Goal: Task Accomplishment & Management: Manage account settings

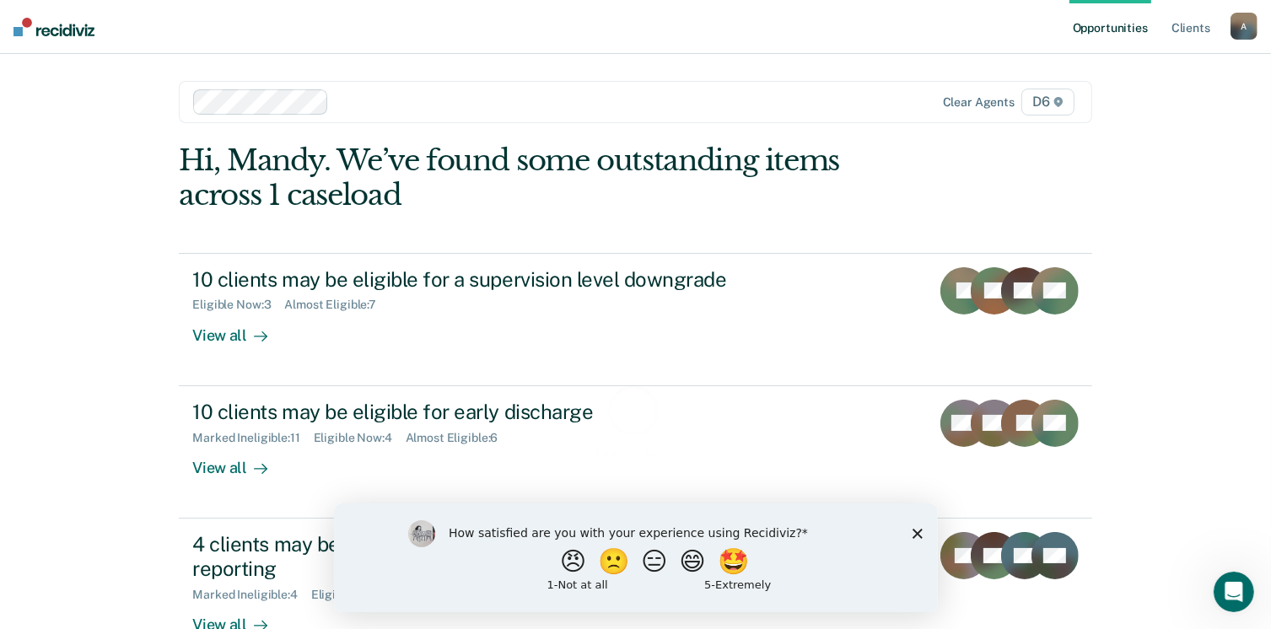
drag, startPoint x: 919, startPoint y: 532, endPoint x: 913, endPoint y: 503, distance: 30.1
click at [916, 532] on icon "Close survey" at bounding box center [917, 533] width 10 height 10
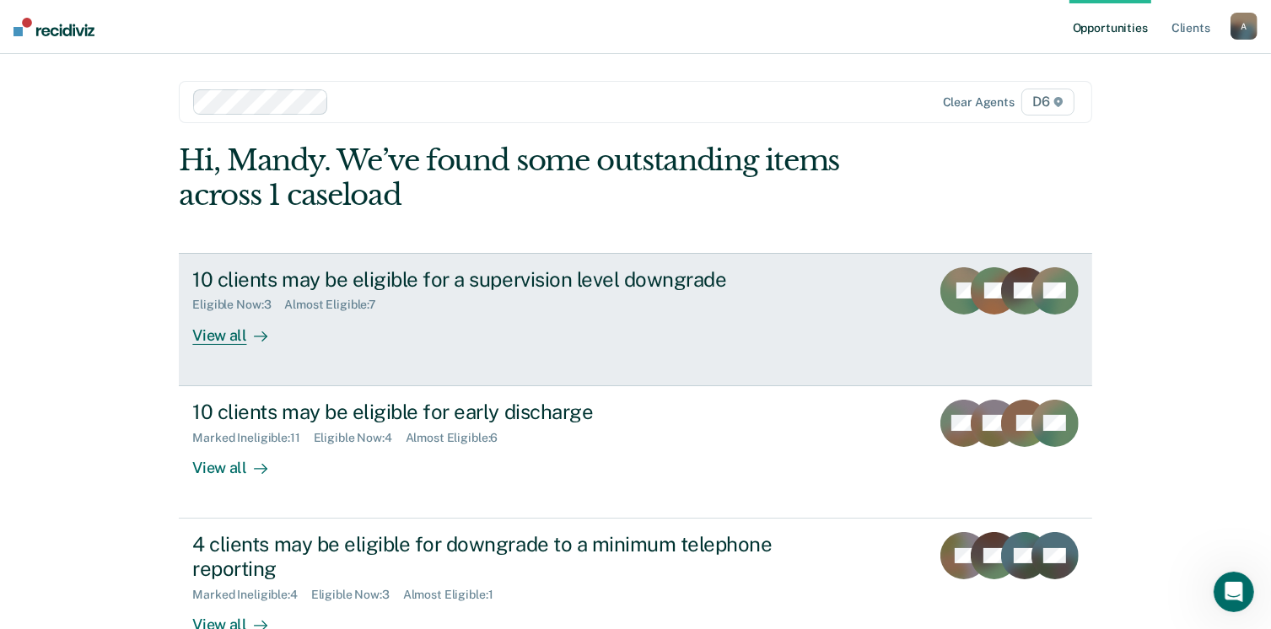
click at [236, 329] on div "View all" at bounding box center [239, 328] width 94 height 33
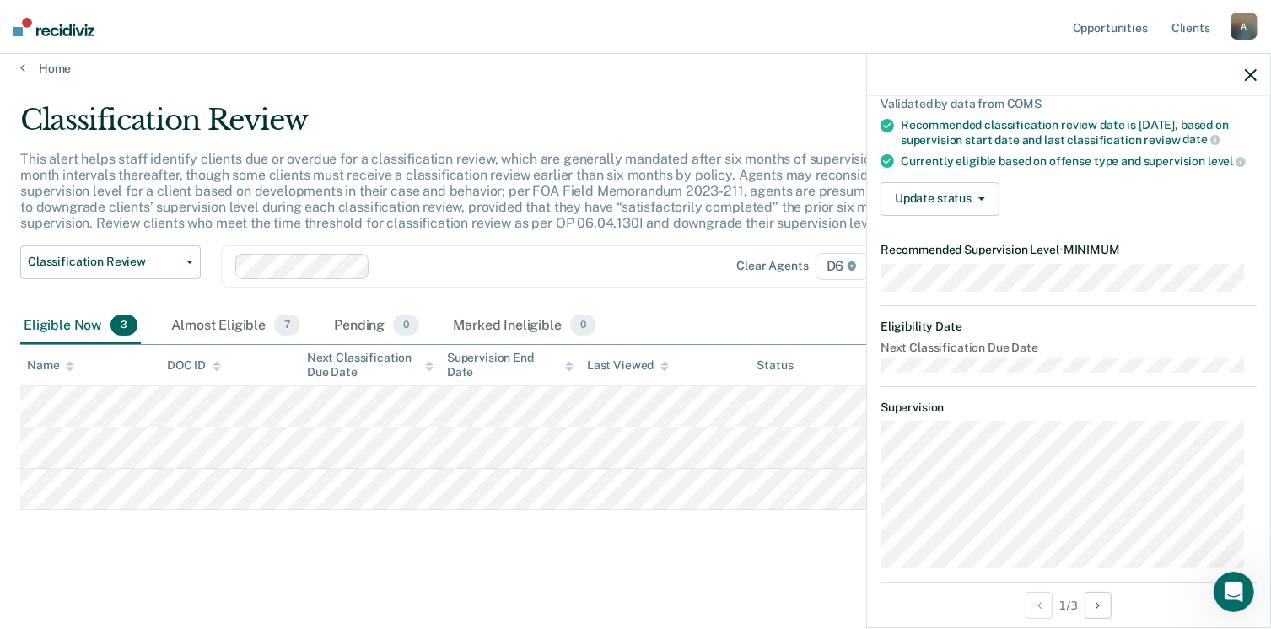
scroll to position [115, 0]
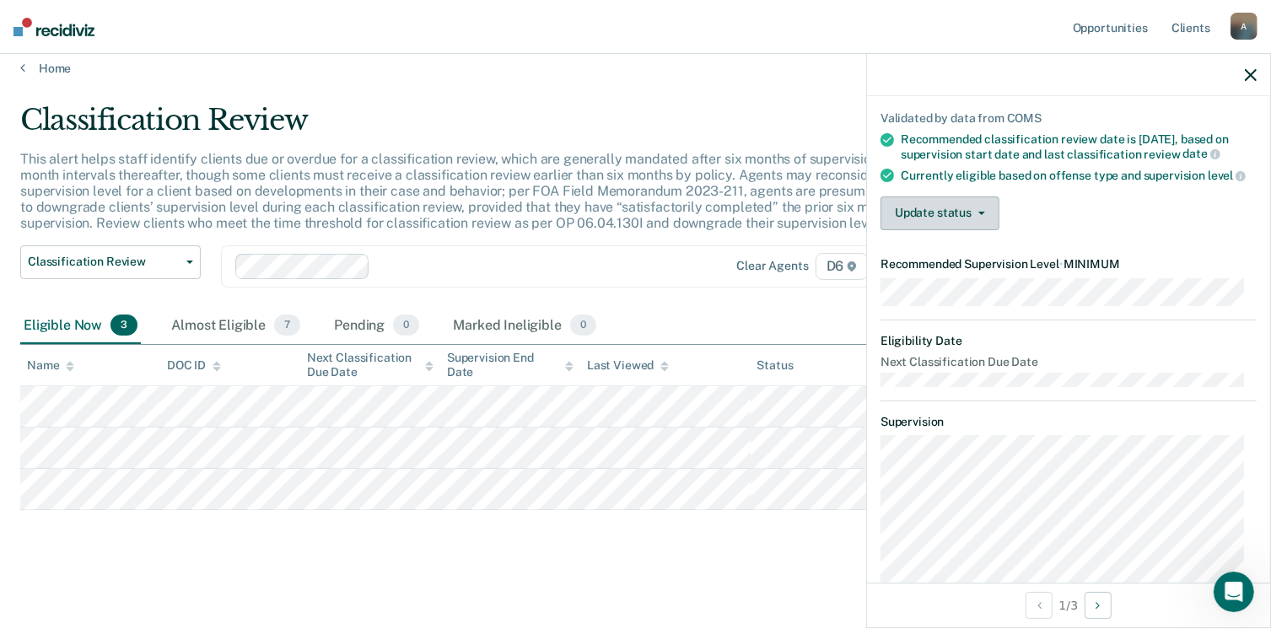
click at [981, 227] on button "Update status" at bounding box center [940, 214] width 119 height 34
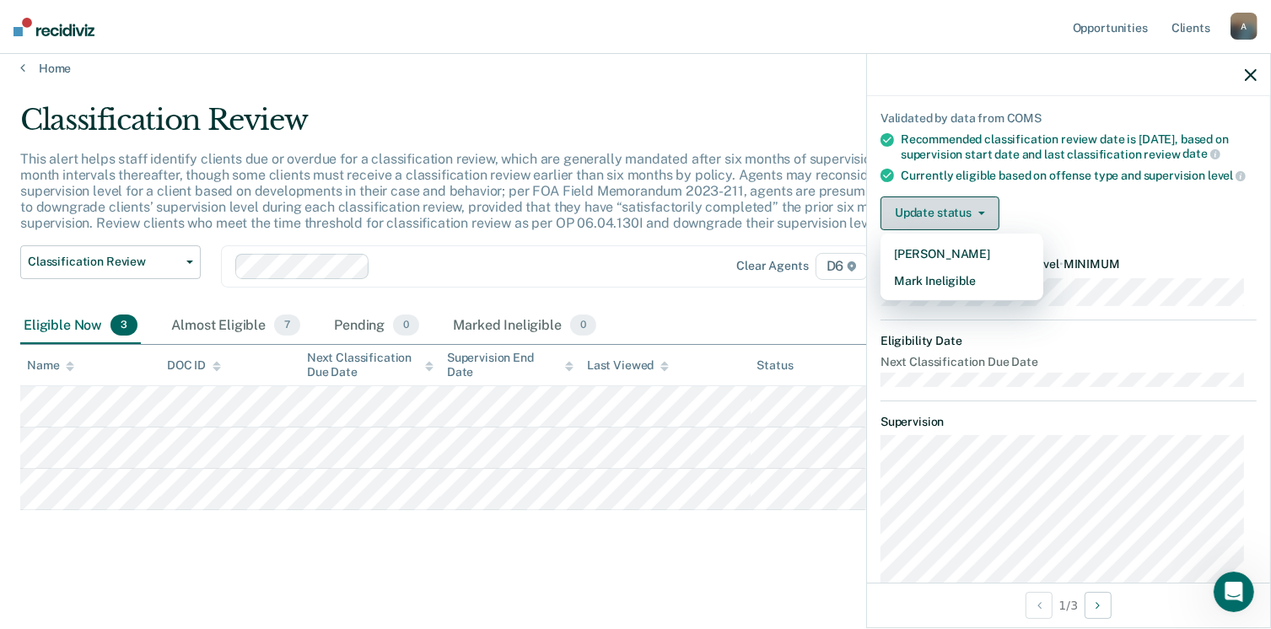
click at [981, 227] on button "Update status" at bounding box center [940, 214] width 119 height 34
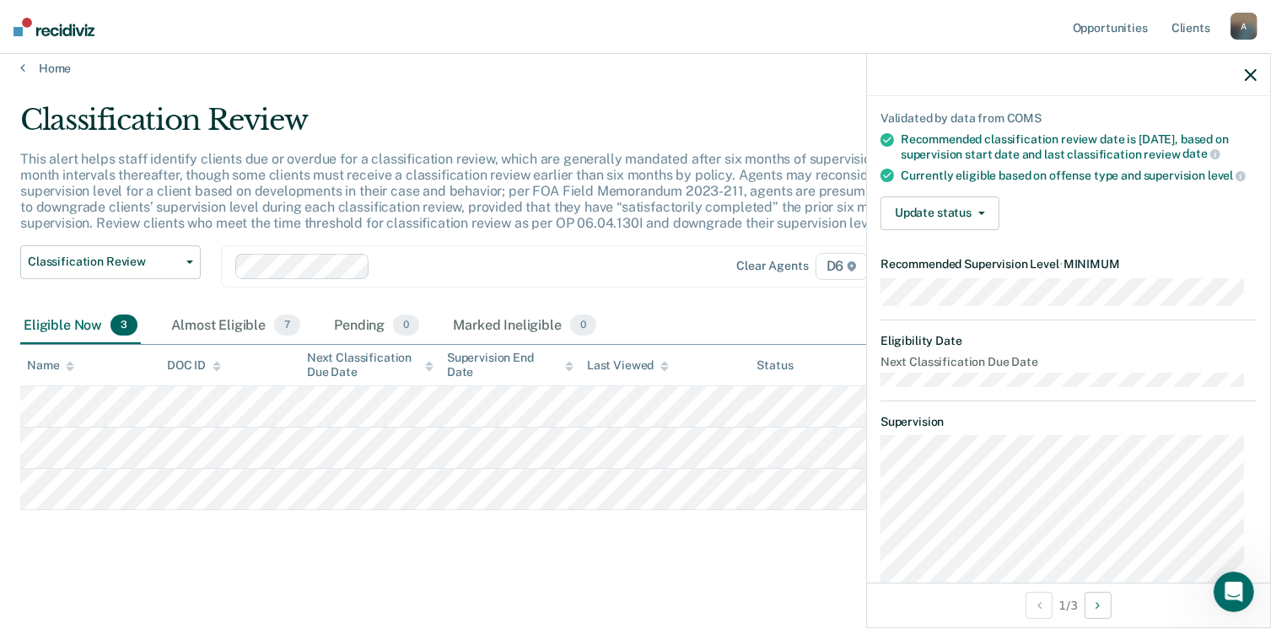
click at [969, 272] on dt "Recommended Supervision Level • MINIMUM" at bounding box center [1069, 264] width 376 height 14
click at [417, 572] on main "Classification Review This alert helps staff identify clients due or overdue fo…" at bounding box center [635, 351] width 1271 height 551
click at [579, 577] on main "Classification Review This alert helps staff identify clients due or overdue fo…" at bounding box center [635, 351] width 1271 height 551
click at [942, 230] on button "Update status" at bounding box center [940, 214] width 119 height 34
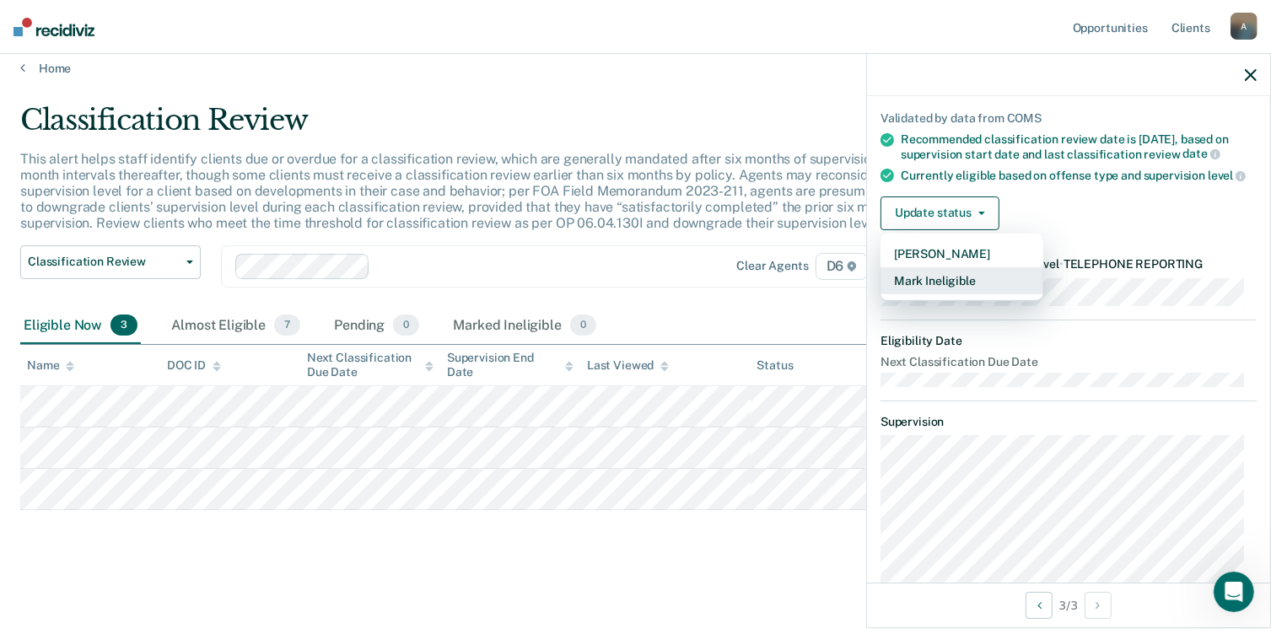
click at [933, 294] on button "Mark Ineligible" at bounding box center [962, 280] width 163 height 27
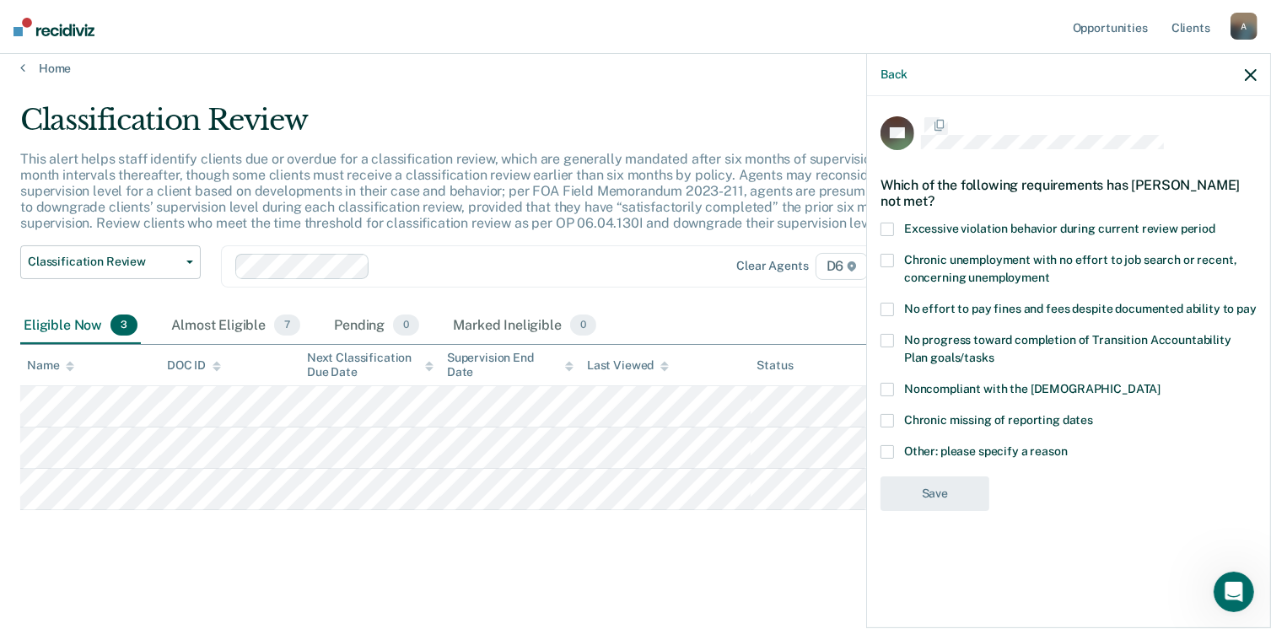
scroll to position [0, 0]
click at [888, 455] on span at bounding box center [887, 453] width 13 height 13
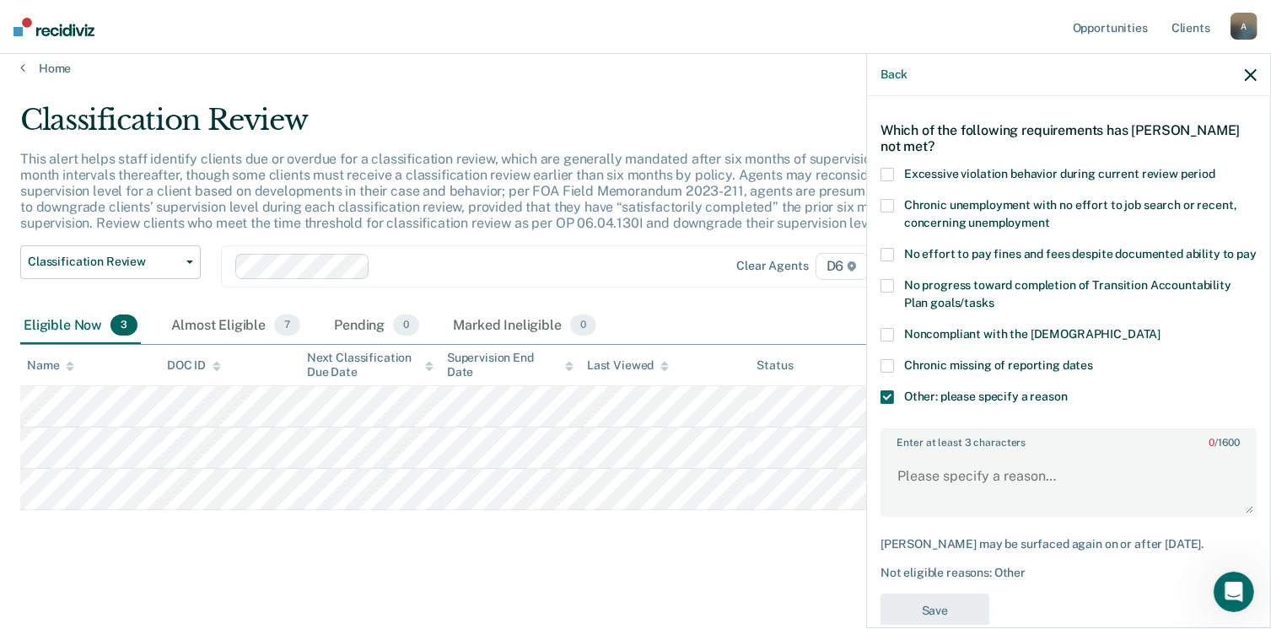
scroll to position [84, 0]
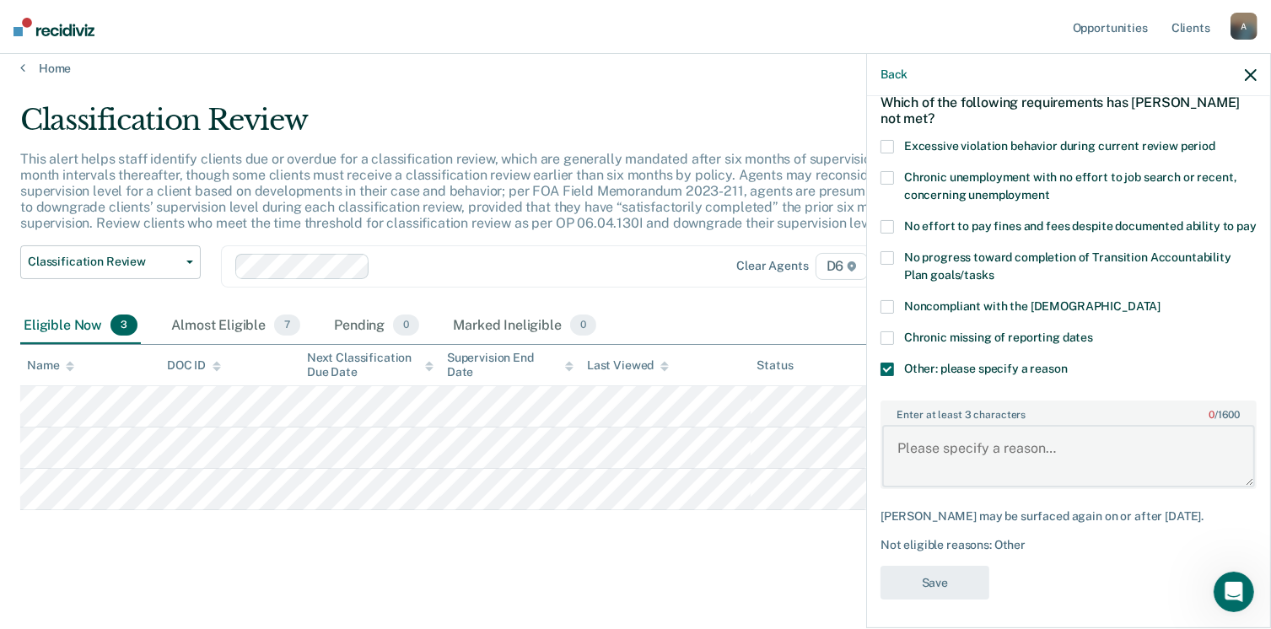
click at [931, 469] on textarea "Enter at least 3 characters 0 / 1600" at bounding box center [1068, 456] width 373 height 62
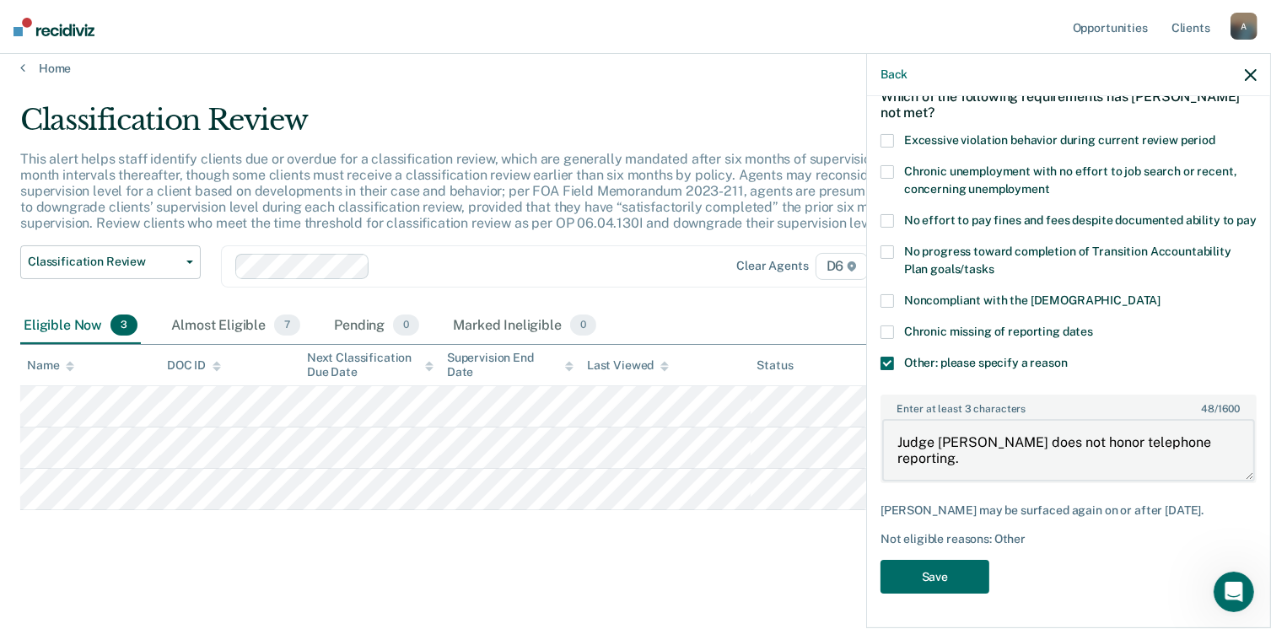
scroll to position [104, 0]
type textarea "Judge [PERSON_NAME] does not honor telephone reporting."
click at [931, 575] on button "Save" at bounding box center [935, 577] width 109 height 35
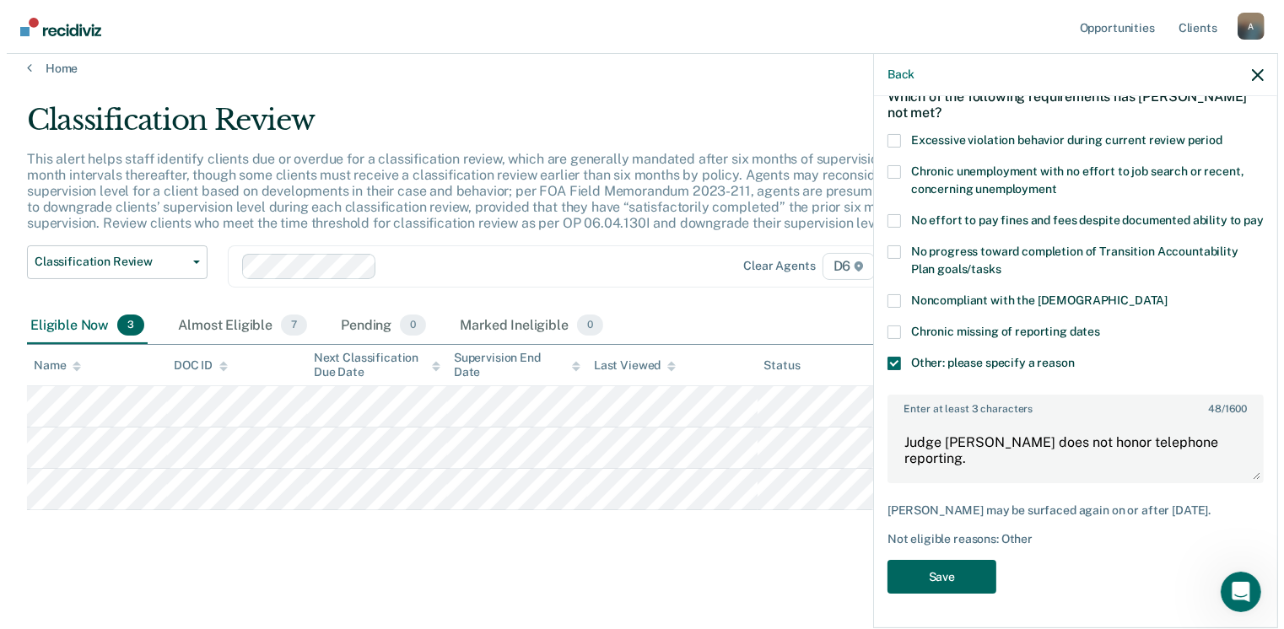
scroll to position [0, 0]
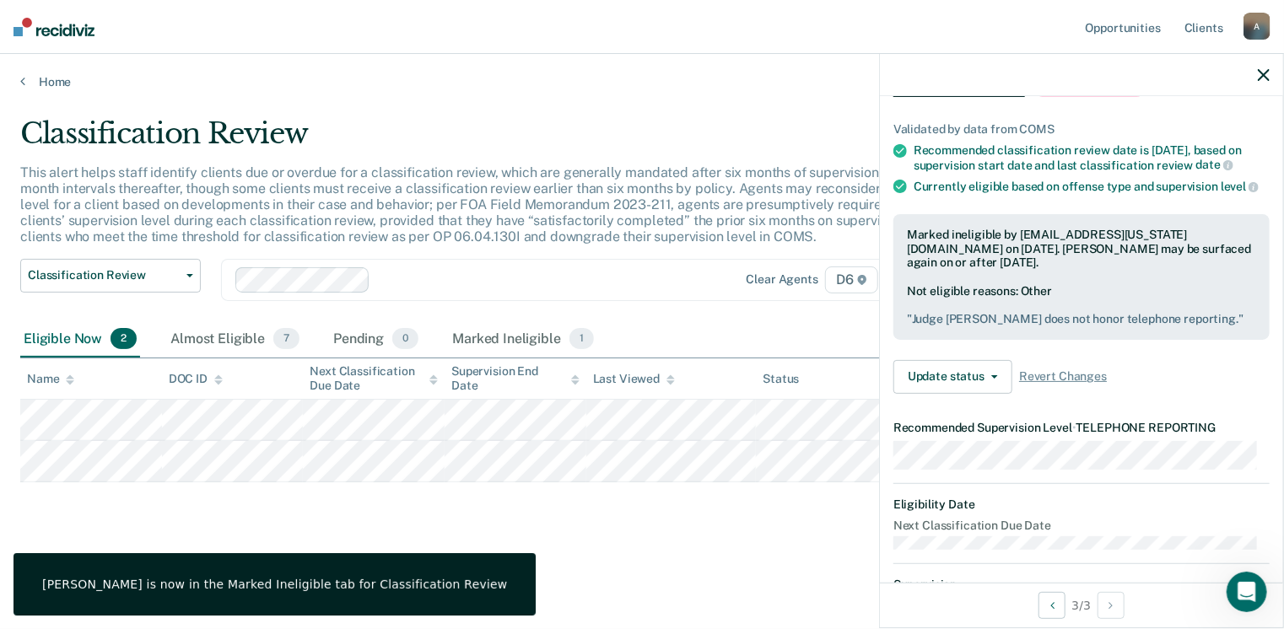
click at [551, 564] on main "Classification Review This alert helps staff identify clients due or overdue fo…" at bounding box center [642, 356] width 1284 height 535
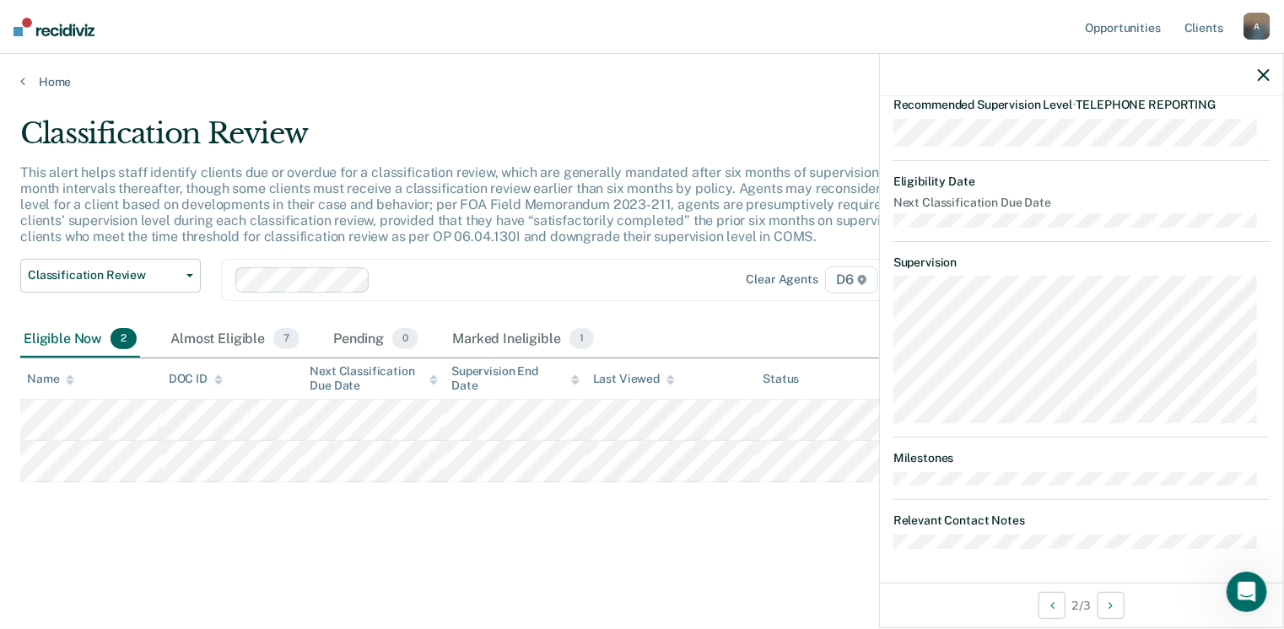
scroll to position [199, 0]
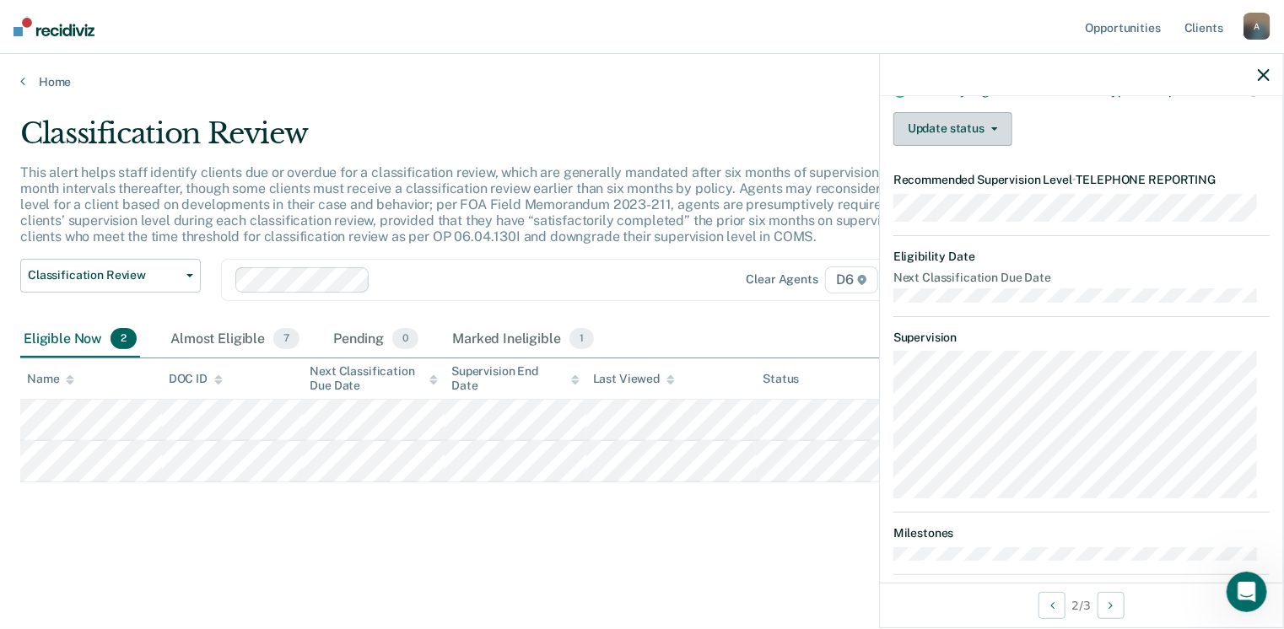
click at [967, 136] on button "Update status" at bounding box center [952, 129] width 119 height 34
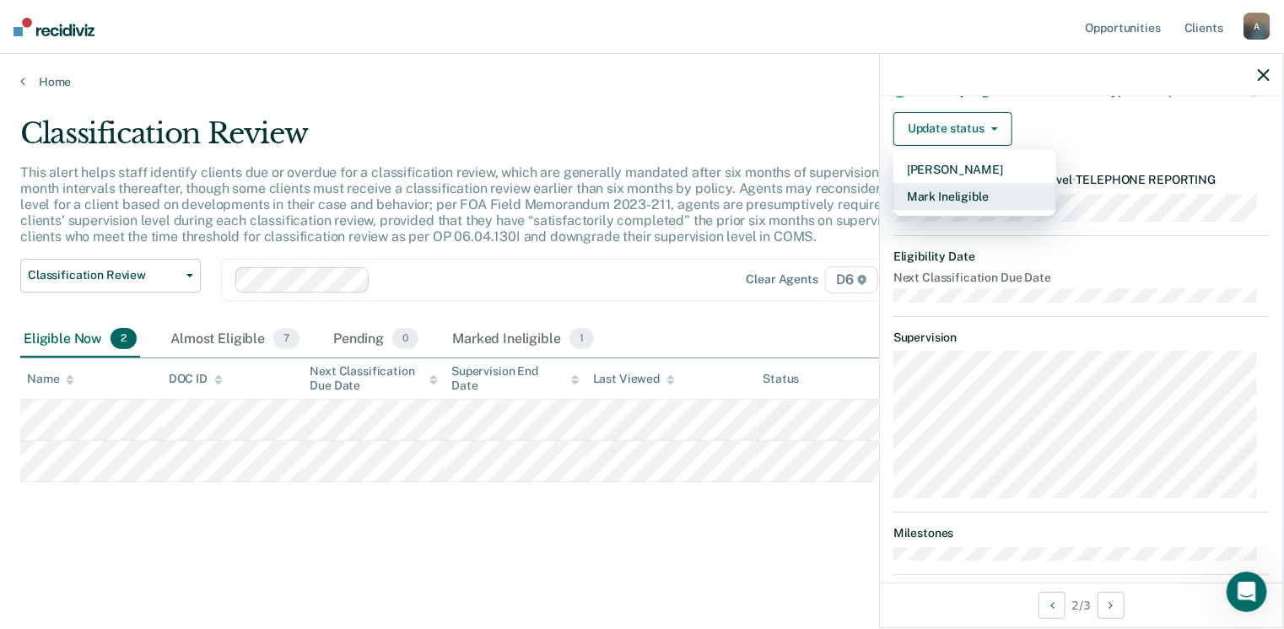
click at [945, 210] on button "Mark Ineligible" at bounding box center [974, 196] width 163 height 27
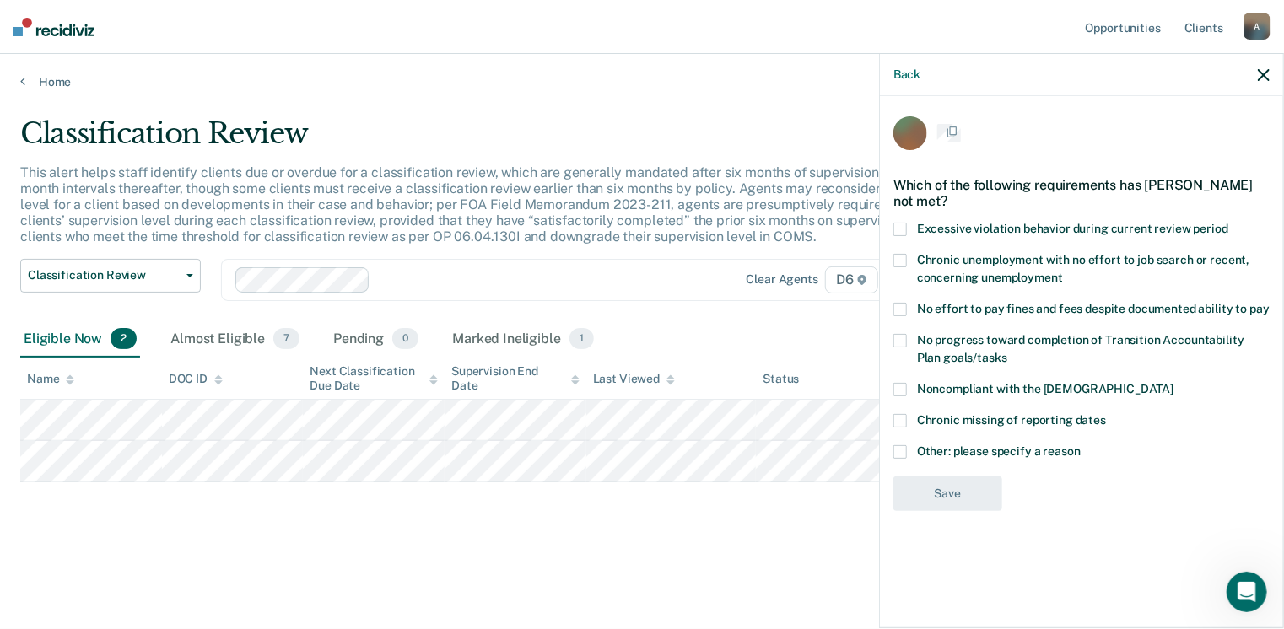
scroll to position [0, 0]
click at [909, 443] on div "Chronic missing of reporting dates" at bounding box center [1081, 431] width 376 height 31
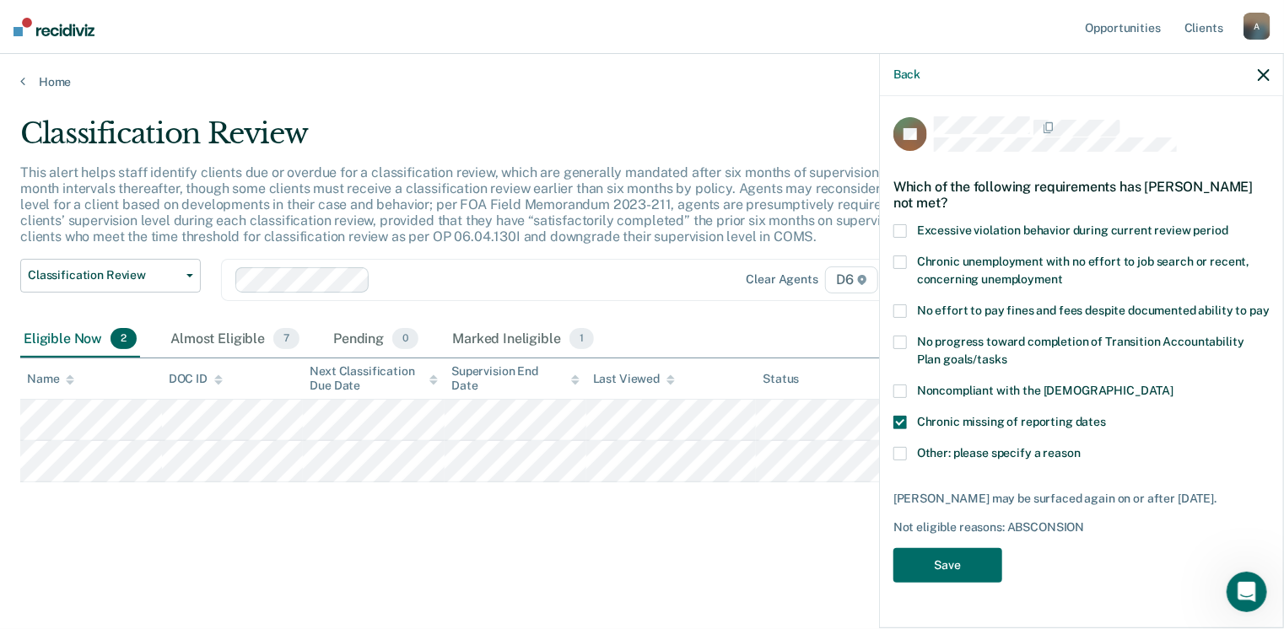
click at [891, 453] on div "SL Which of the following requirements has [PERSON_NAME] not met? Excessive vio…" at bounding box center [1081, 360] width 403 height 529
click at [896, 429] on label "Chronic missing of reporting dates" at bounding box center [1081, 425] width 376 height 18
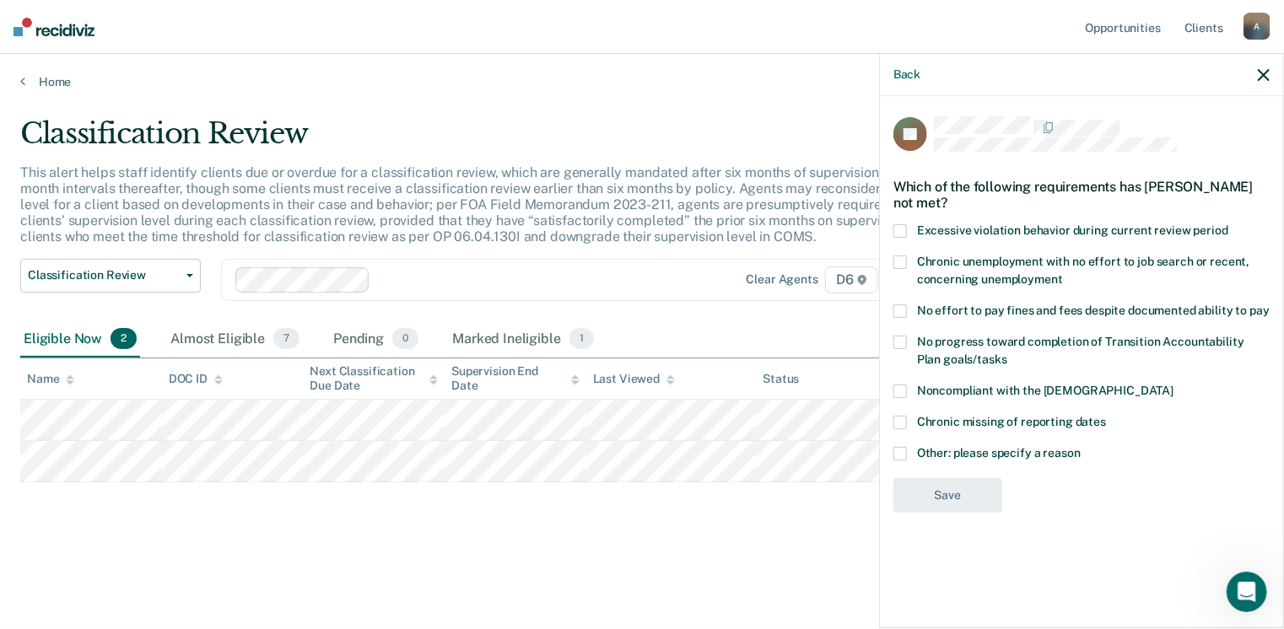
click at [898, 450] on span at bounding box center [899, 453] width 13 height 13
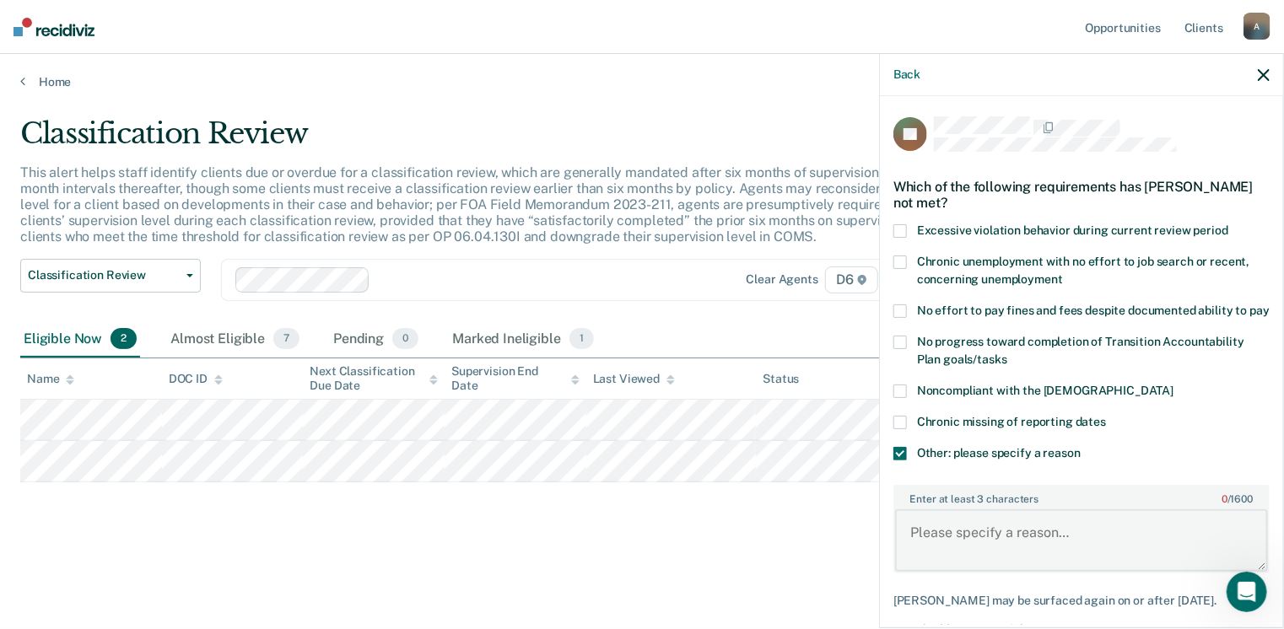
click at [936, 541] on textarea "Enter at least 3 characters 0 / 1600" at bounding box center [1081, 541] width 373 height 62
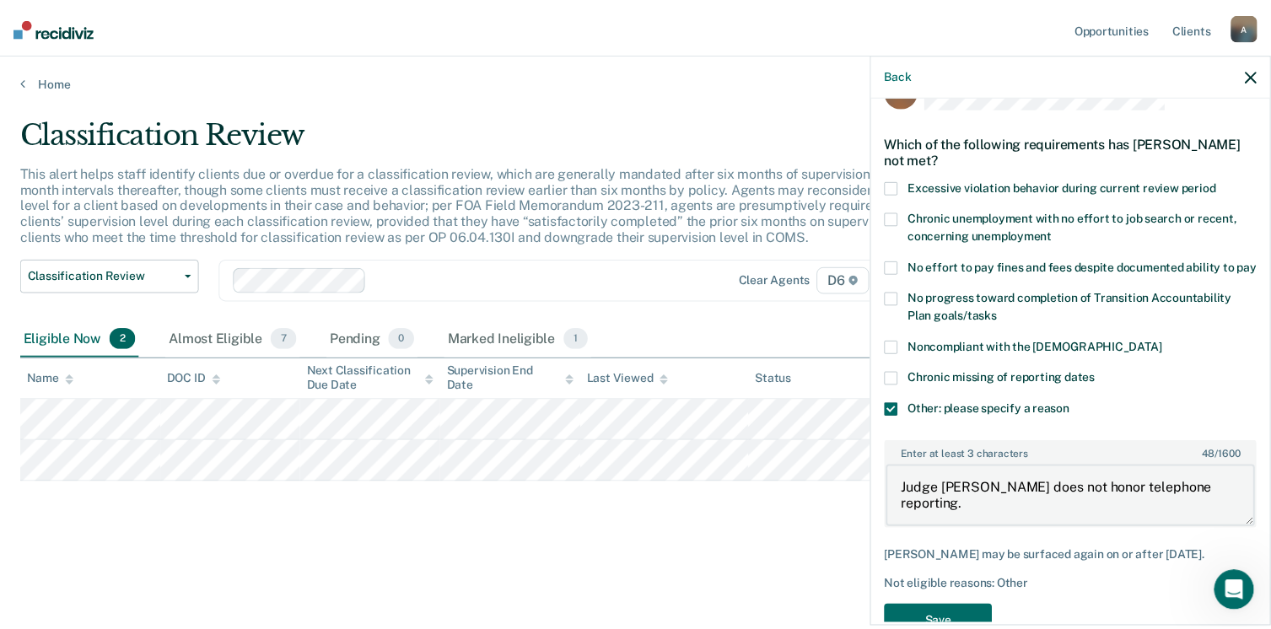
scroll to position [104, 0]
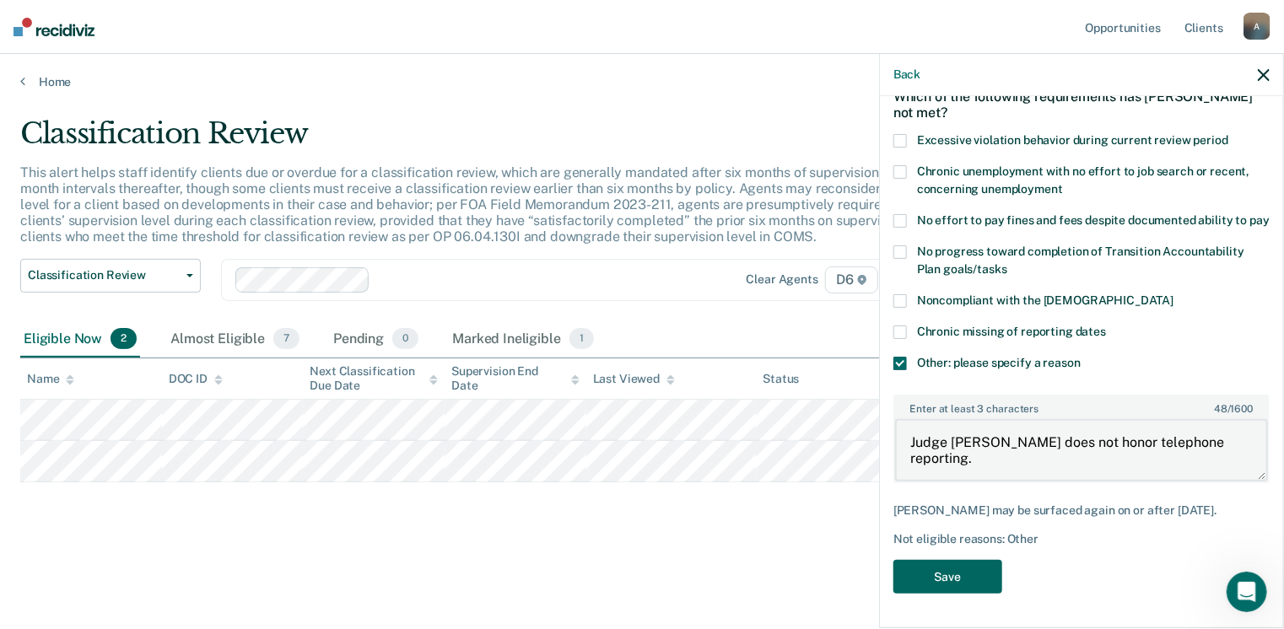
type textarea "Judge [PERSON_NAME] does not honor telephone reporting."
click at [938, 582] on button "Save" at bounding box center [947, 577] width 109 height 35
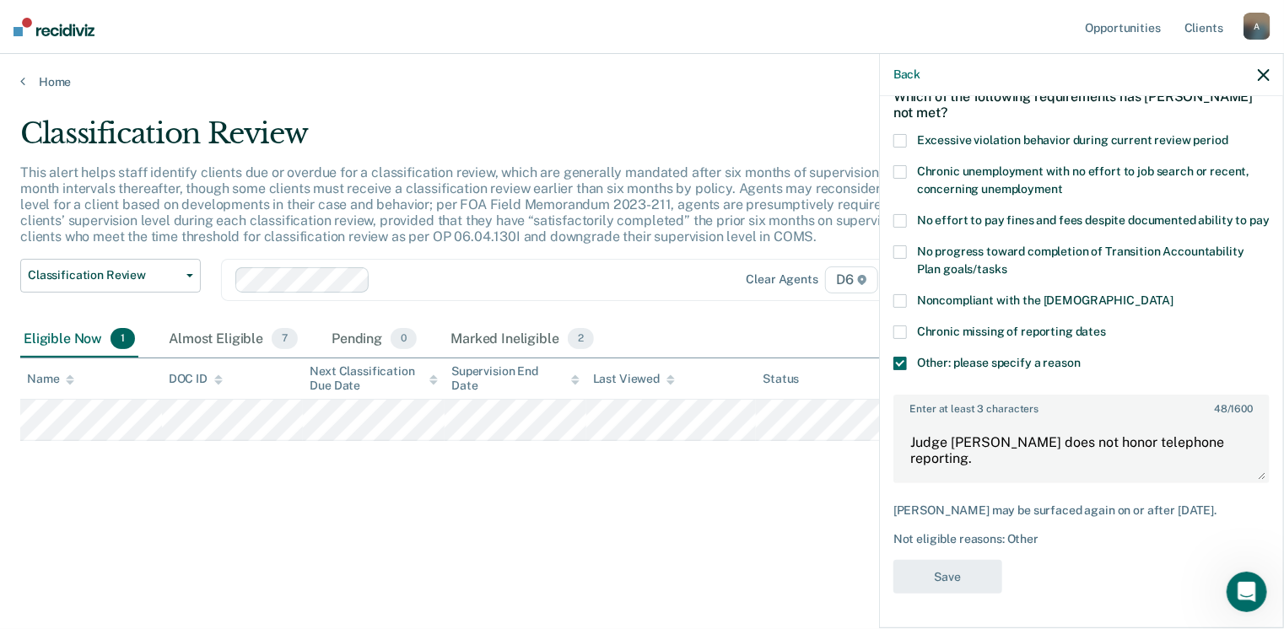
click at [605, 551] on div "Classification Review This alert helps staff identify clients due or overdue fo…" at bounding box center [642, 336] width 1244 height 440
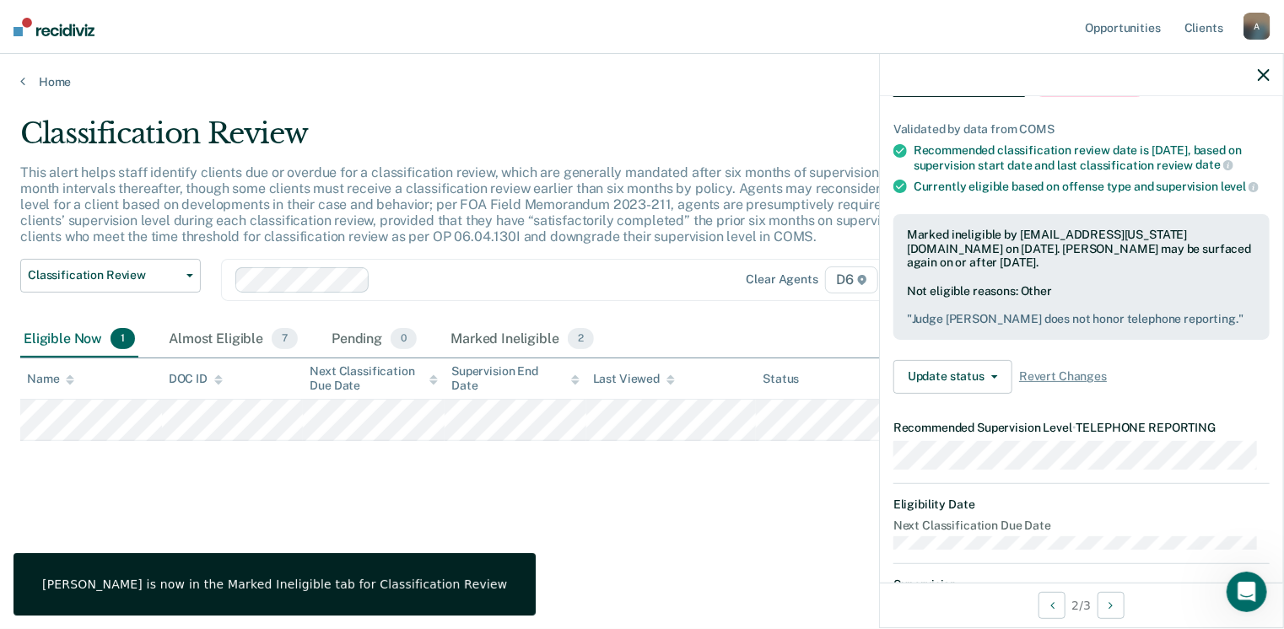
drag, startPoint x: 361, startPoint y: 477, endPoint x: 499, endPoint y: 449, distance: 140.3
click at [362, 477] on div "Classification Review This alert helps staff identify clients due or overdue fo…" at bounding box center [642, 309] width 1244 height 386
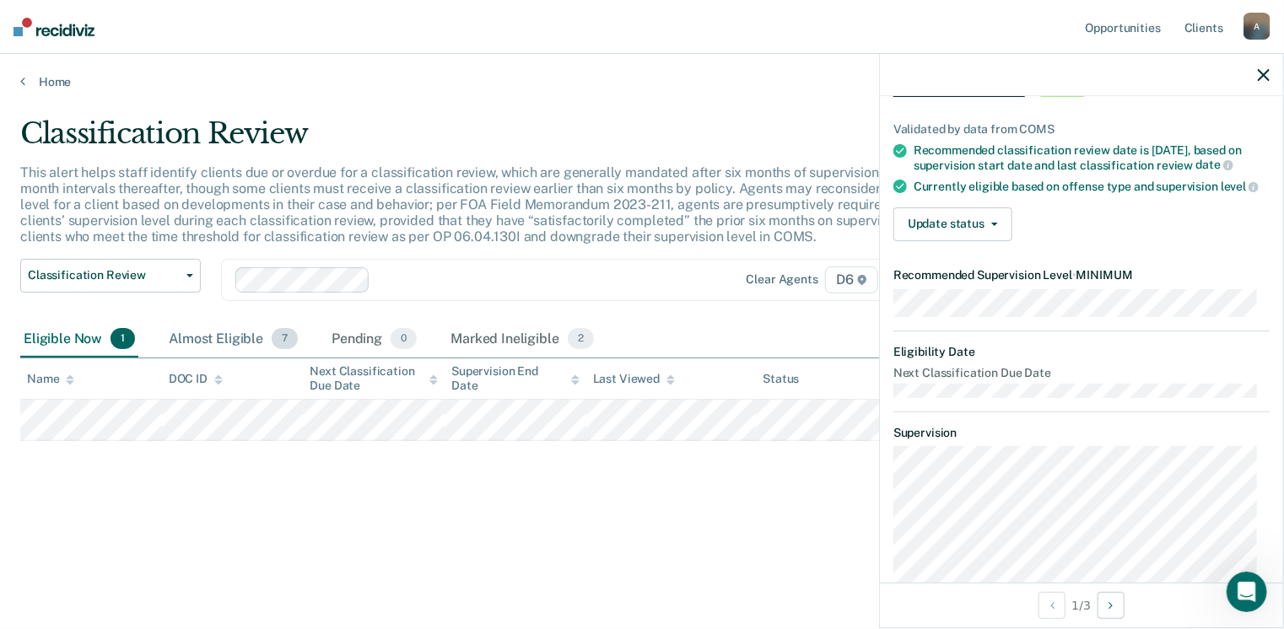
click at [232, 347] on div "Almost Eligible 7" at bounding box center [233, 339] width 136 height 37
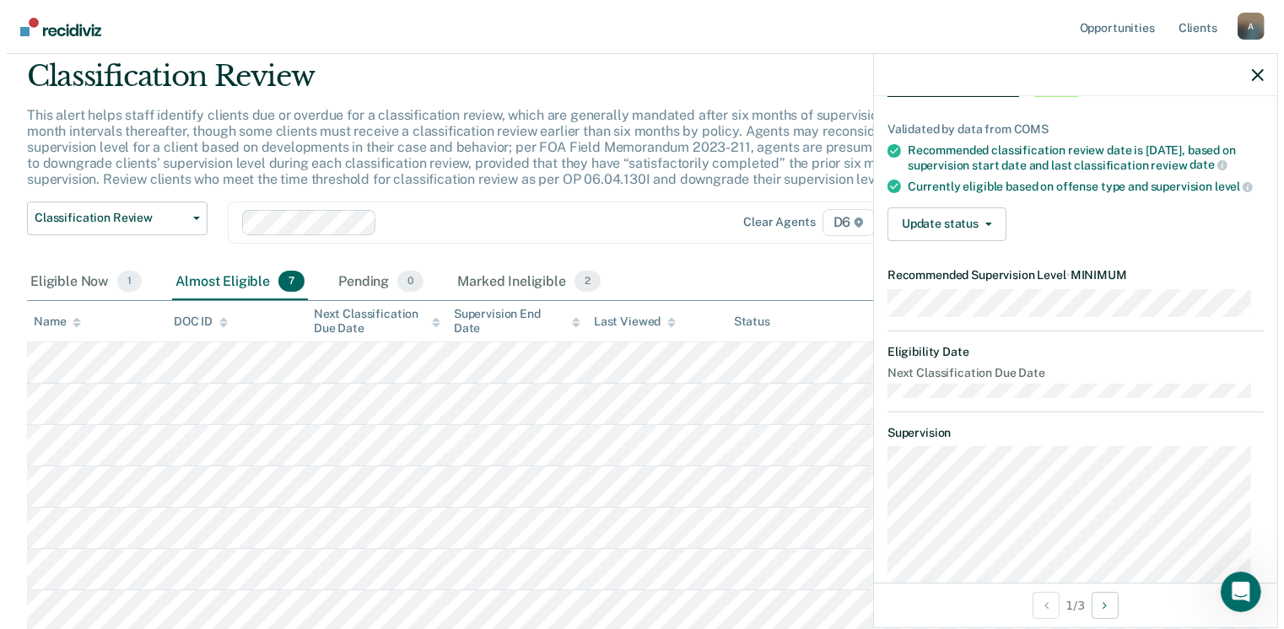
scroll to position [0, 0]
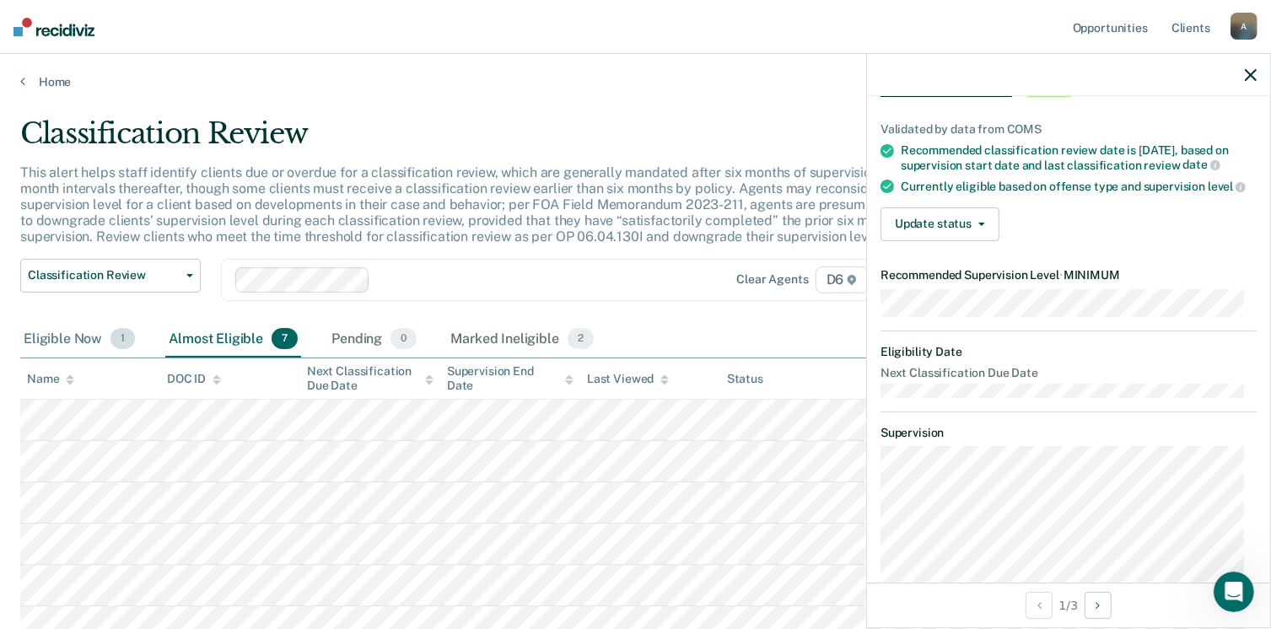
click at [69, 344] on div "Eligible Now 1" at bounding box center [79, 339] width 118 height 37
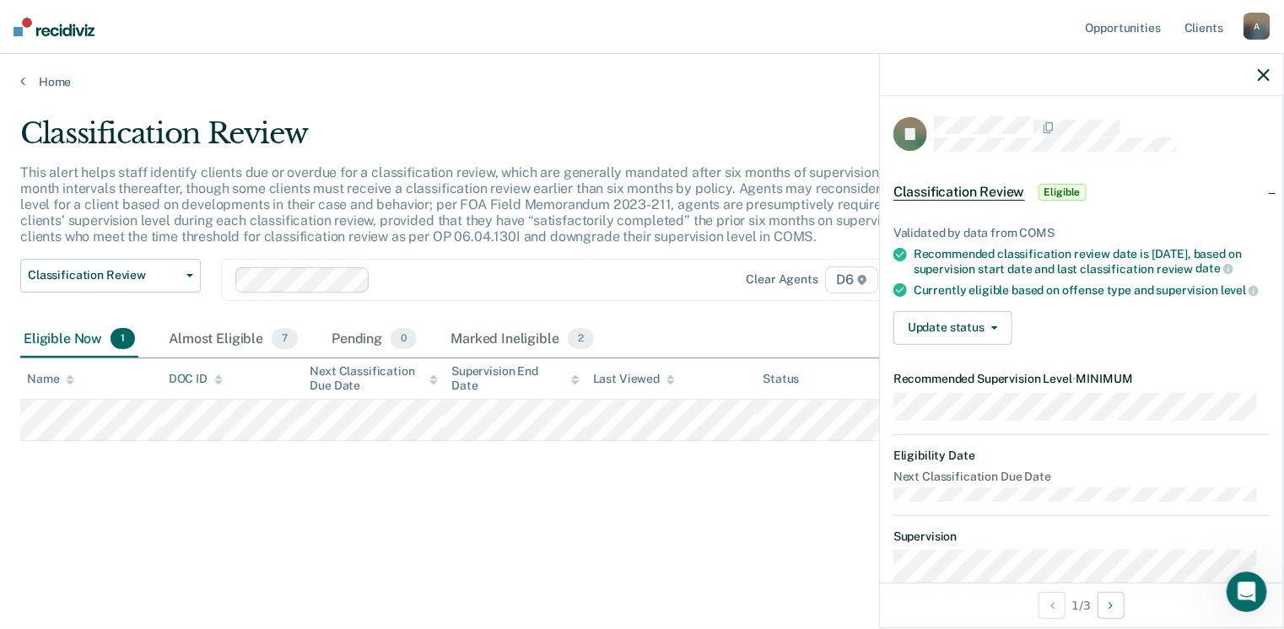
click at [708, 492] on div "Classification Review This alert helps staff identify clients due or overdue fo…" at bounding box center [642, 309] width 1244 height 386
click at [734, 473] on div "Classification Review This alert helps staff identify clients due or overdue fo…" at bounding box center [642, 309] width 1244 height 386
click at [722, 504] on div "Classification Review This alert helps staff identify clients due or overdue fo…" at bounding box center [642, 336] width 1244 height 440
click at [209, 501] on div "Classification Review This alert helps staff identify clients due or overdue fo…" at bounding box center [642, 309] width 1244 height 386
drag, startPoint x: 222, startPoint y: 531, endPoint x: 232, endPoint y: 463, distance: 68.2
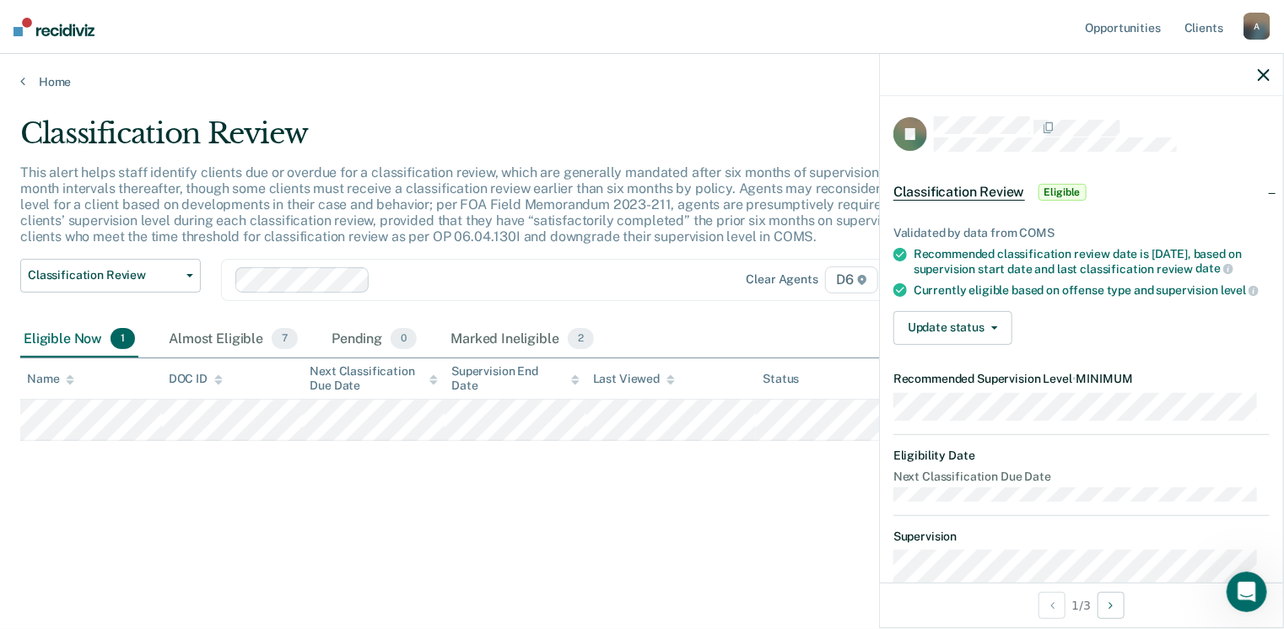
click at [222, 531] on div "Classification Review This alert helps staff identify clients due or overdue fo…" at bounding box center [642, 336] width 1244 height 440
click at [920, 337] on button "Update status" at bounding box center [952, 328] width 119 height 34
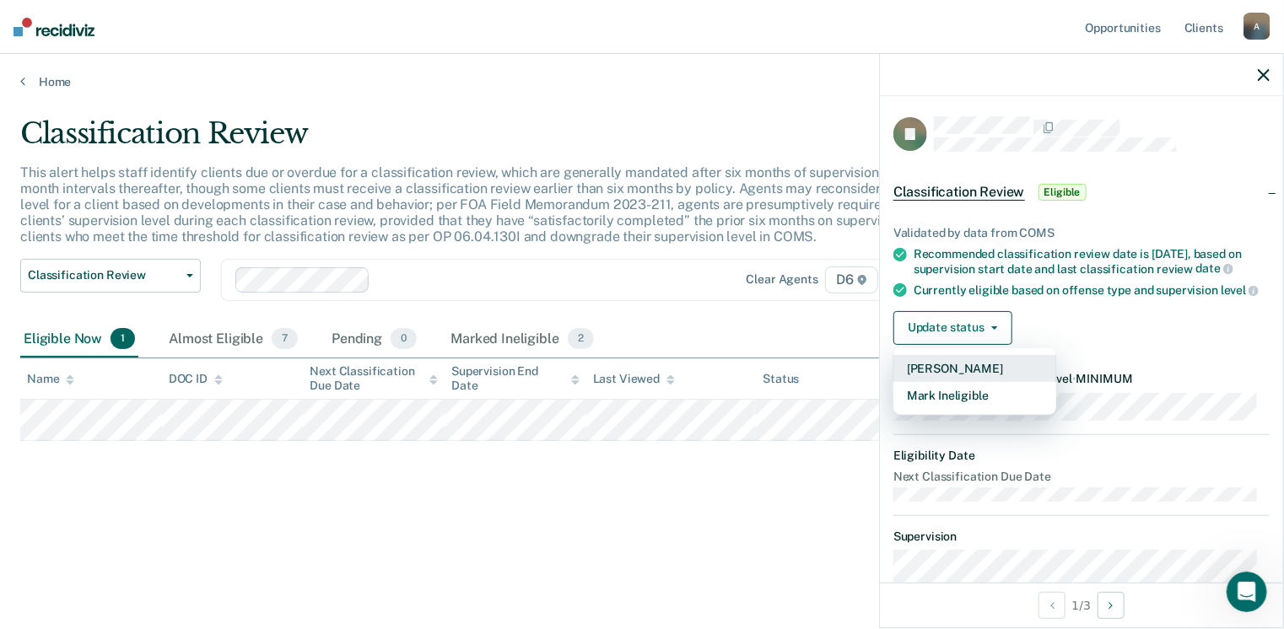
drag, startPoint x: 933, startPoint y: 384, endPoint x: 913, endPoint y: 394, distance: 22.6
click at [934, 382] on button "[PERSON_NAME]" at bounding box center [974, 368] width 163 height 27
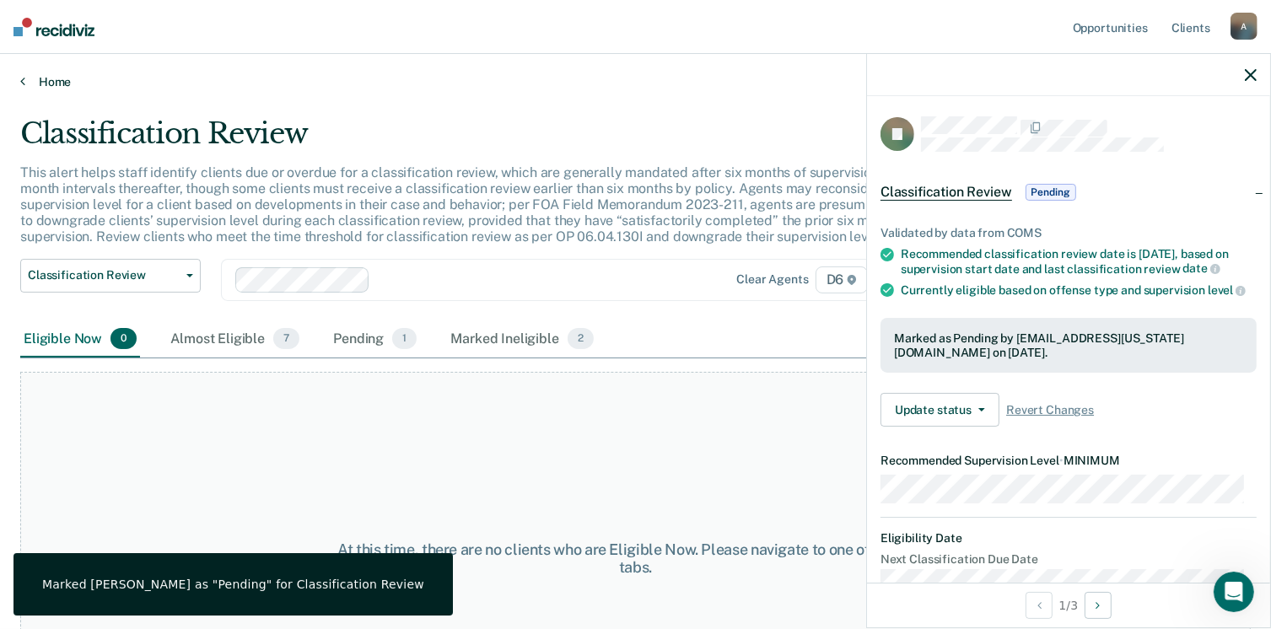
click at [42, 82] on link "Home" at bounding box center [635, 81] width 1231 height 15
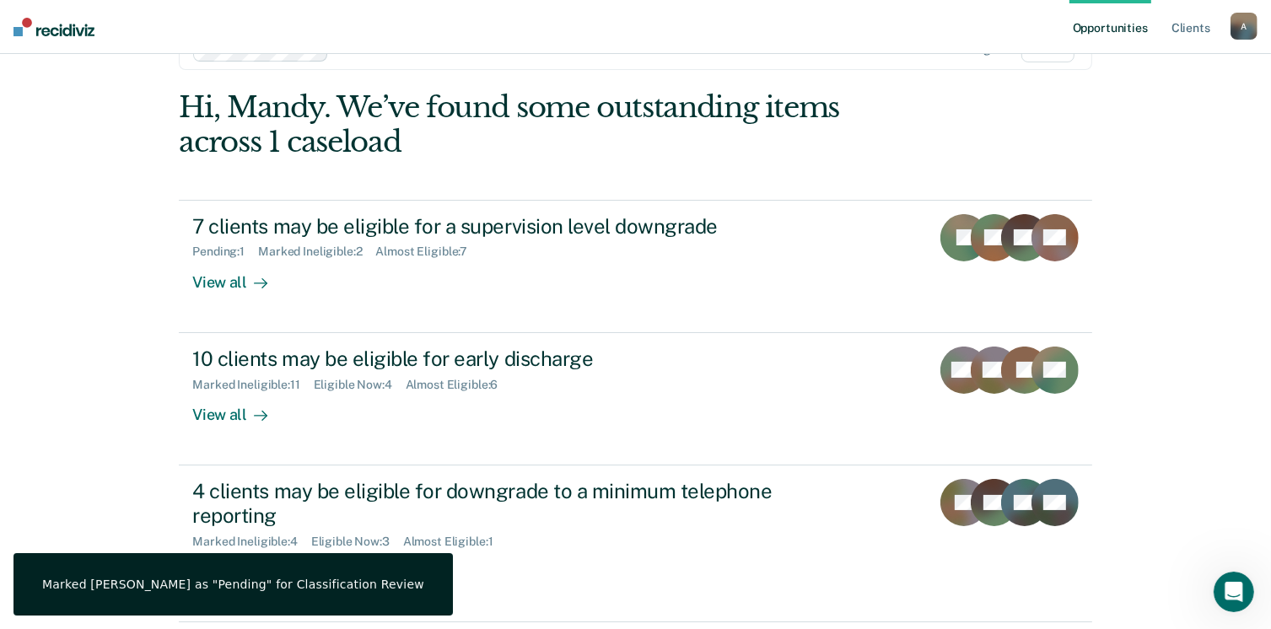
scroll to position [112, 0]
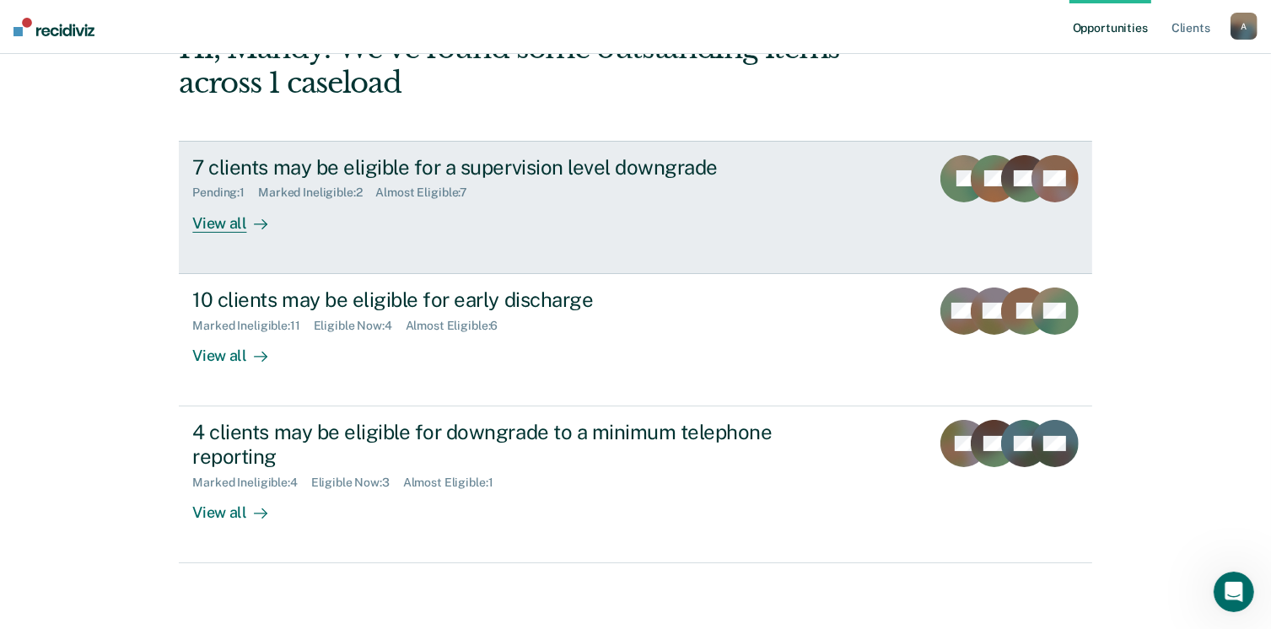
click at [319, 166] on div "7 clients may be eligible for a supervision level downgrade" at bounding box center [488, 167] width 592 height 24
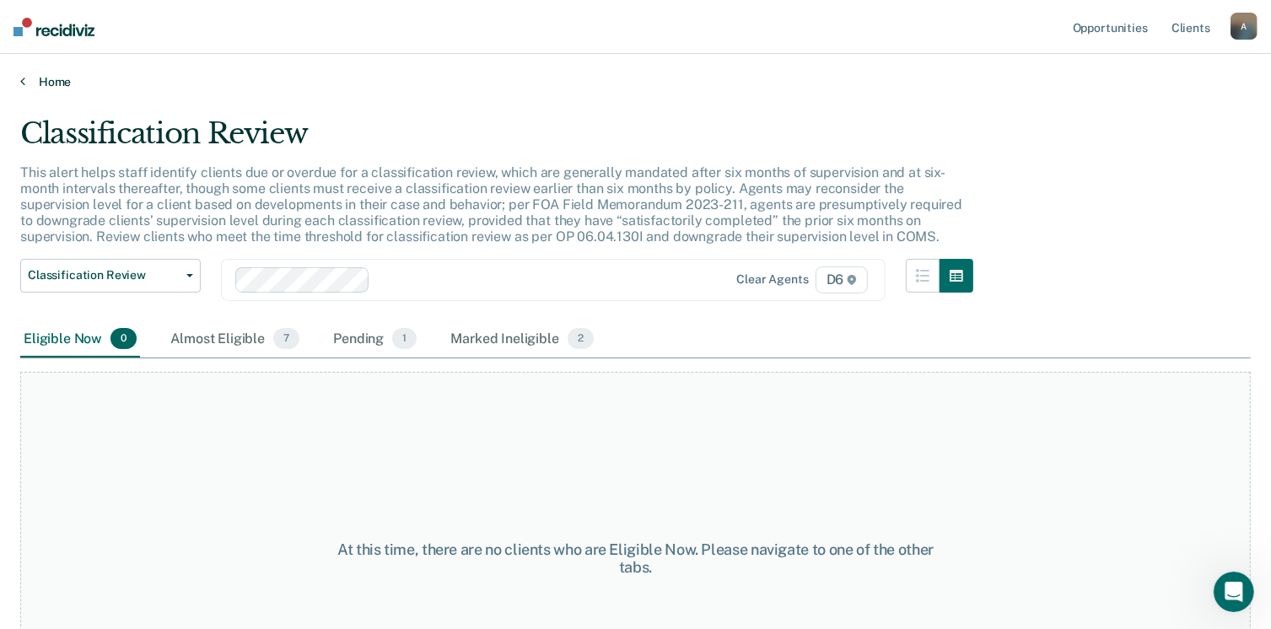
click at [28, 82] on link "Home" at bounding box center [635, 81] width 1231 height 15
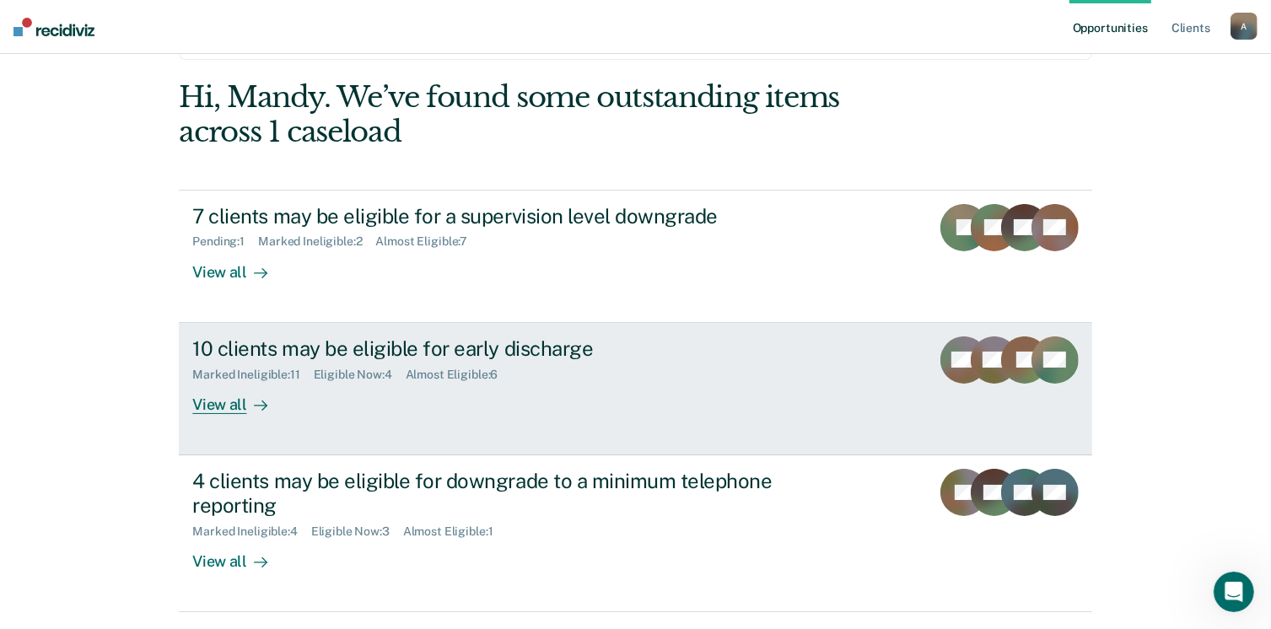
scroll to position [112, 0]
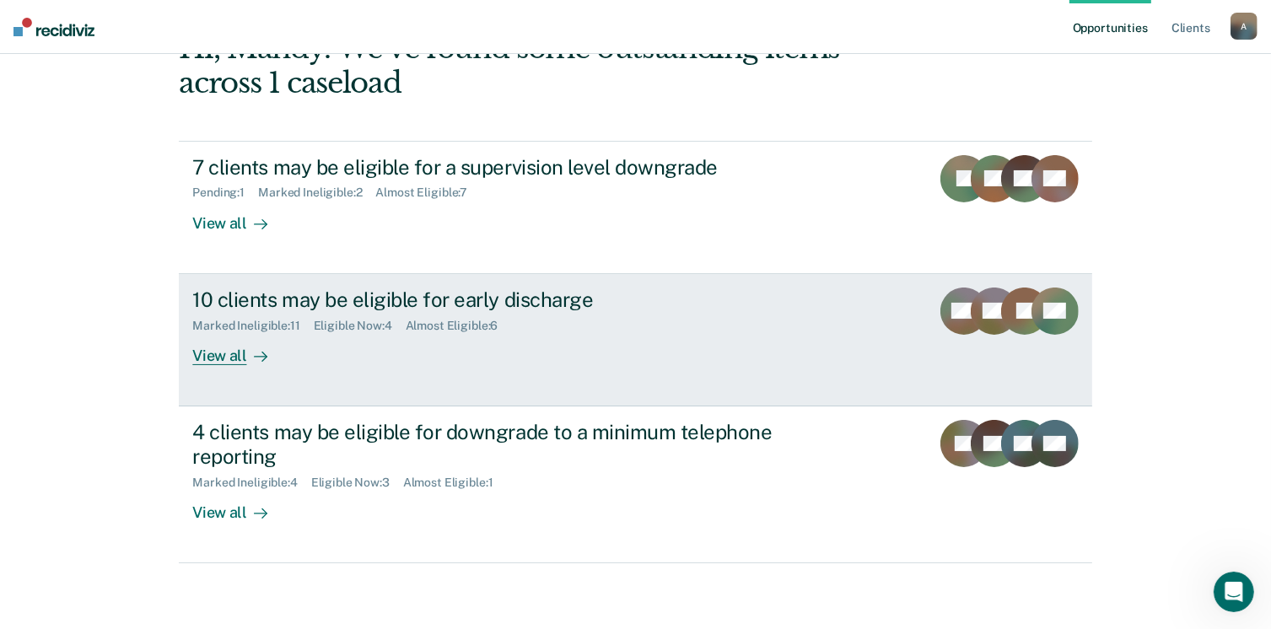
click at [240, 295] on div "10 clients may be eligible for early discharge" at bounding box center [488, 300] width 592 height 24
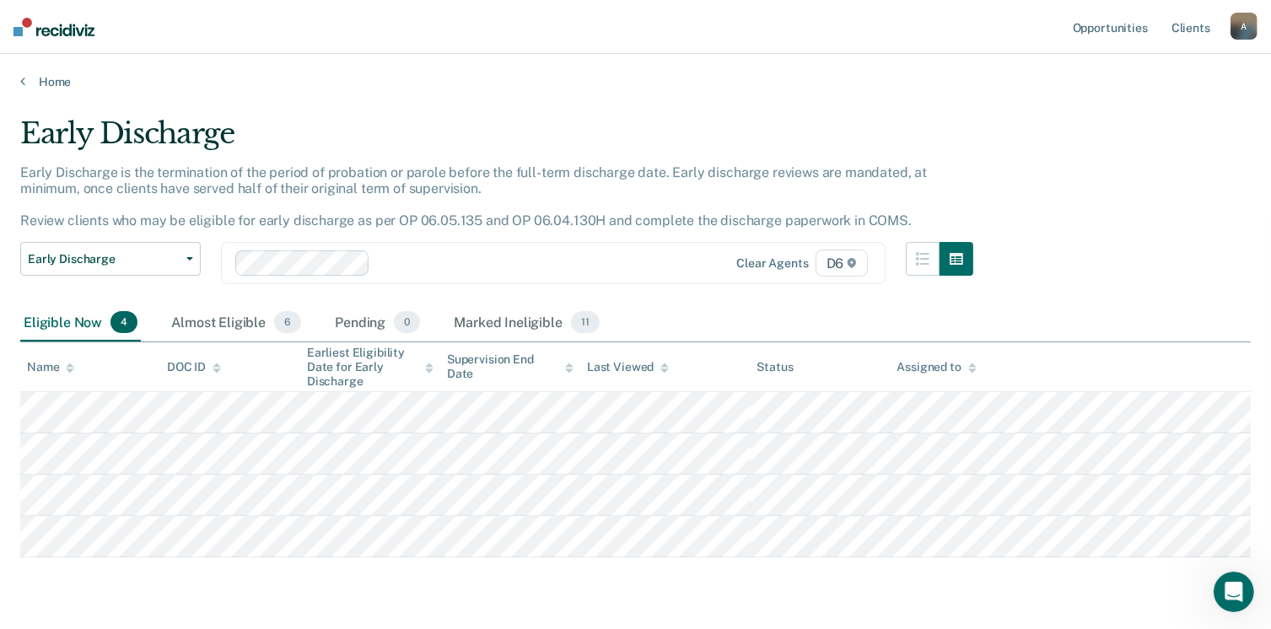
scroll to position [47, 0]
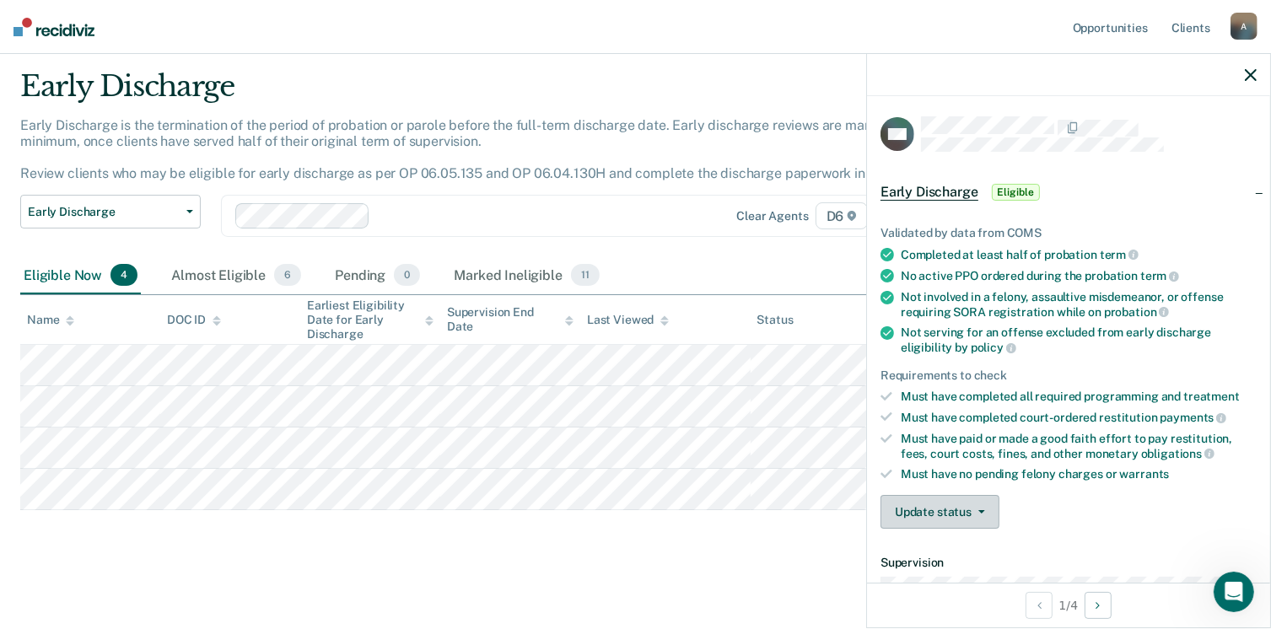
click at [969, 512] on button "Update status" at bounding box center [940, 512] width 119 height 34
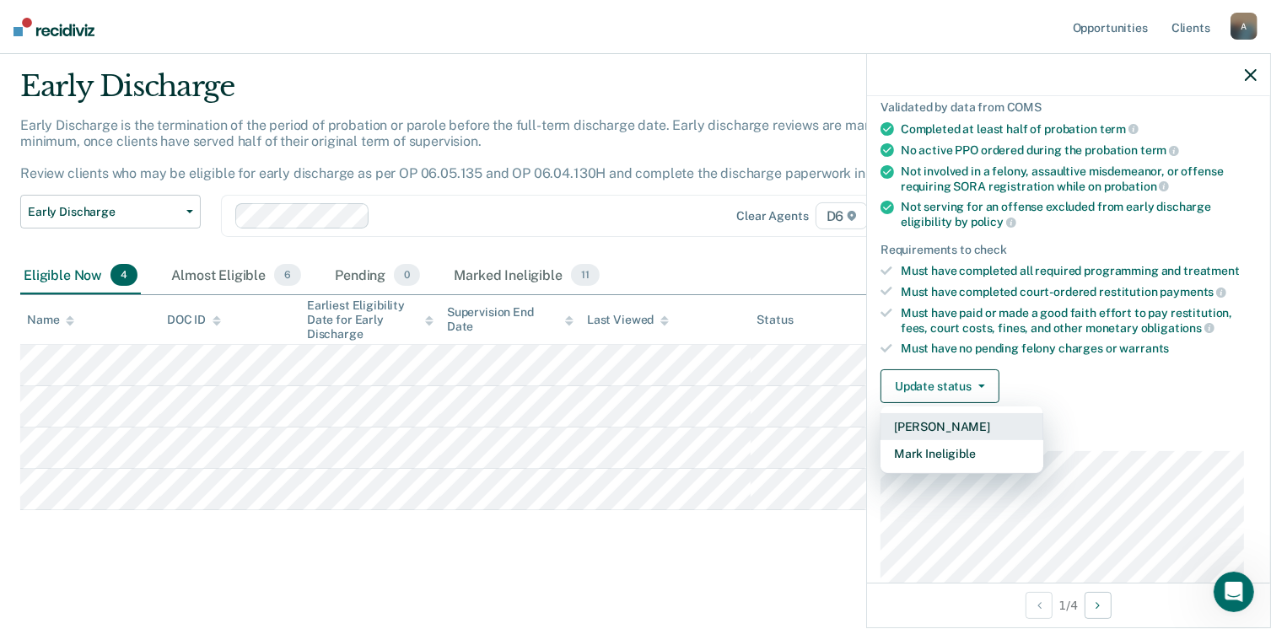
scroll to position [253, 0]
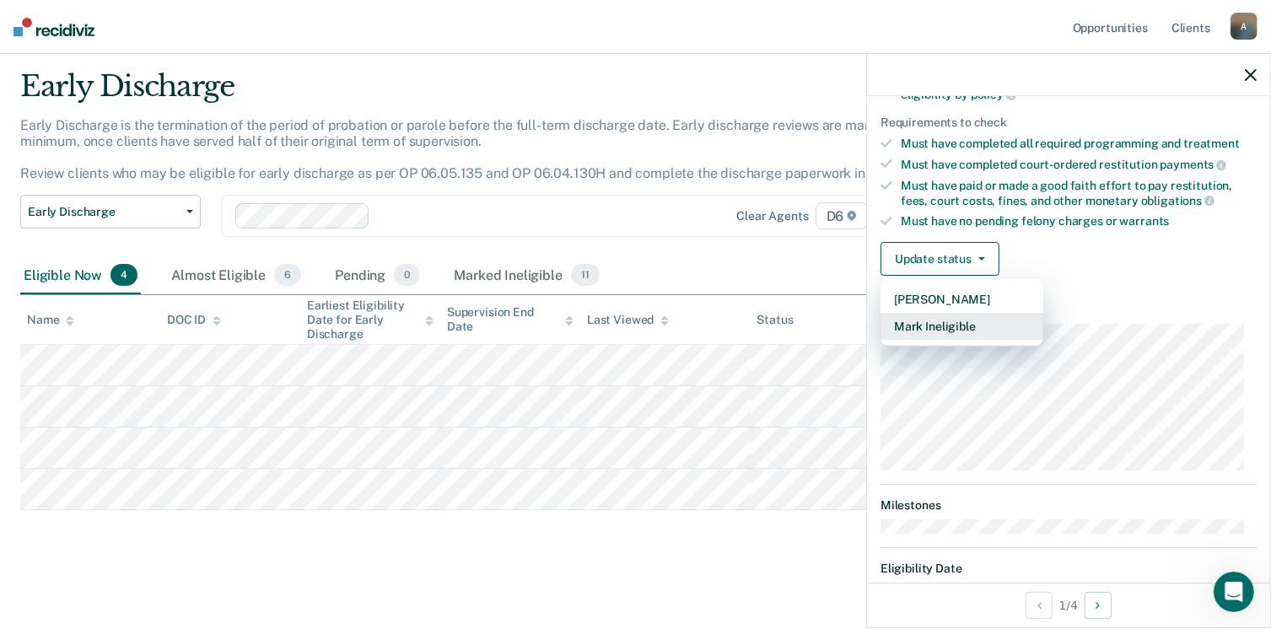
click at [957, 321] on button "Mark Ineligible" at bounding box center [962, 326] width 163 height 27
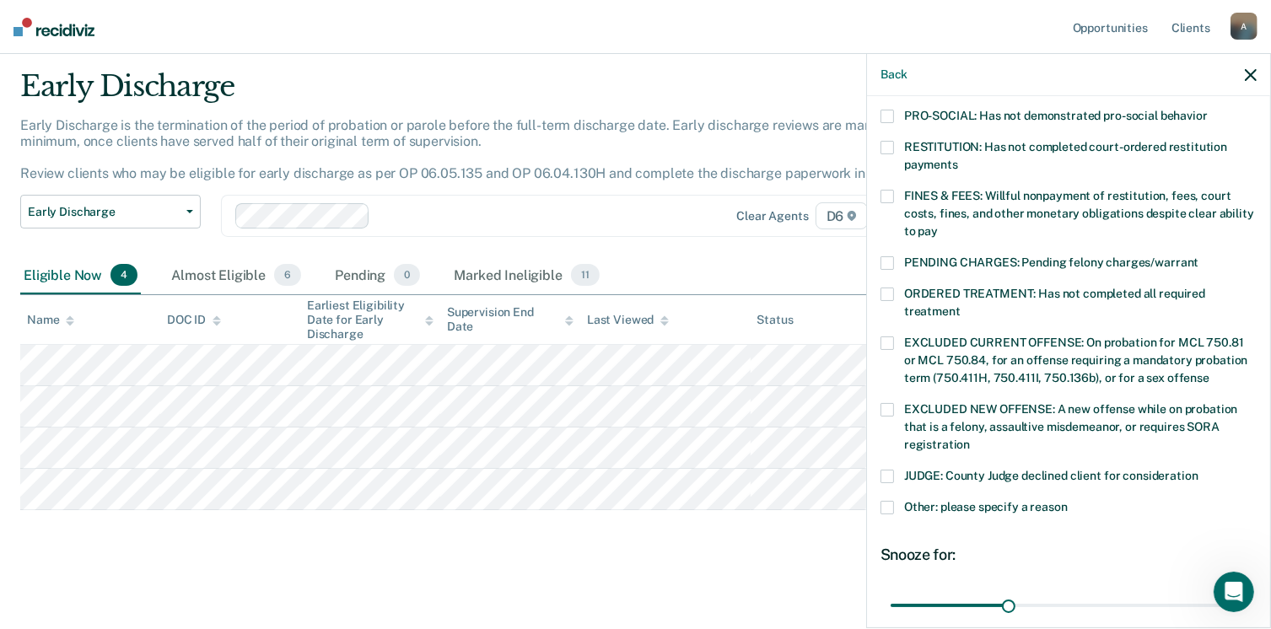
scroll to position [422, 0]
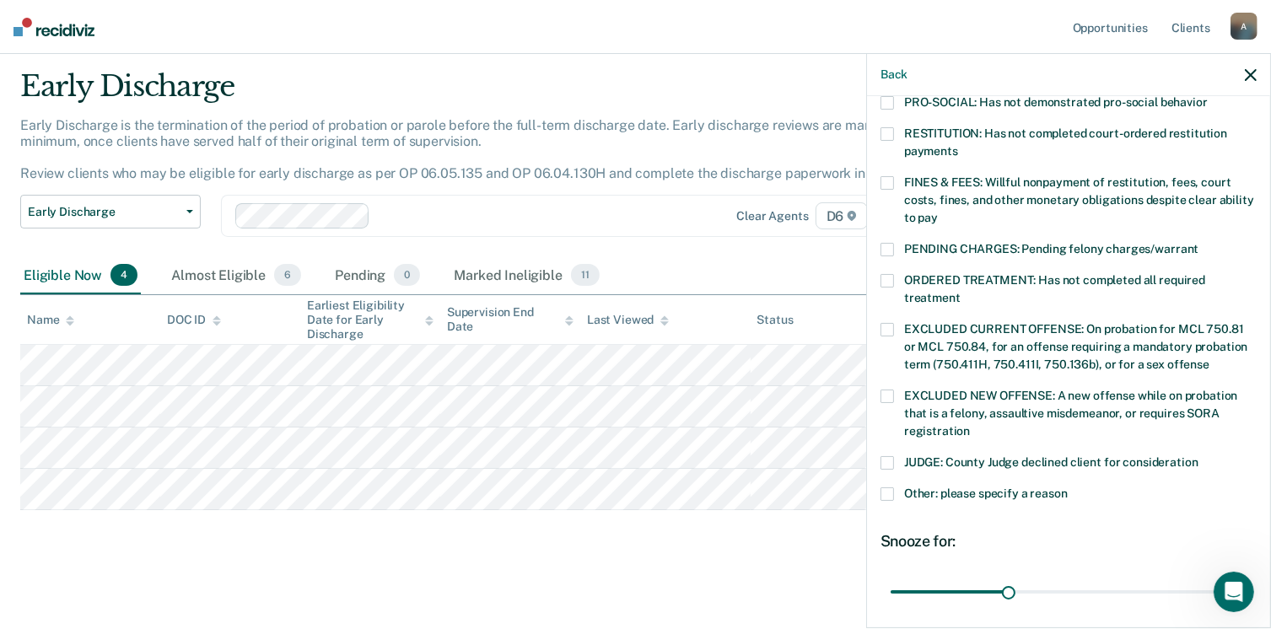
click at [893, 464] on div "JUDGE: County Judge declined client for consideration" at bounding box center [1069, 471] width 376 height 31
click at [890, 488] on span at bounding box center [887, 494] width 13 height 13
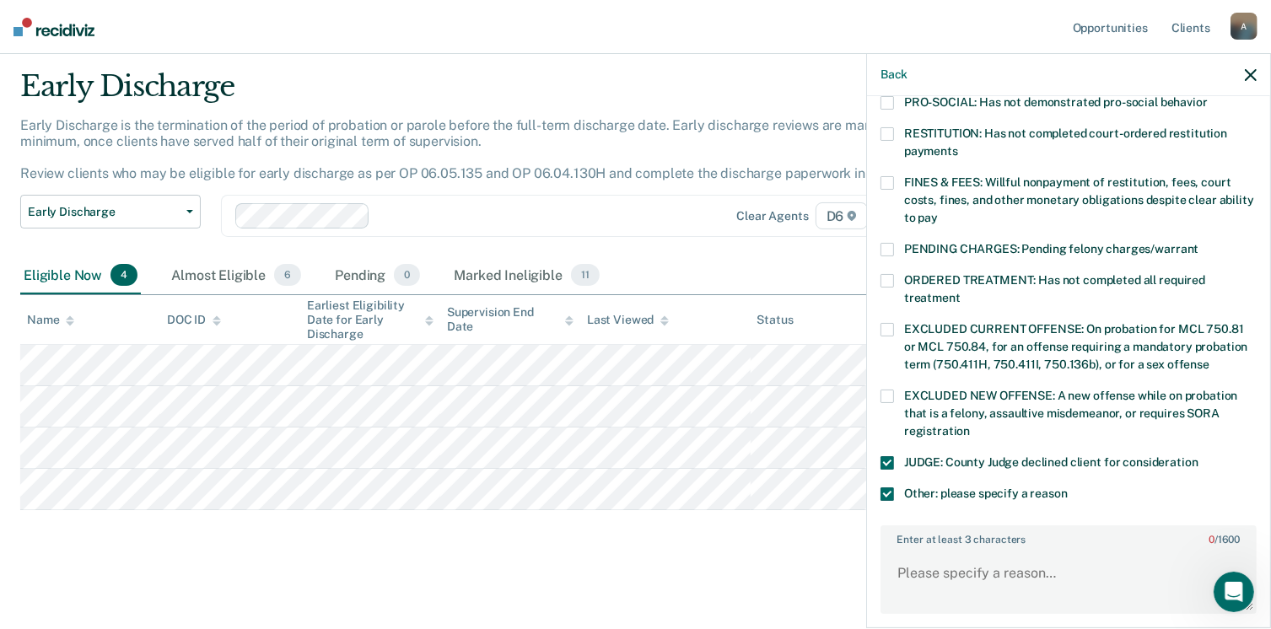
click at [884, 456] on span at bounding box center [887, 462] width 13 height 13
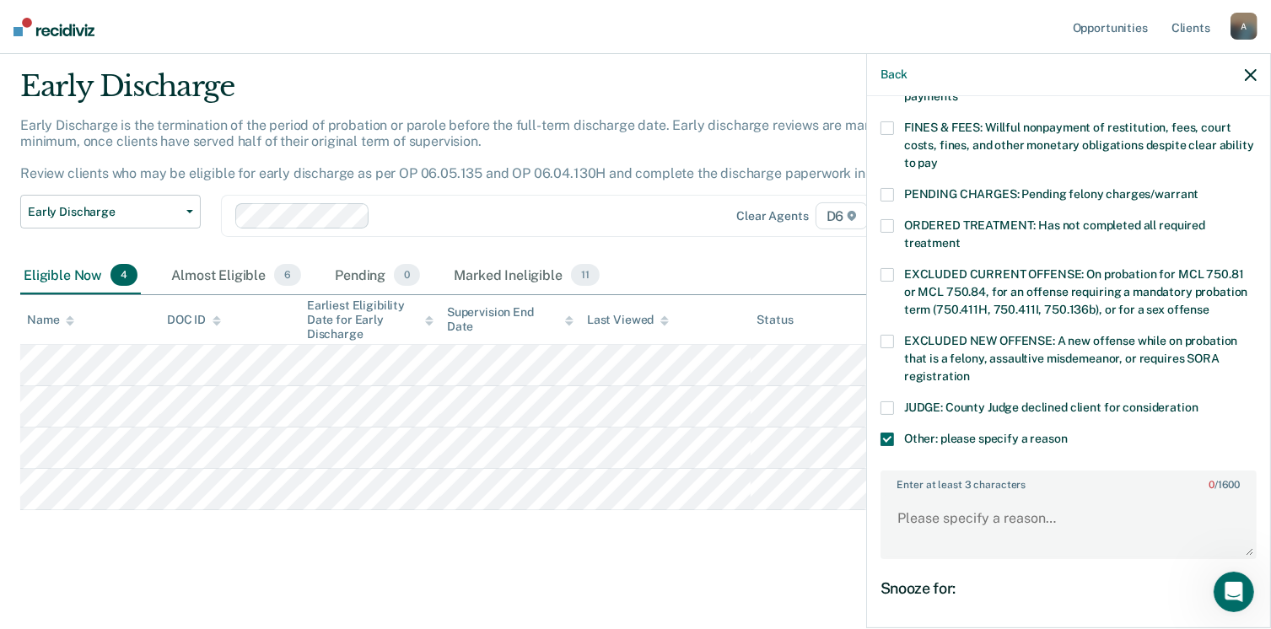
scroll to position [506, 0]
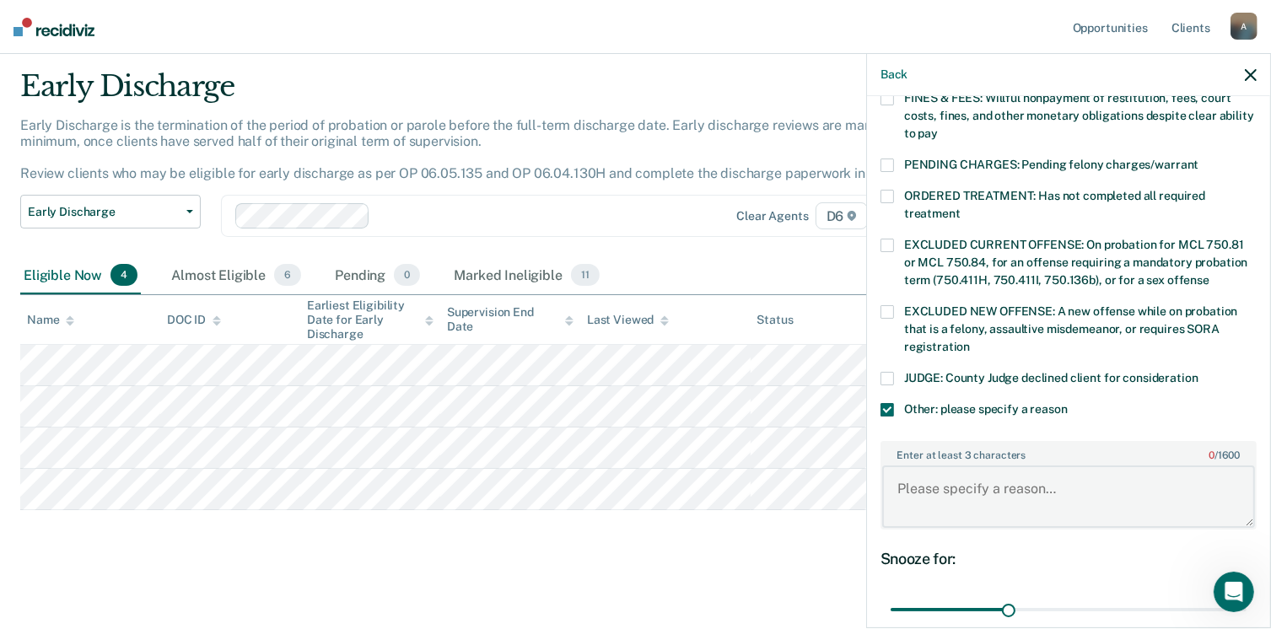
click at [977, 469] on textarea "Enter at least 3 characters 0 / 1600" at bounding box center [1068, 497] width 373 height 62
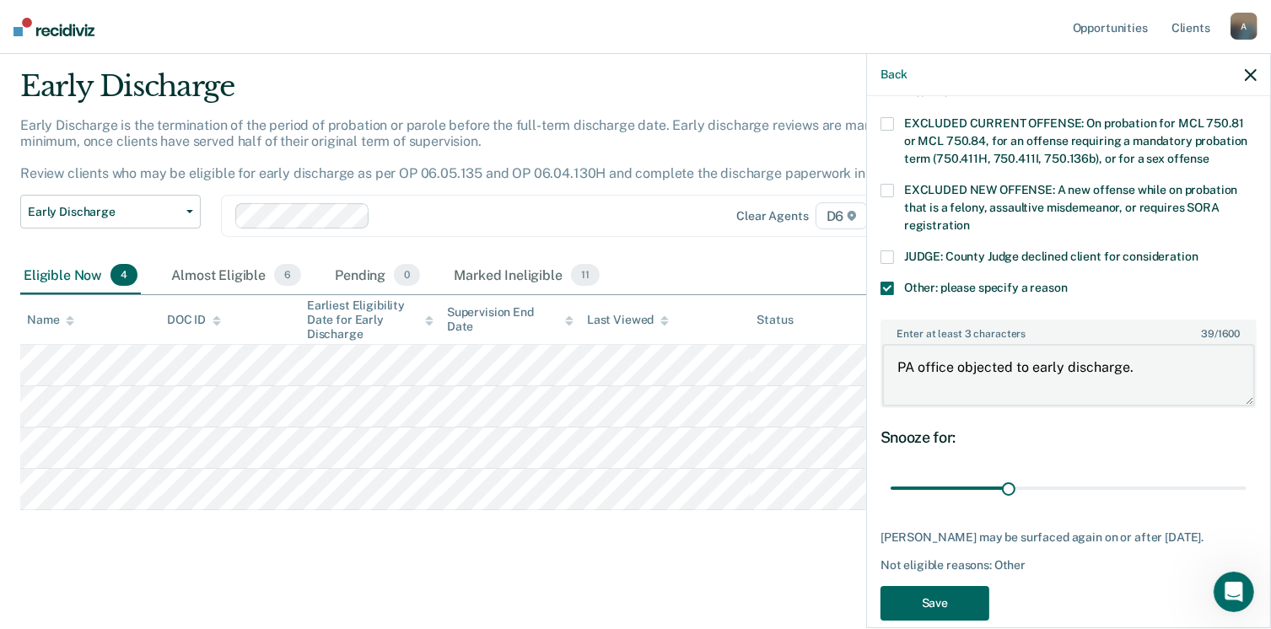
scroll to position [646, 0]
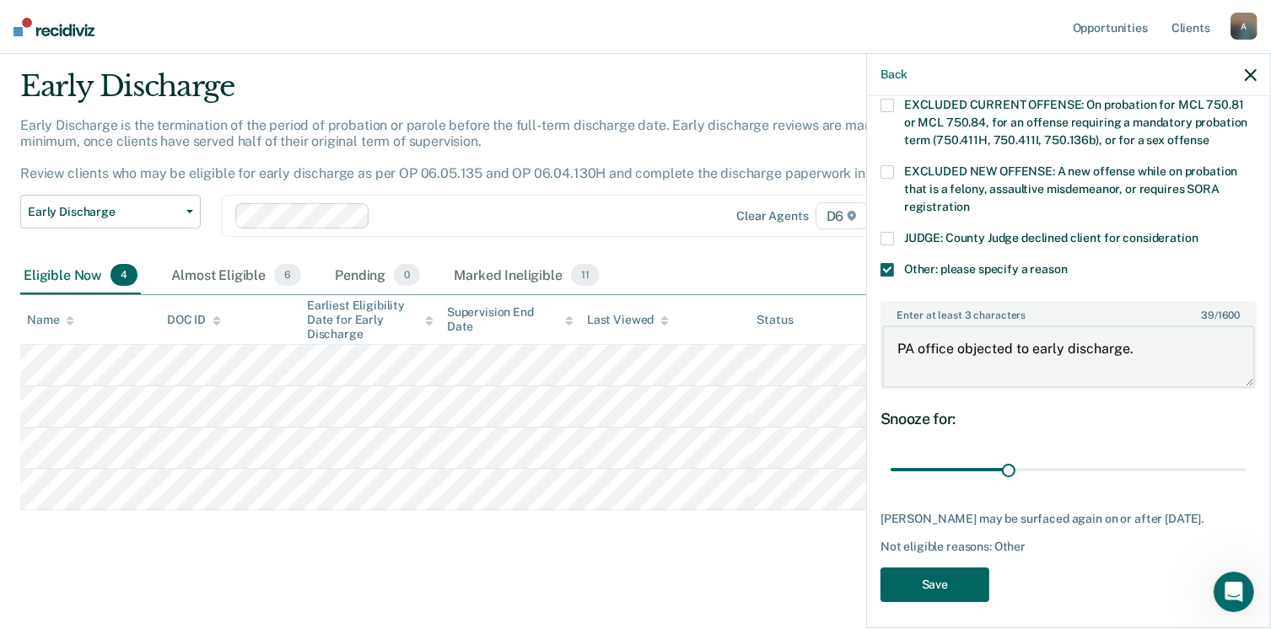
type textarea "PA office objected to early discharge."
click at [938, 569] on button "Save" at bounding box center [935, 585] width 109 height 35
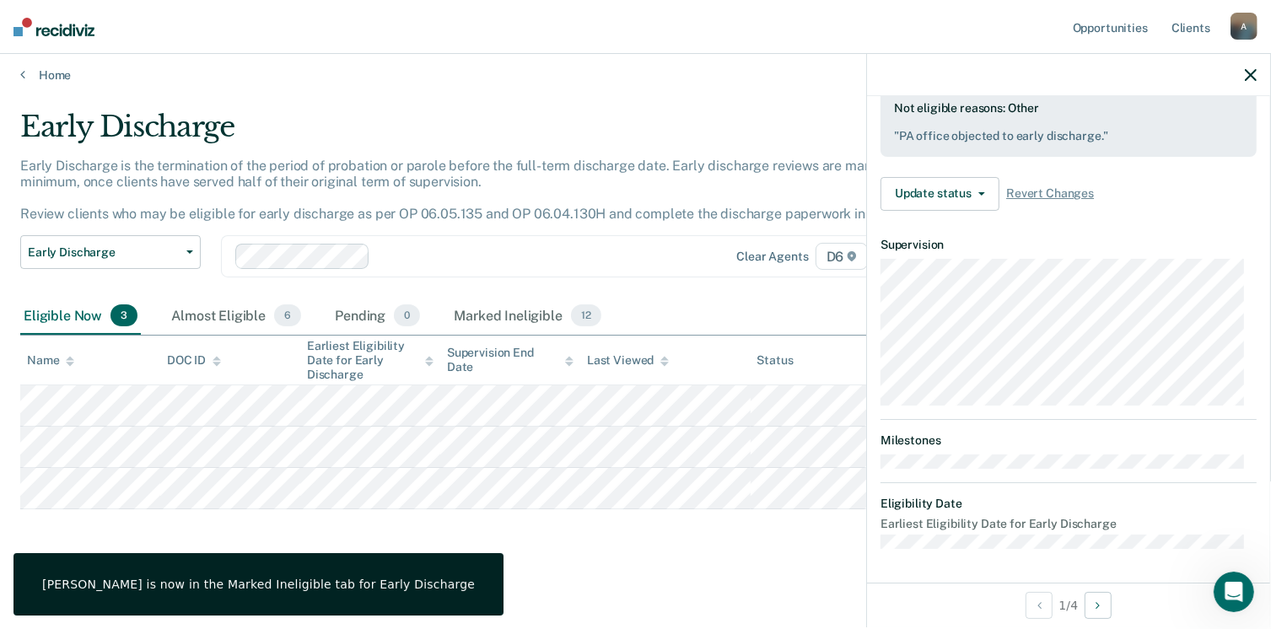
scroll to position [464, 0]
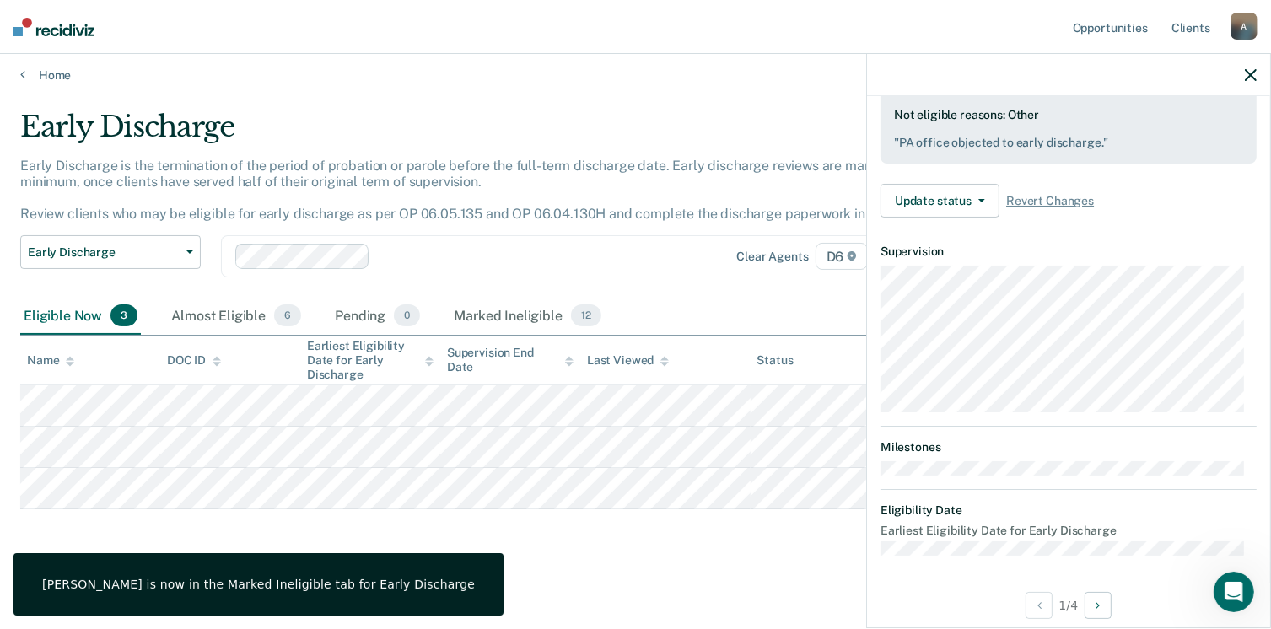
click at [582, 532] on div "Early Discharge Early Discharge is the termination of the period of probation o…" at bounding box center [635, 334] width 1231 height 449
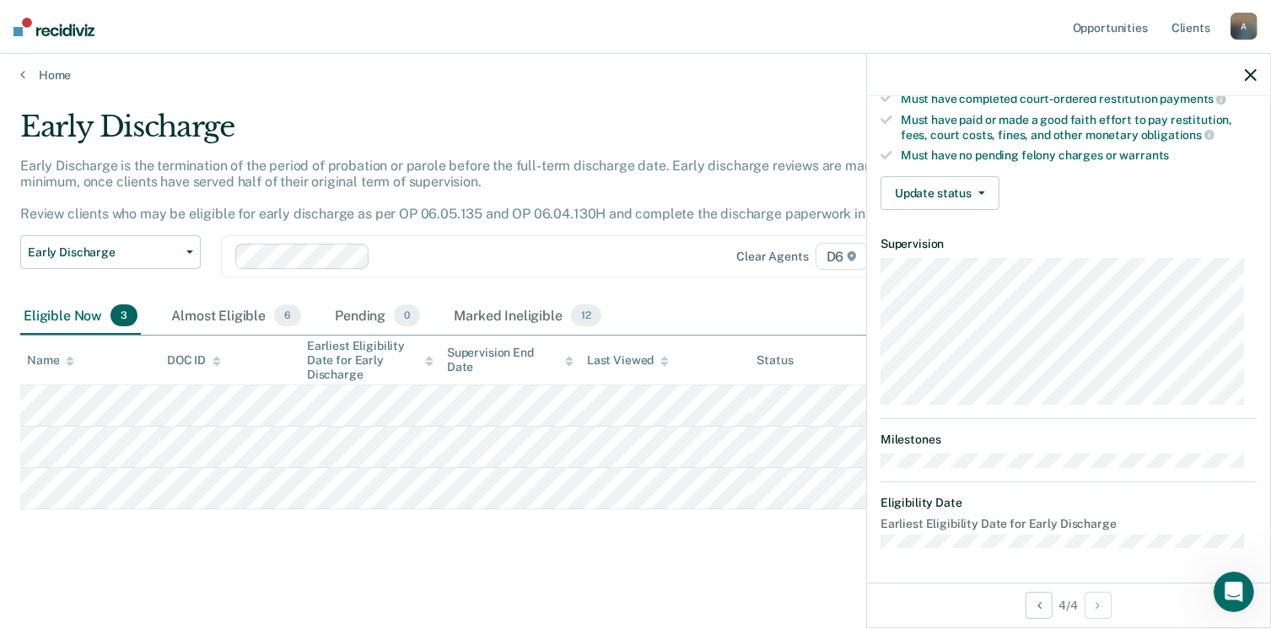
scroll to position [311, 0]
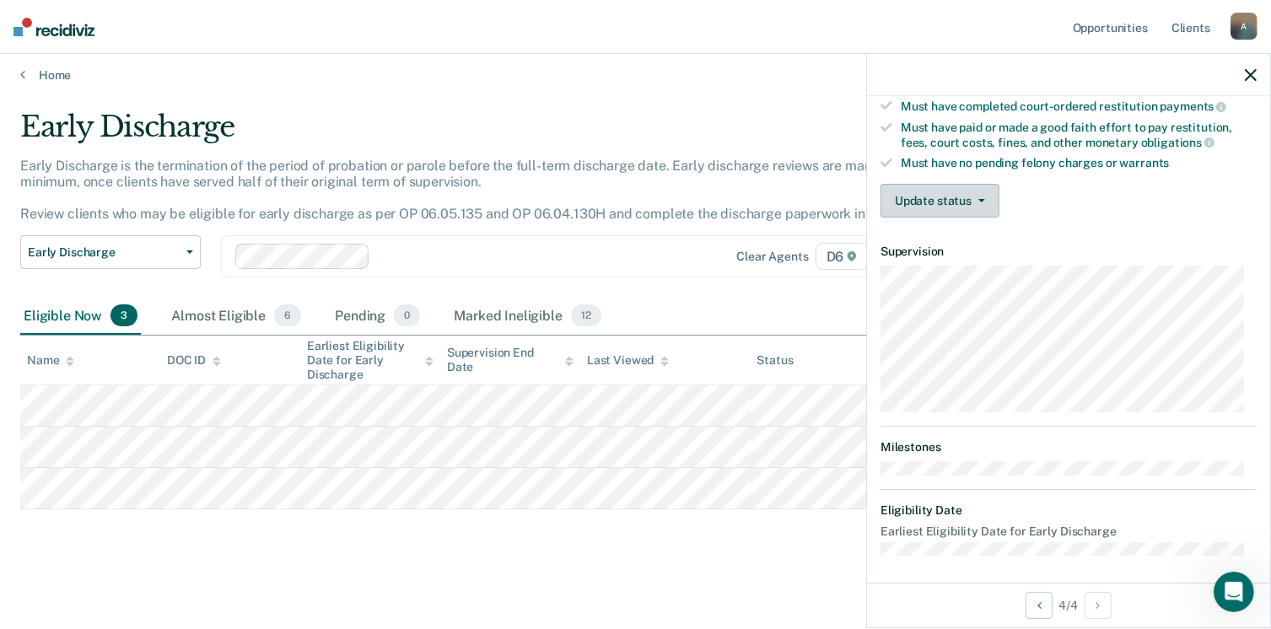
click at [965, 197] on button "Update status" at bounding box center [940, 201] width 119 height 34
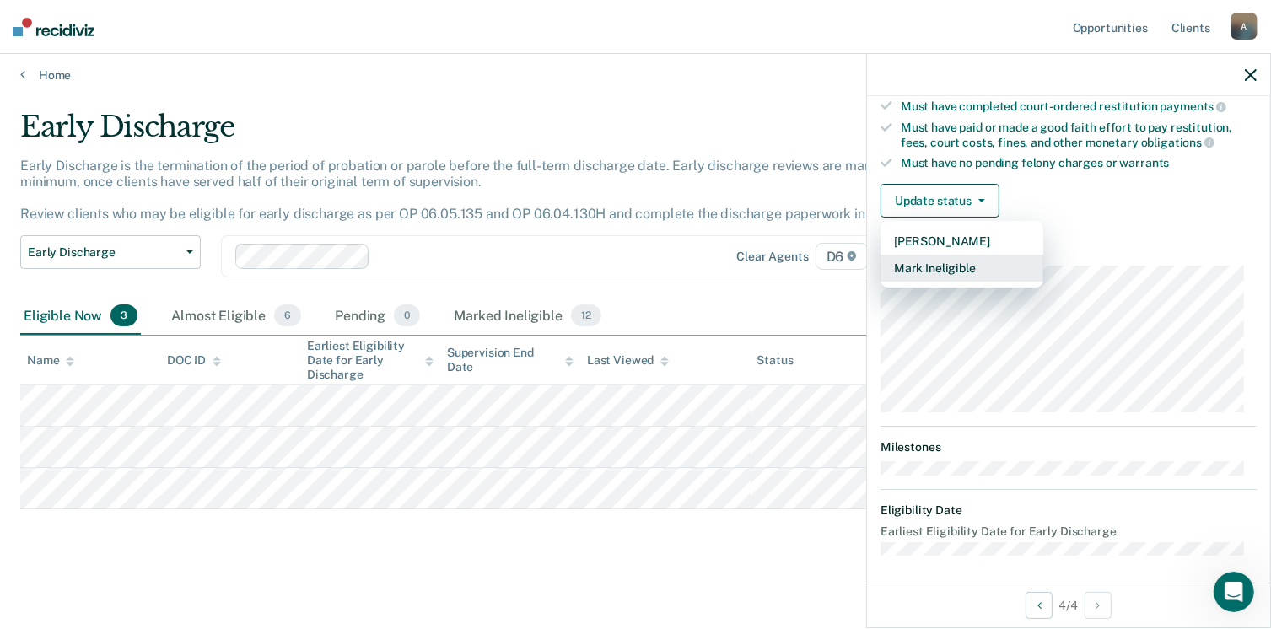
click at [948, 267] on button "Mark Ineligible" at bounding box center [962, 268] width 163 height 27
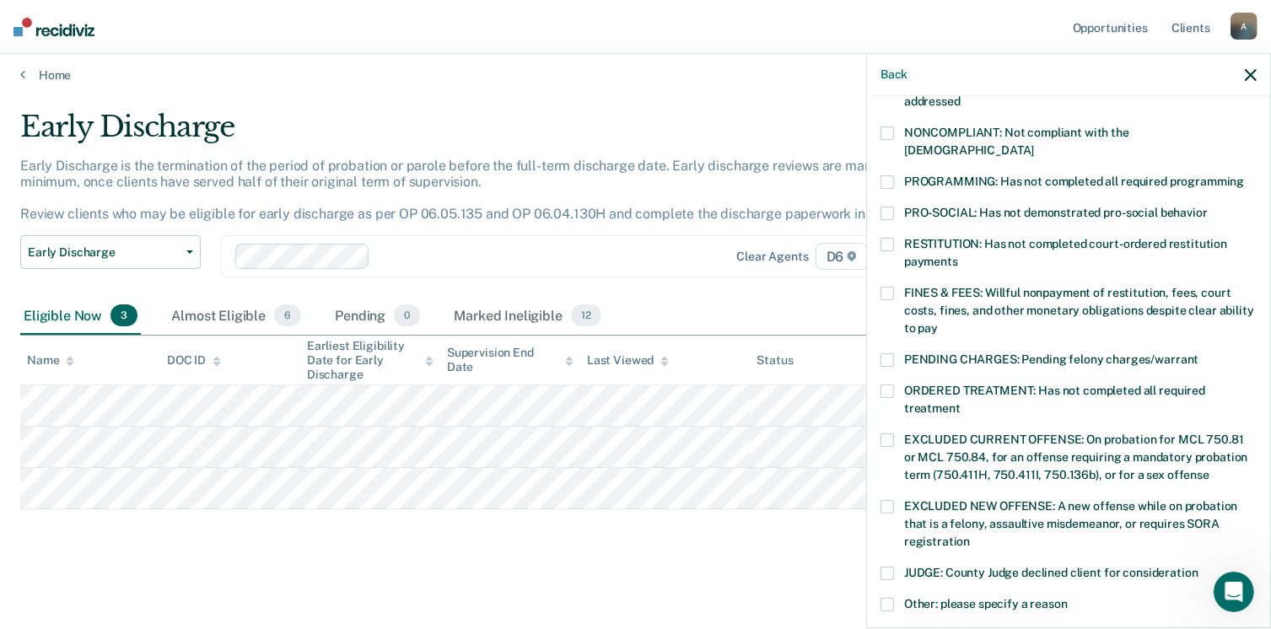
scroll to position [396, 0]
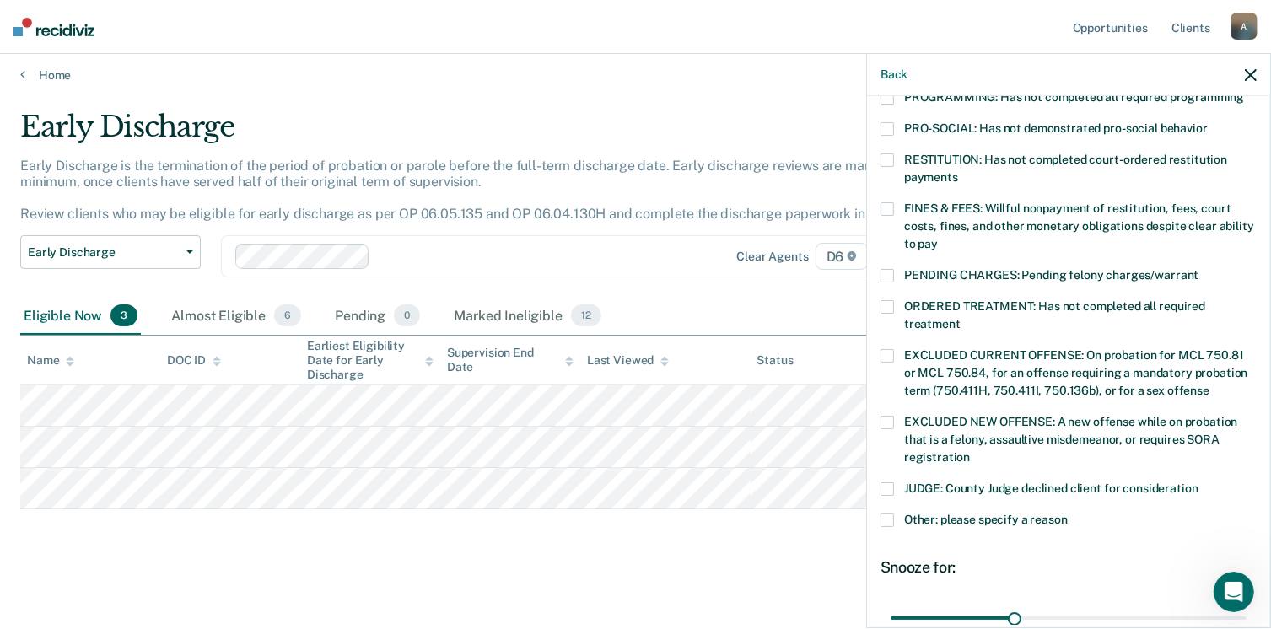
click at [888, 349] on span at bounding box center [887, 355] width 13 height 13
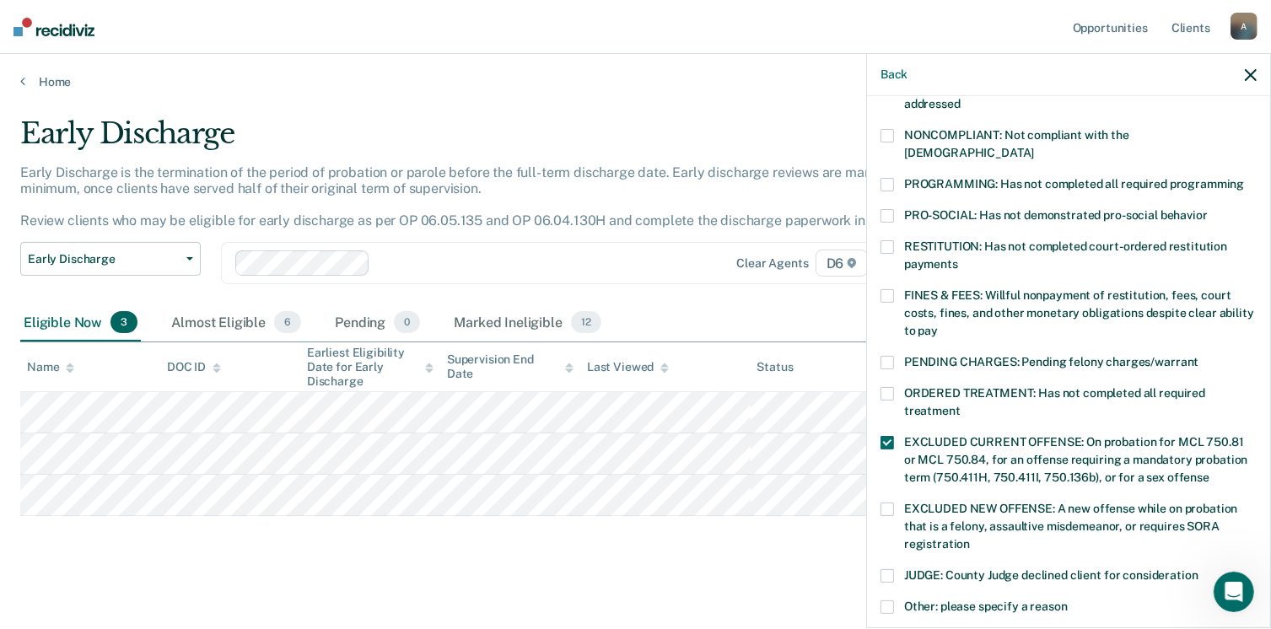
scroll to position [337, 0]
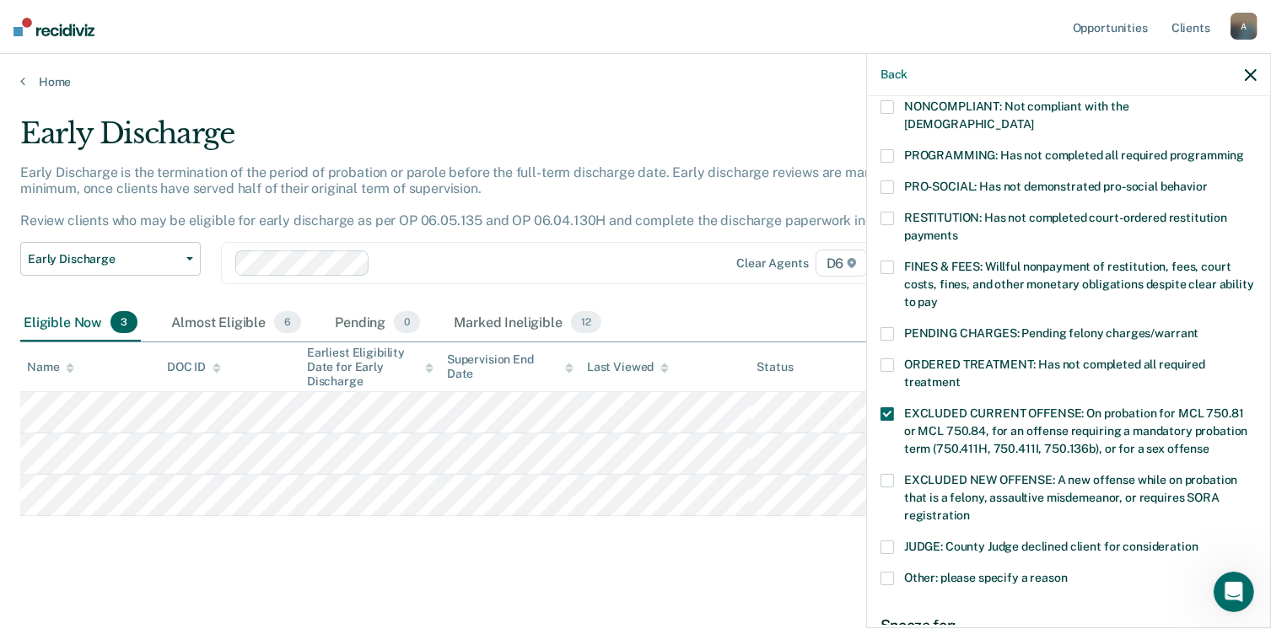
drag, startPoint x: 887, startPoint y: 396, endPoint x: 918, endPoint y: 547, distance: 154.2
click at [887, 407] on span at bounding box center [887, 413] width 13 height 13
click at [895, 572] on label "Other: please specify a reason" at bounding box center [1069, 581] width 376 height 18
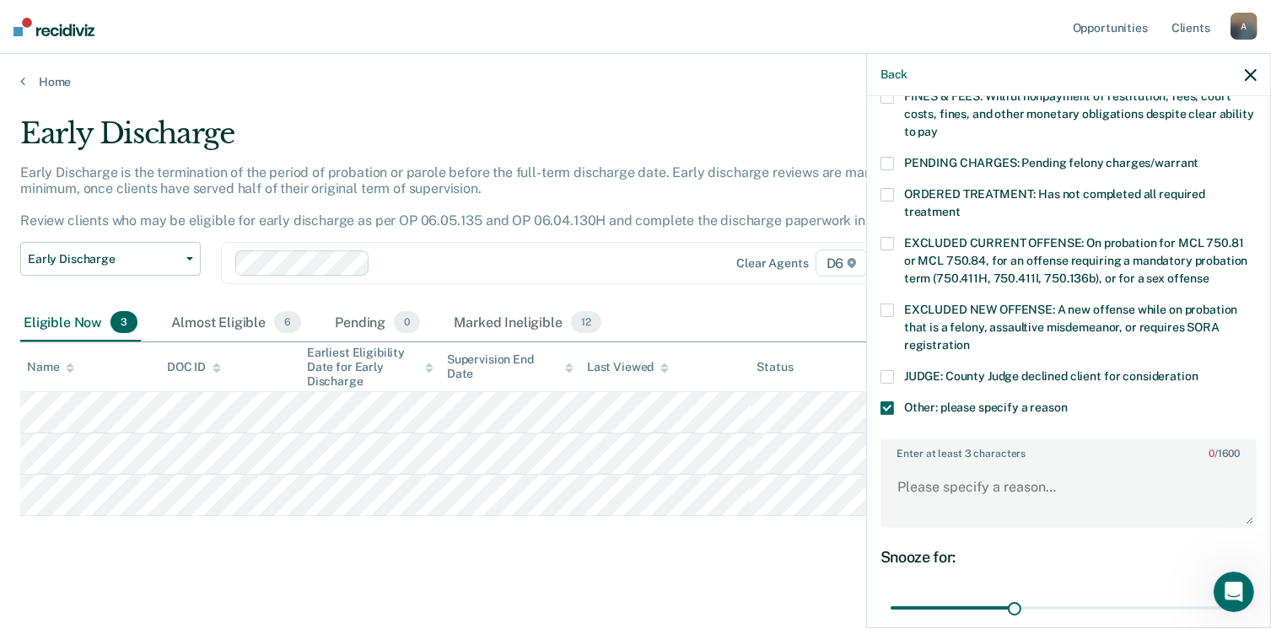
scroll to position [591, 0]
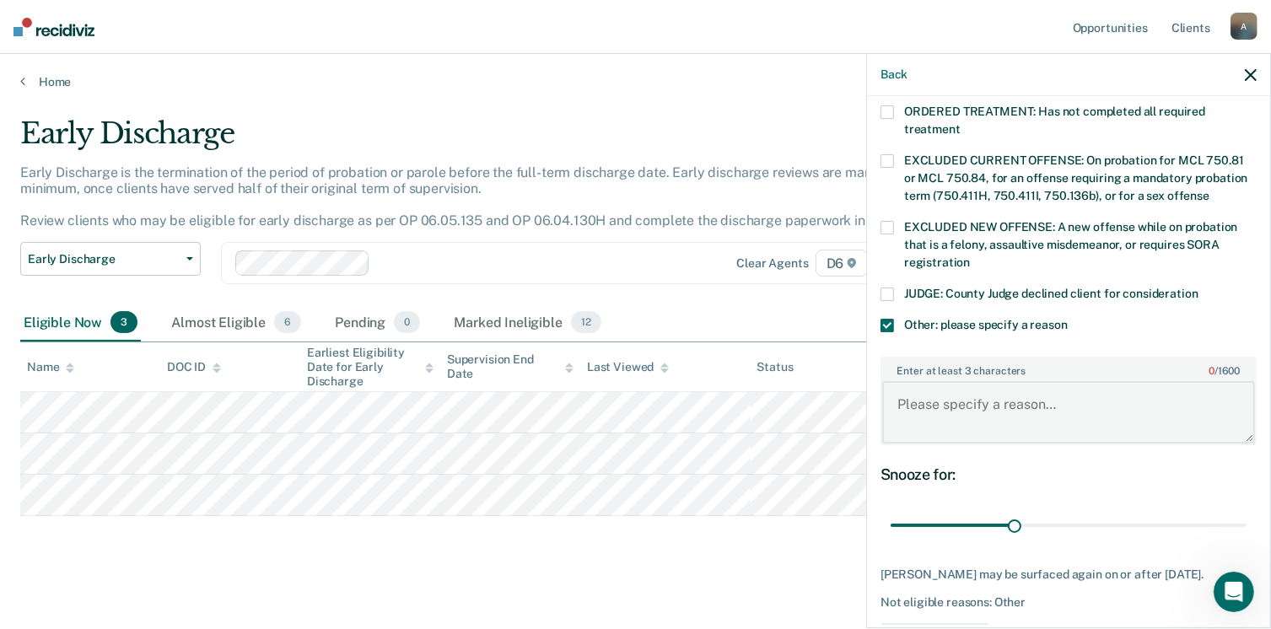
click at [953, 406] on textarea "Enter at least 3 characters 0 / 1600" at bounding box center [1068, 412] width 373 height 62
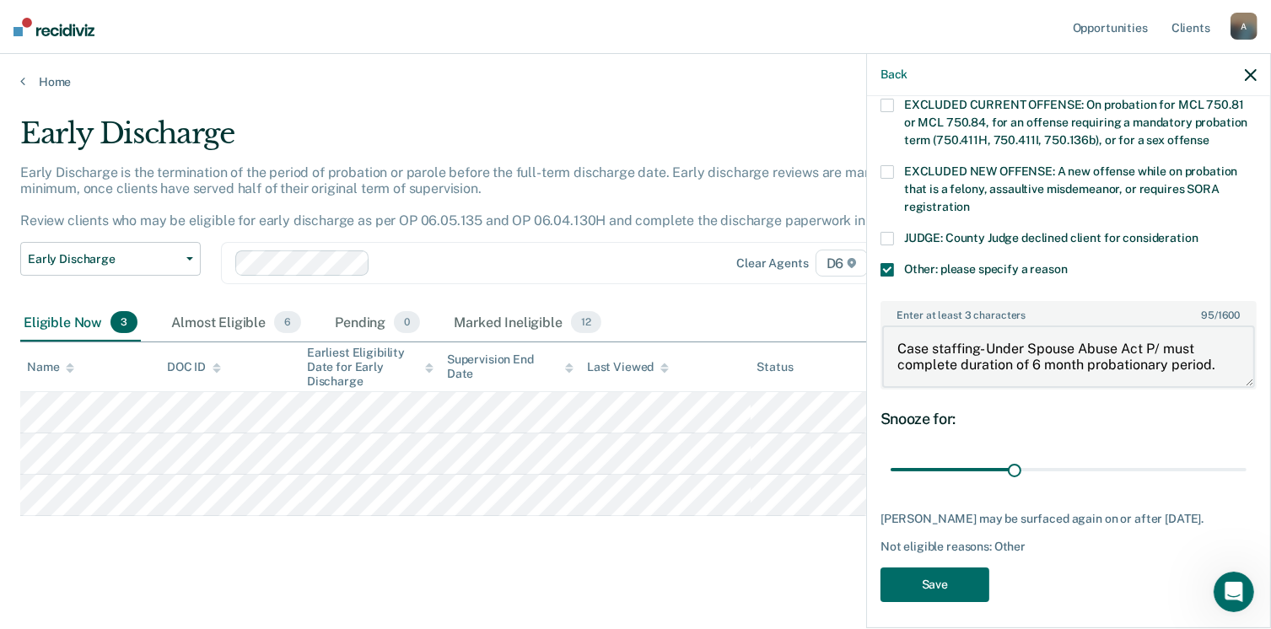
scroll to position [7, 0]
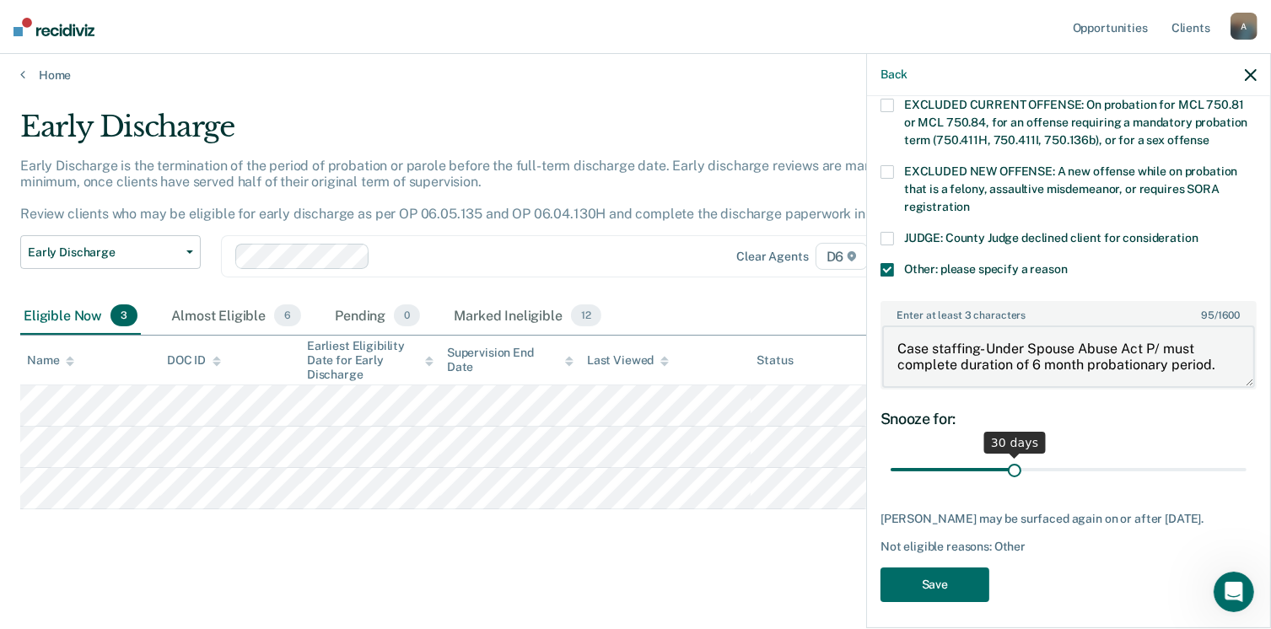
type textarea "Case staffing- Under Spouse Abuse Act P/ must complete duration of 6 month prob…"
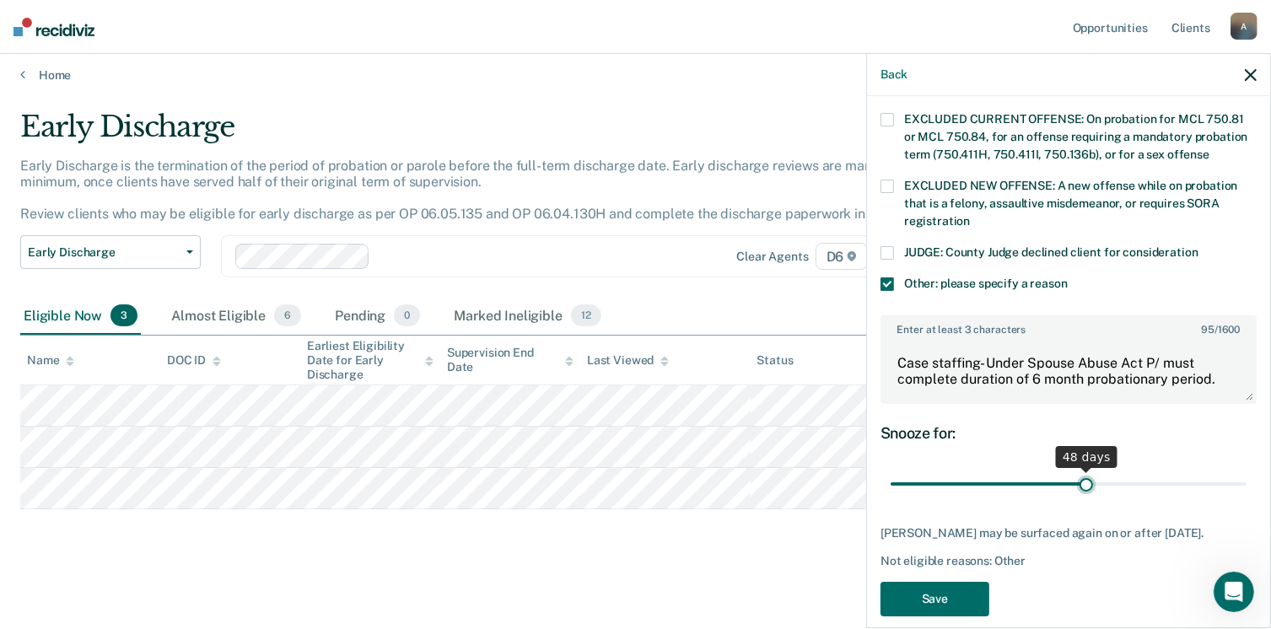
drag, startPoint x: 1011, startPoint y: 456, endPoint x: 1080, endPoint y: 461, distance: 69.4
type input "48"
click at [1080, 470] on input "range" at bounding box center [1069, 485] width 356 height 30
click at [942, 583] on button "Save" at bounding box center [935, 599] width 109 height 35
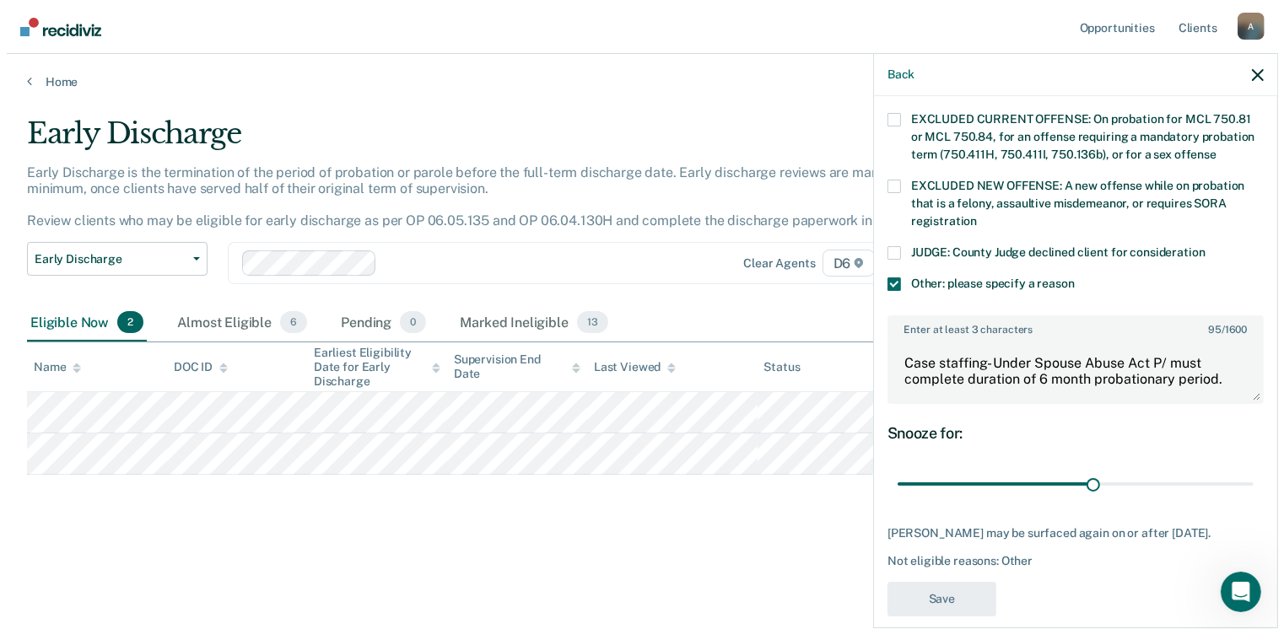
scroll to position [0, 0]
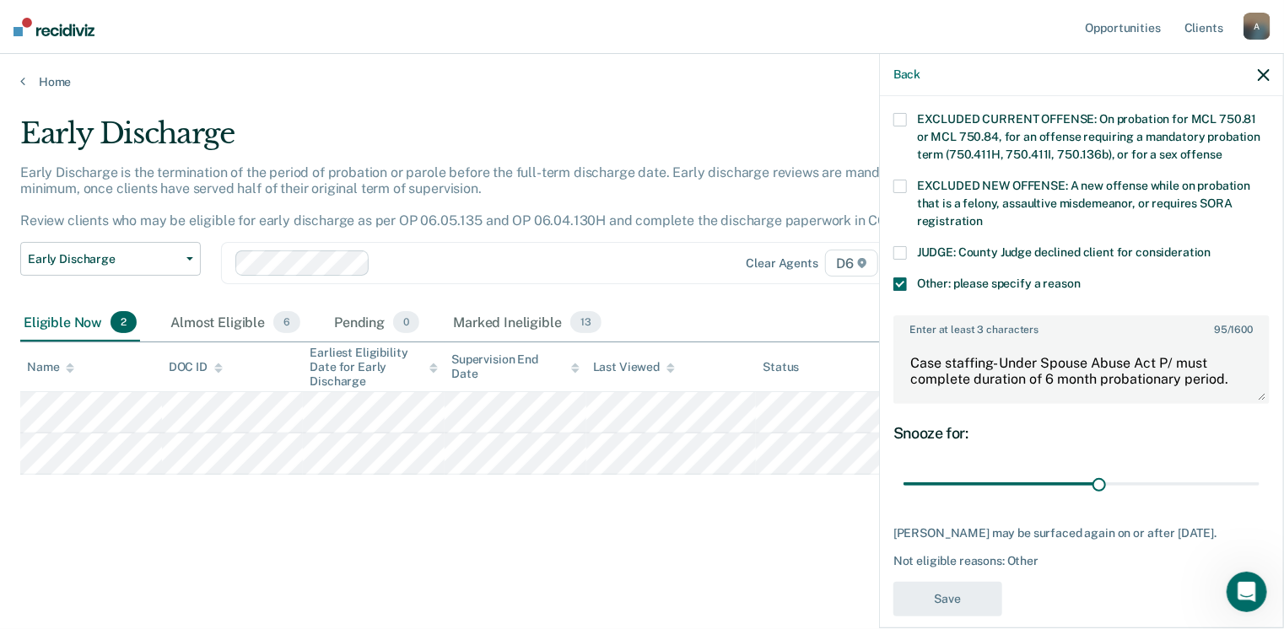
click at [316, 542] on div "Early Discharge Early Discharge is the termination of the period of probation o…" at bounding box center [642, 336] width 1244 height 440
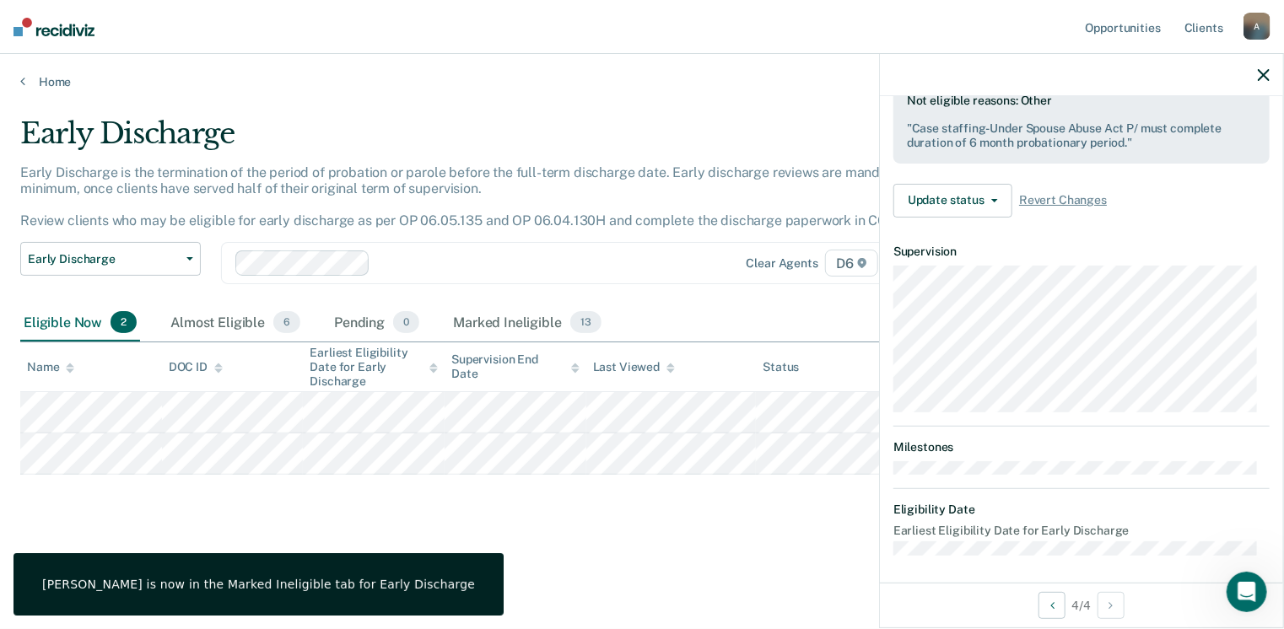
scroll to position [438, 0]
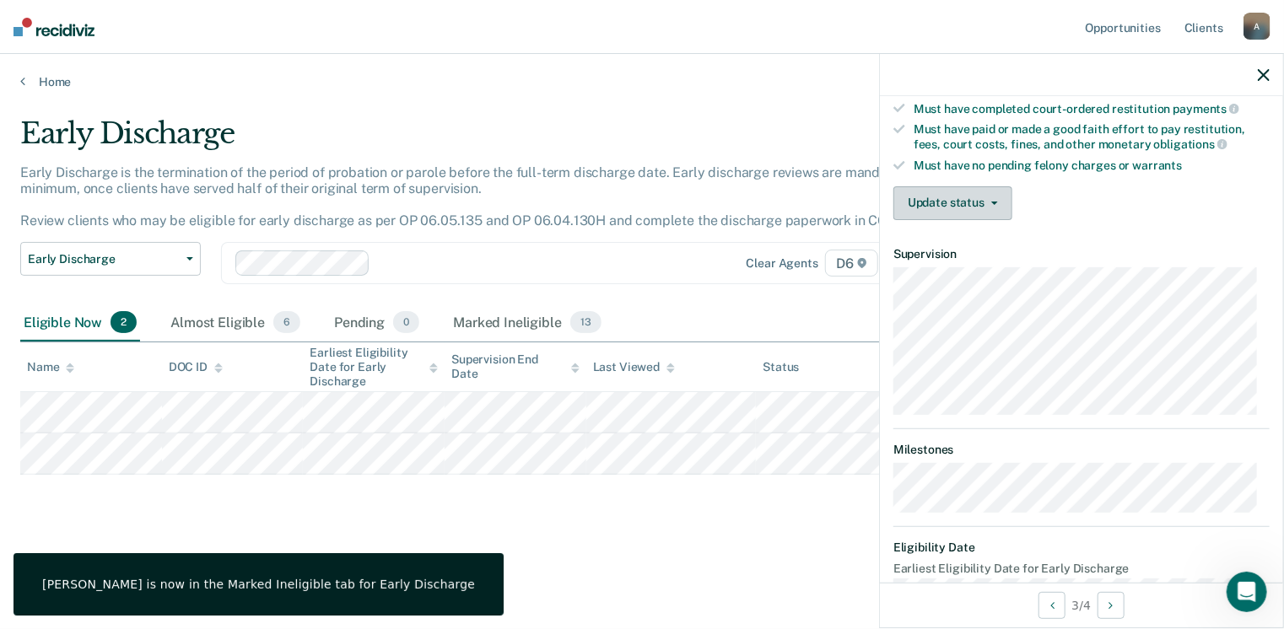
click at [985, 192] on button "Update status" at bounding box center [952, 203] width 119 height 34
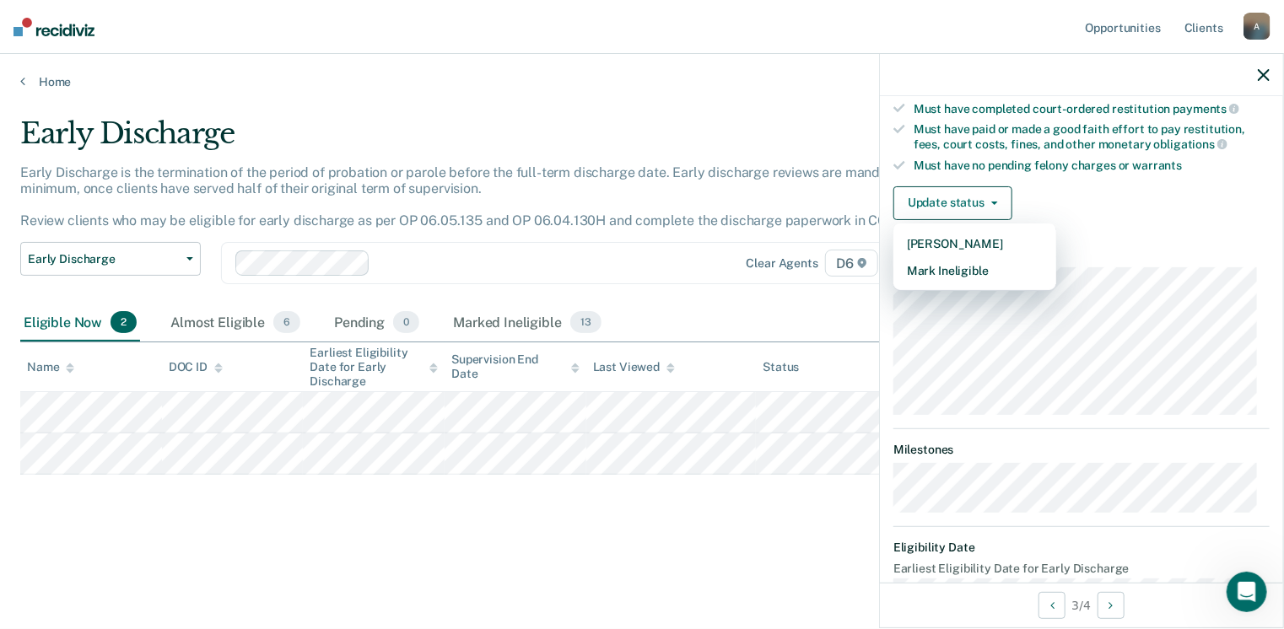
click at [1116, 253] on dl "Supervision" at bounding box center [1081, 331] width 376 height 168
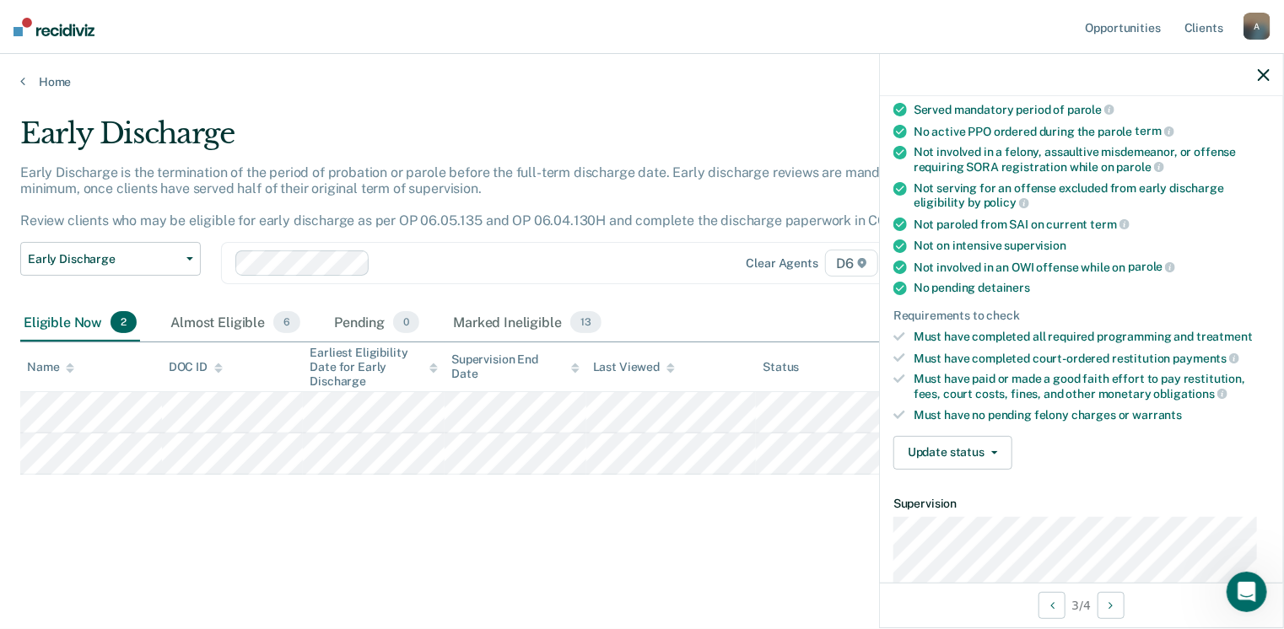
scroll to position [185, 0]
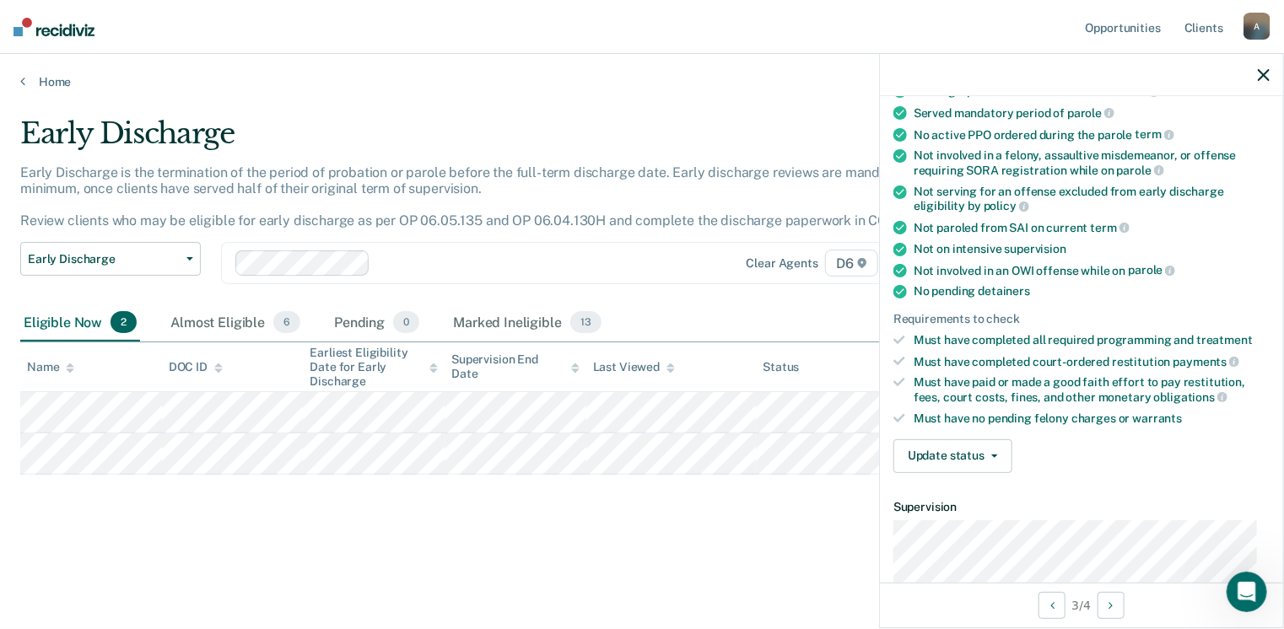
click at [1101, 322] on ul "Validated by data from COMS Completed at least half of parole term Serving a pa…" at bounding box center [1081, 233] width 376 height 385
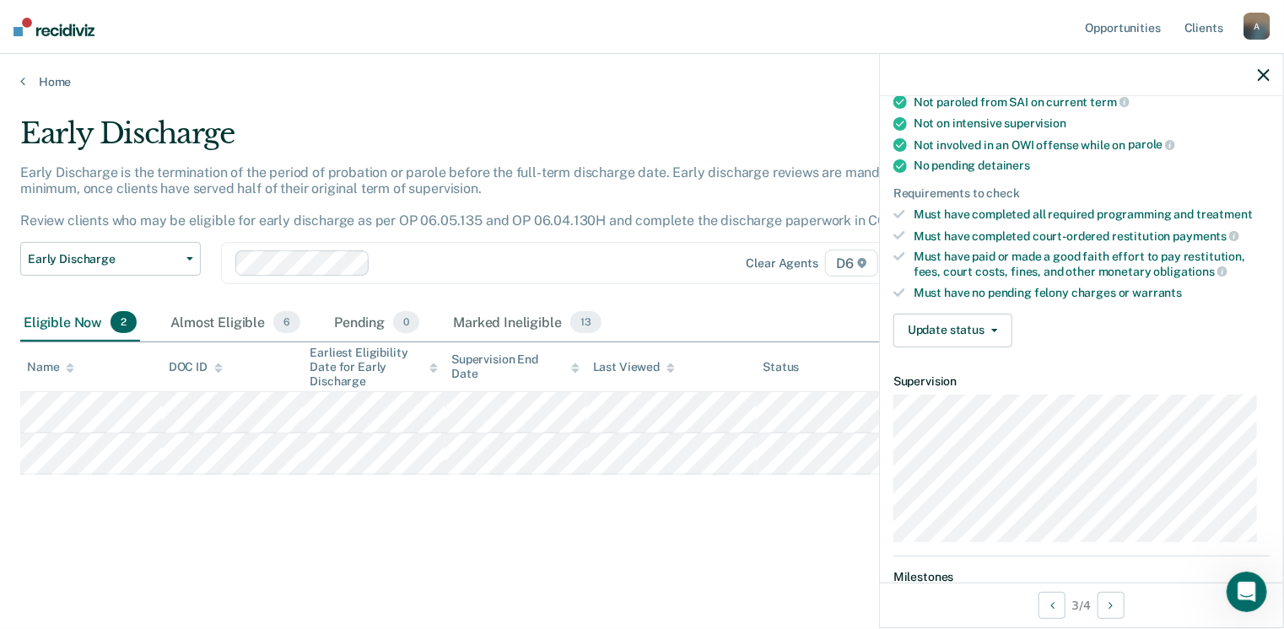
scroll to position [472, 0]
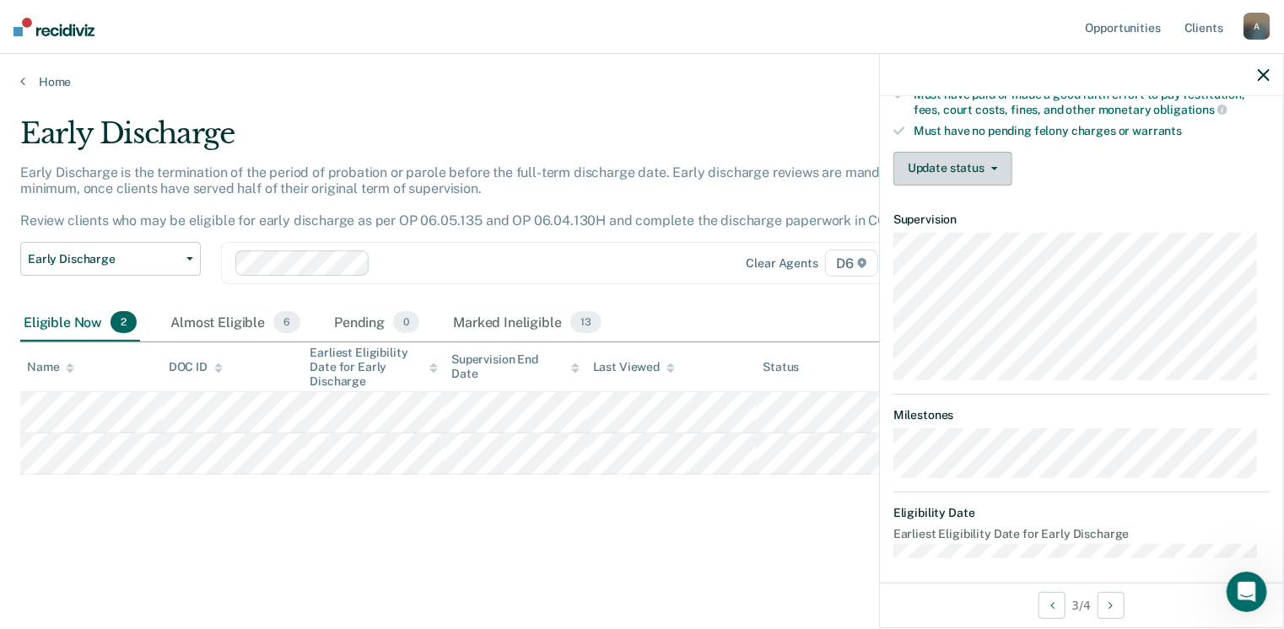
click at [927, 153] on button "Update status" at bounding box center [952, 169] width 119 height 34
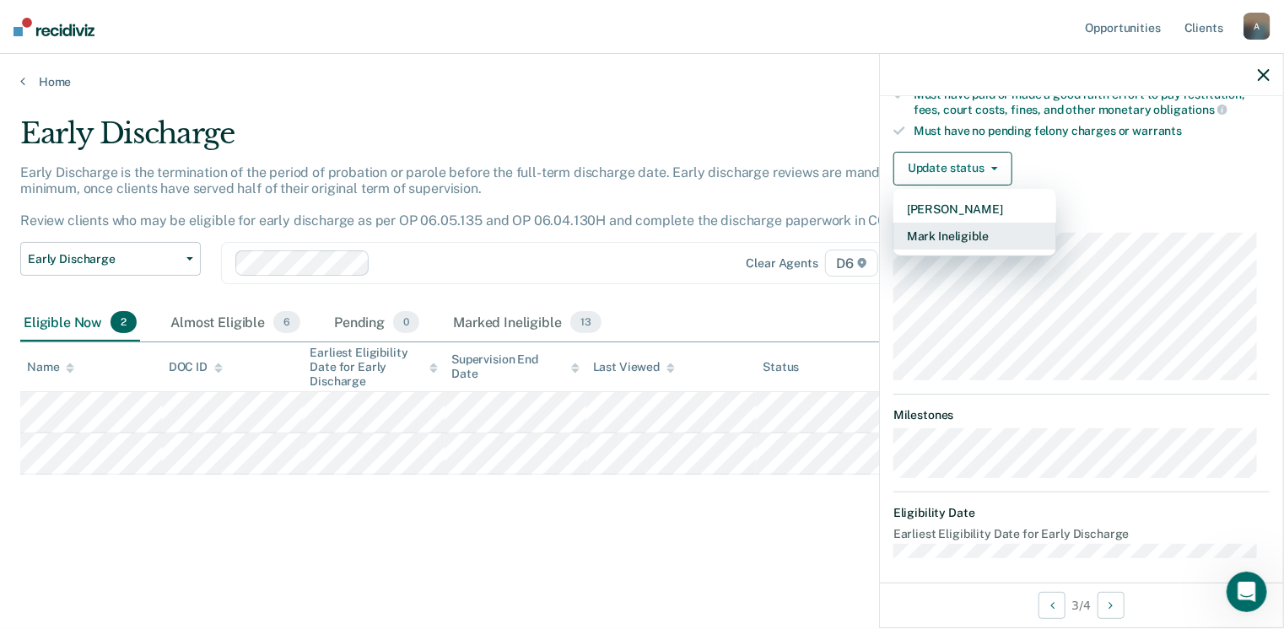
click at [927, 236] on button "Mark Ineligible" at bounding box center [974, 236] width 163 height 27
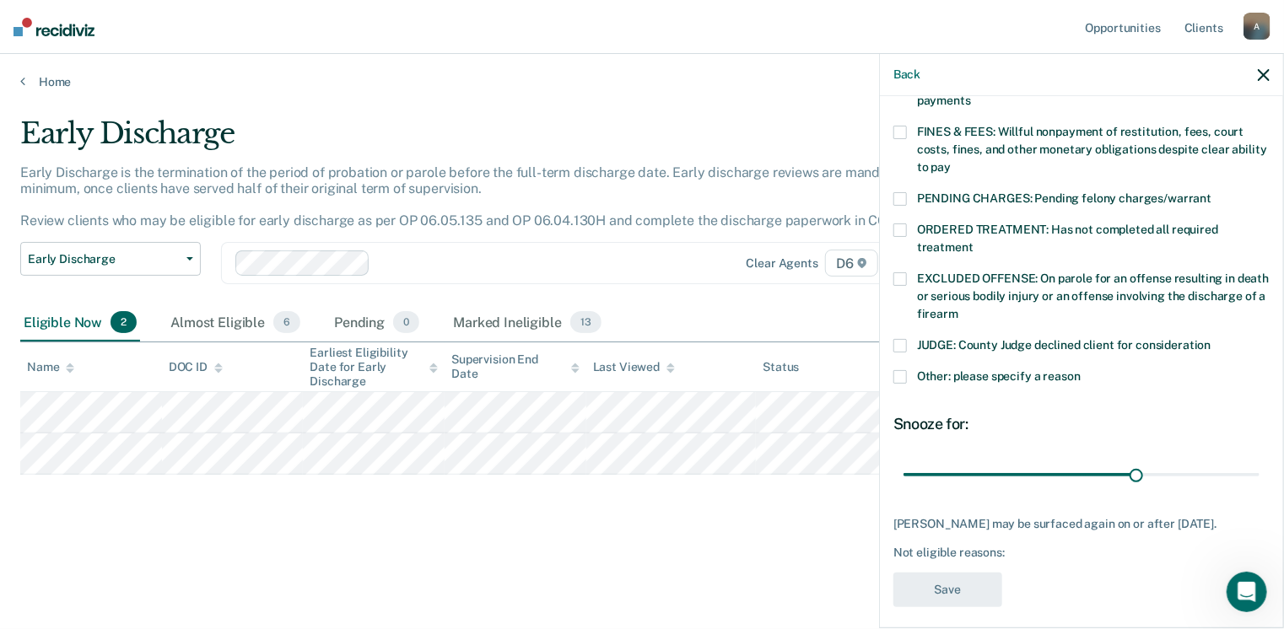
click at [901, 224] on span at bounding box center [899, 230] width 13 height 13
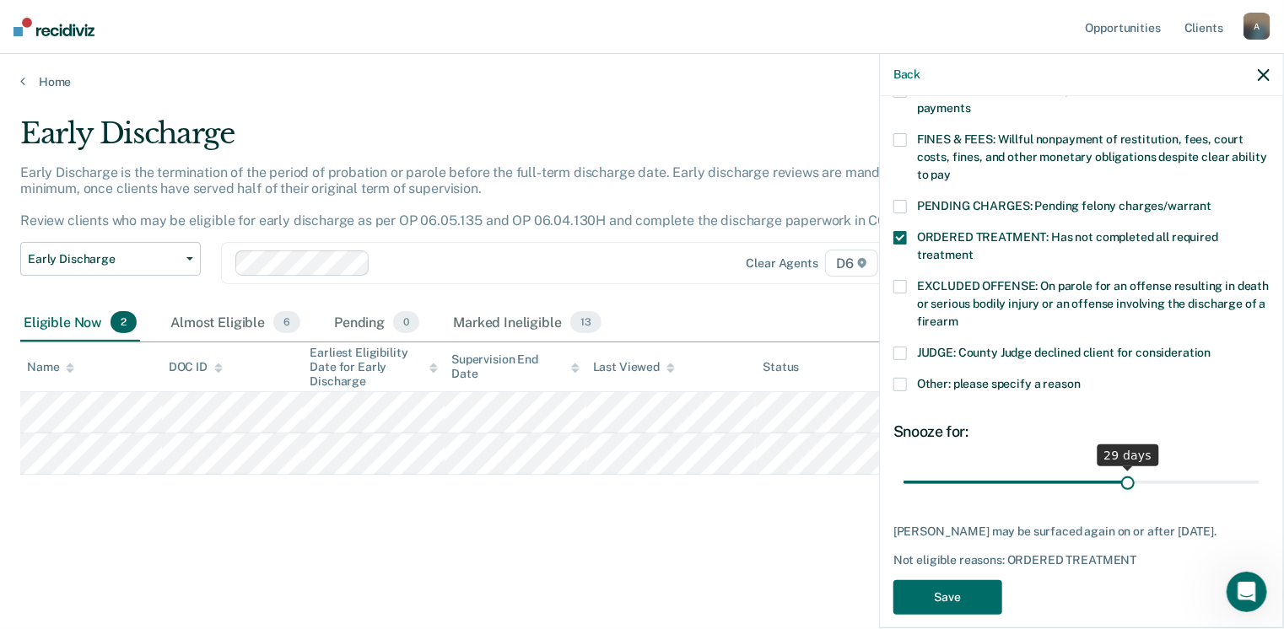
scroll to position [479, 0]
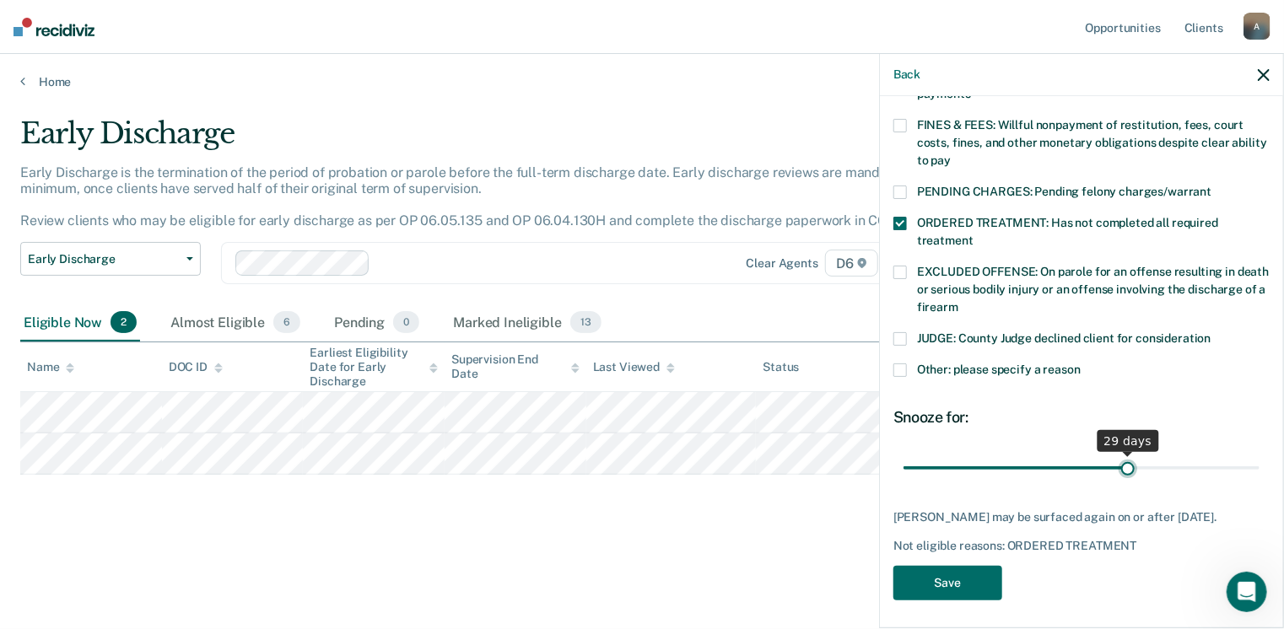
type input "30"
click at [1125, 454] on input "range" at bounding box center [1082, 469] width 356 height 30
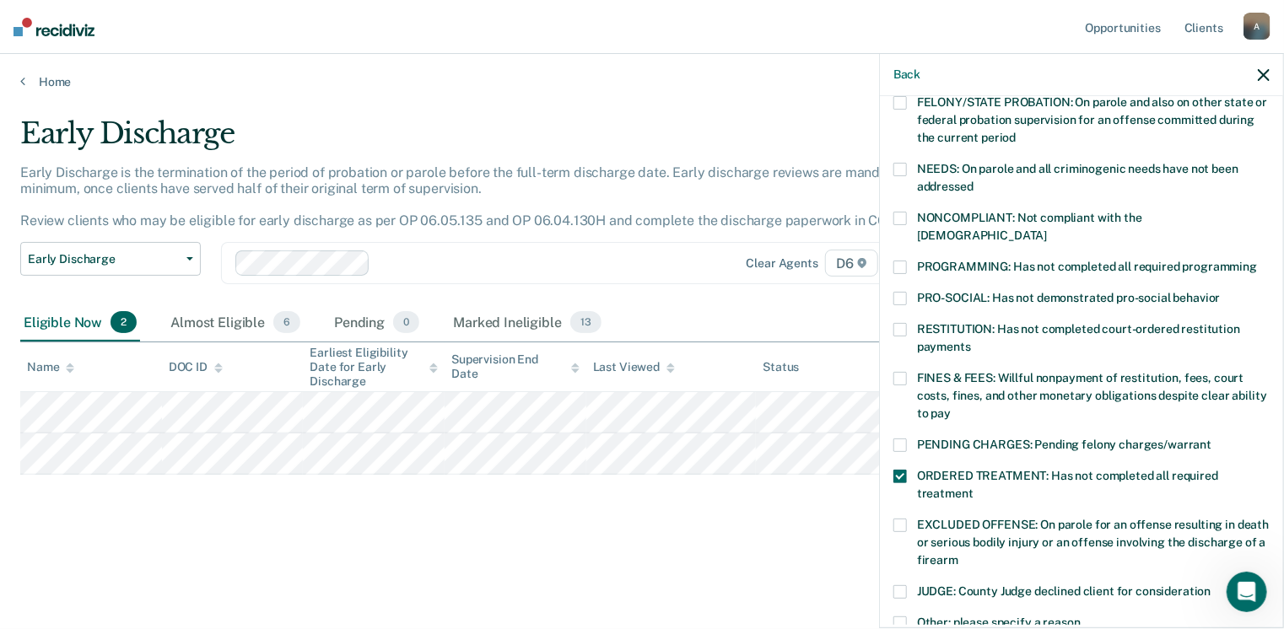
scroll to position [142, 0]
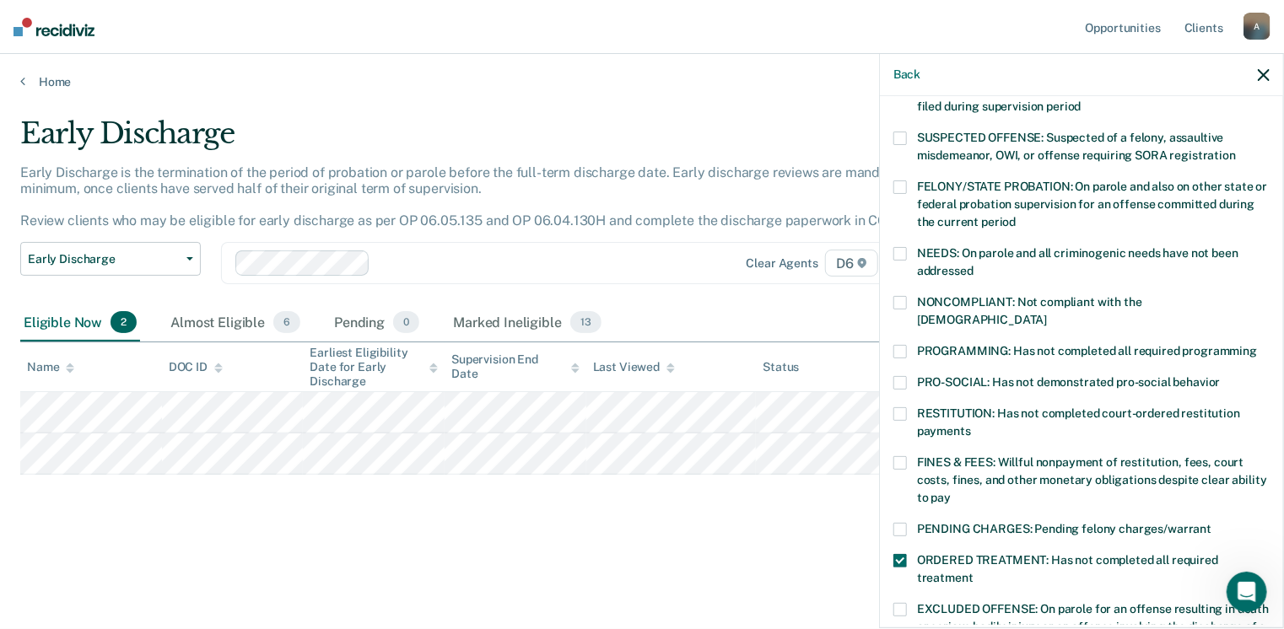
click at [905, 345] on span at bounding box center [899, 351] width 13 height 13
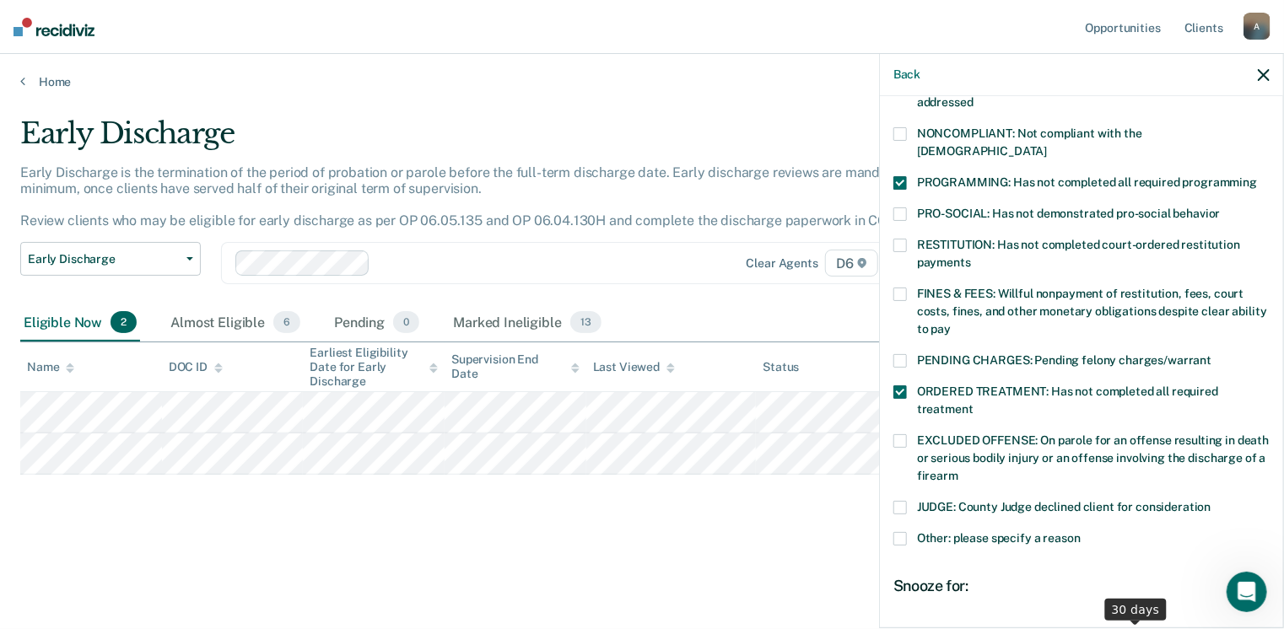
scroll to position [479, 0]
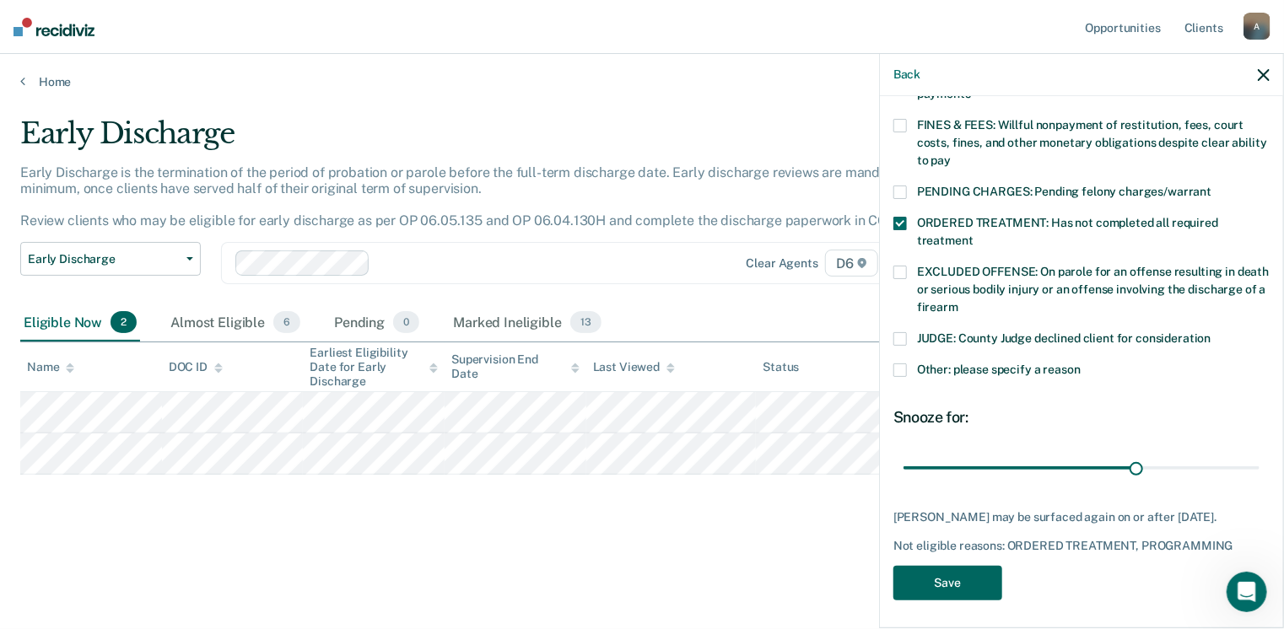
click at [931, 578] on button "Save" at bounding box center [947, 583] width 109 height 35
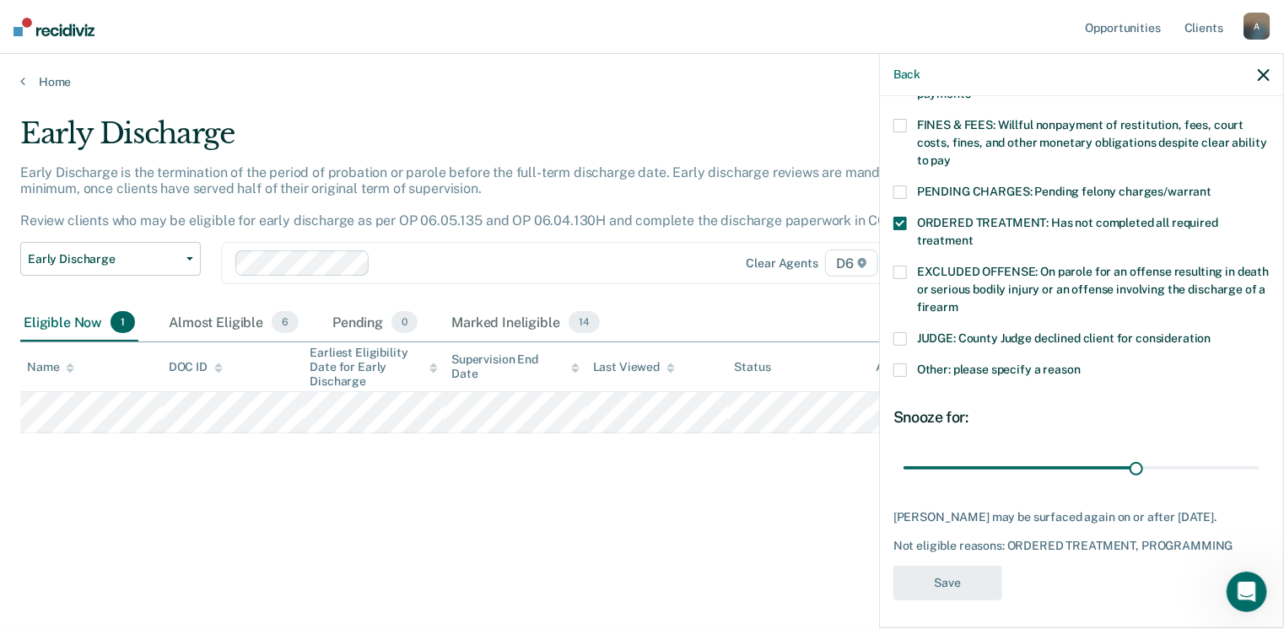
drag, startPoint x: 557, startPoint y: 527, endPoint x: 535, endPoint y: 517, distance: 24.2
click at [556, 527] on div "Early Discharge Early Discharge is the termination of the period of probation o…" at bounding box center [642, 336] width 1244 height 440
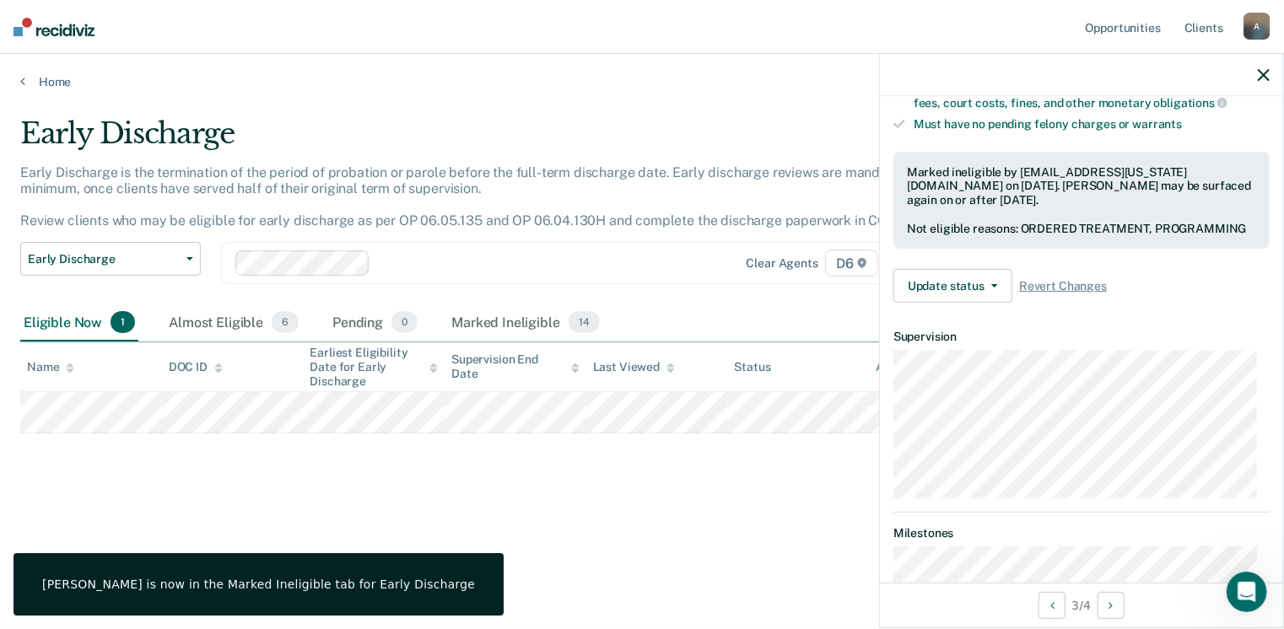
drag, startPoint x: 436, startPoint y: 495, endPoint x: 469, endPoint y: 473, distance: 39.5
click at [437, 496] on div "Early Discharge Early Discharge is the termination of the period of probation o…" at bounding box center [642, 309] width 1244 height 386
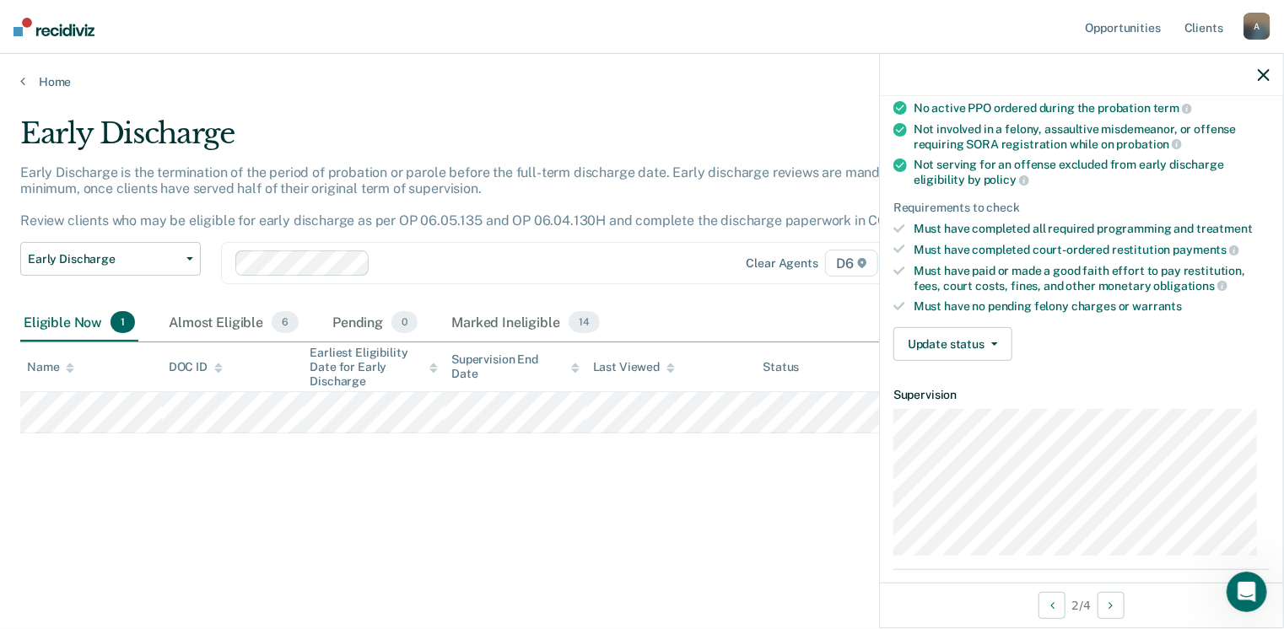
scroll to position [169, 0]
click at [961, 334] on button "Update status" at bounding box center [952, 344] width 119 height 34
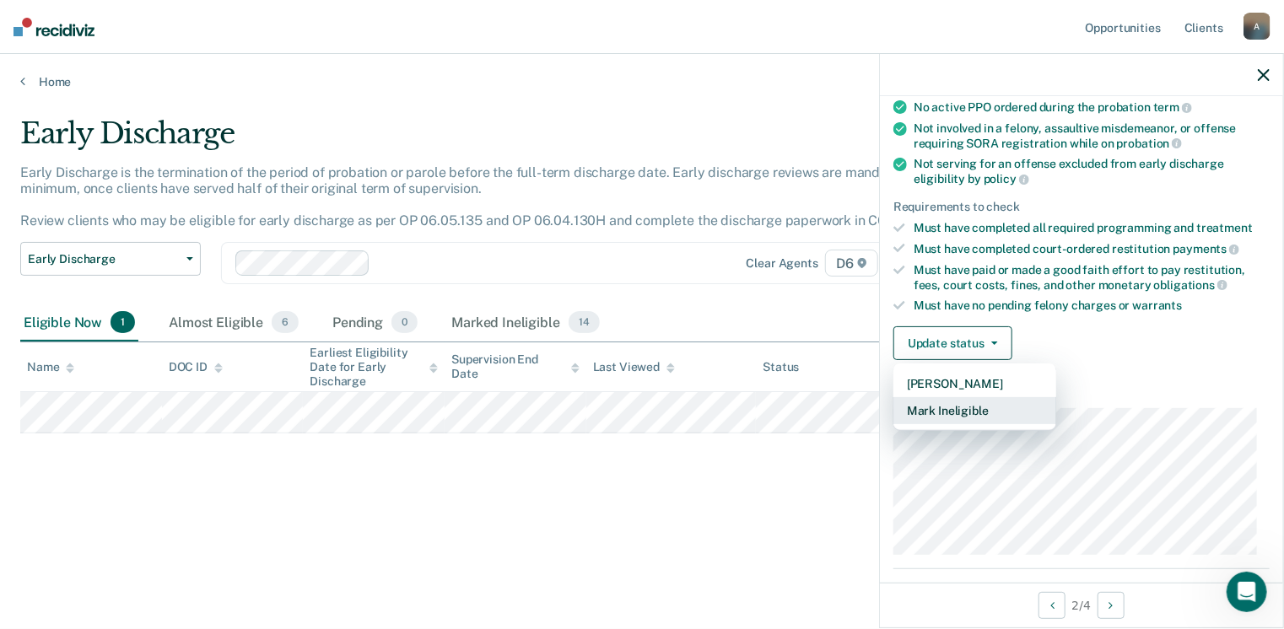
click at [950, 404] on button "Mark Ineligible" at bounding box center [974, 410] width 163 height 27
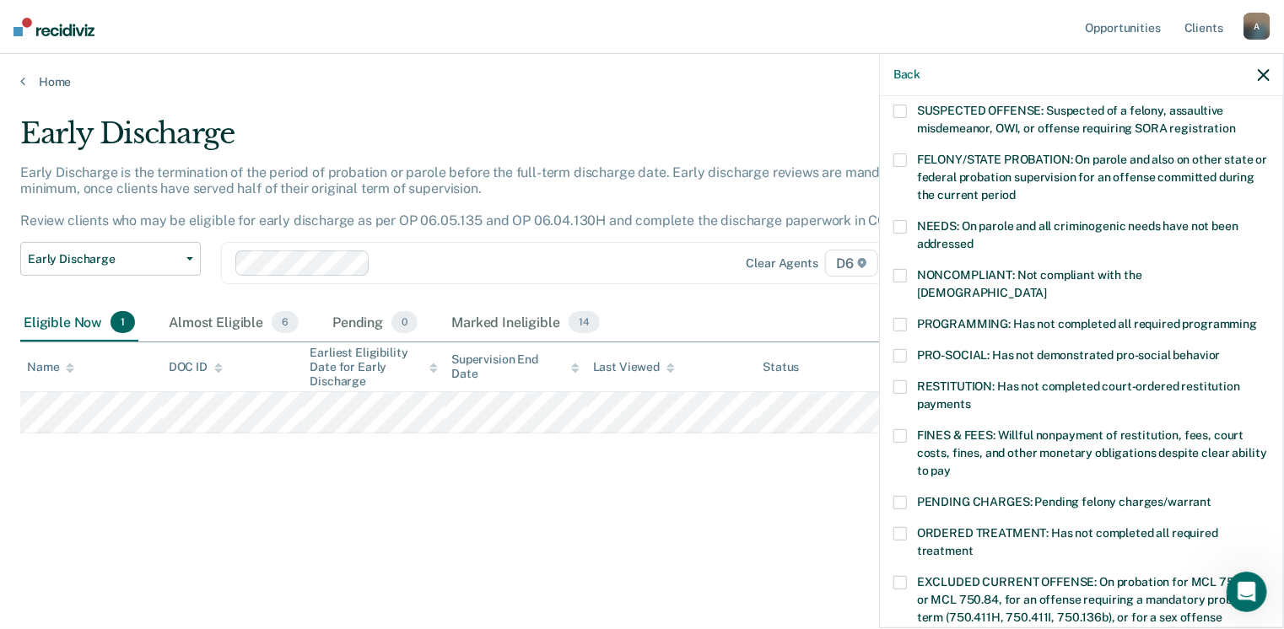
scroll to position [253, 0]
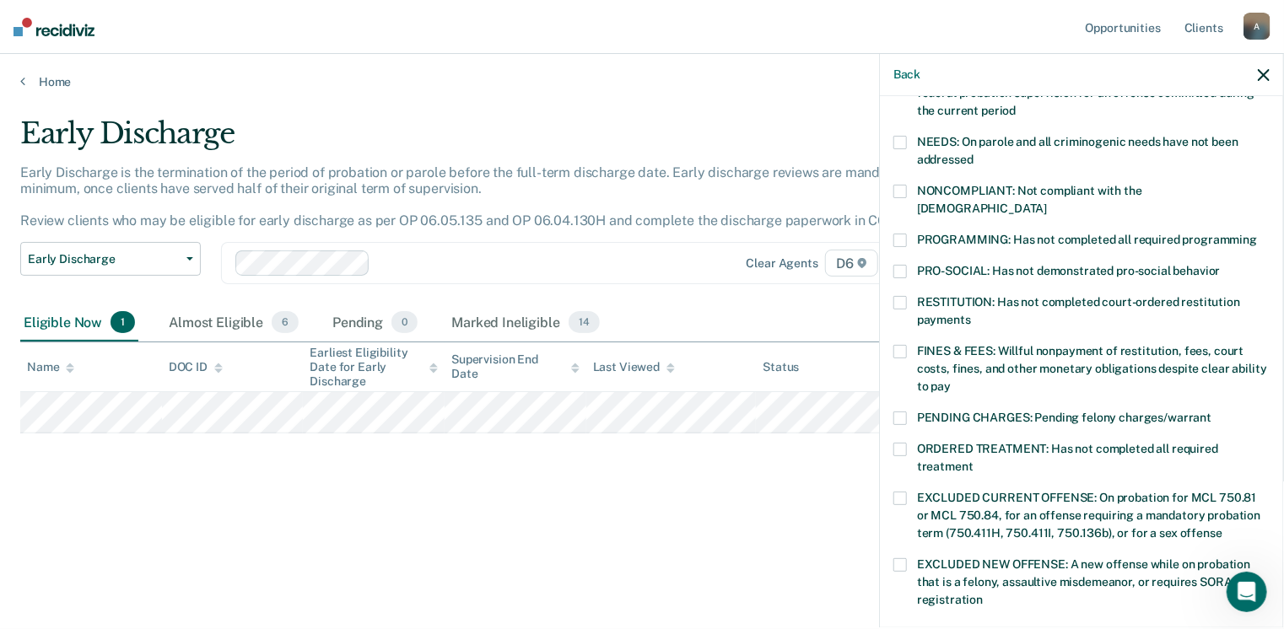
click at [901, 296] on span at bounding box center [899, 302] width 13 height 13
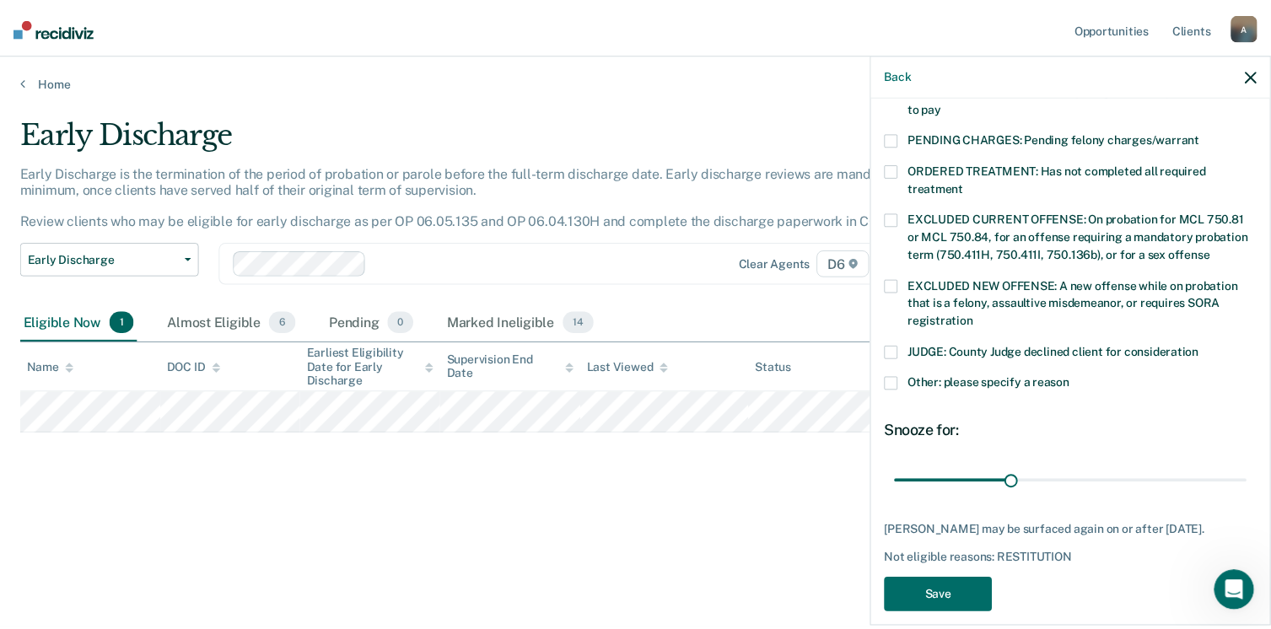
scroll to position [546, 0]
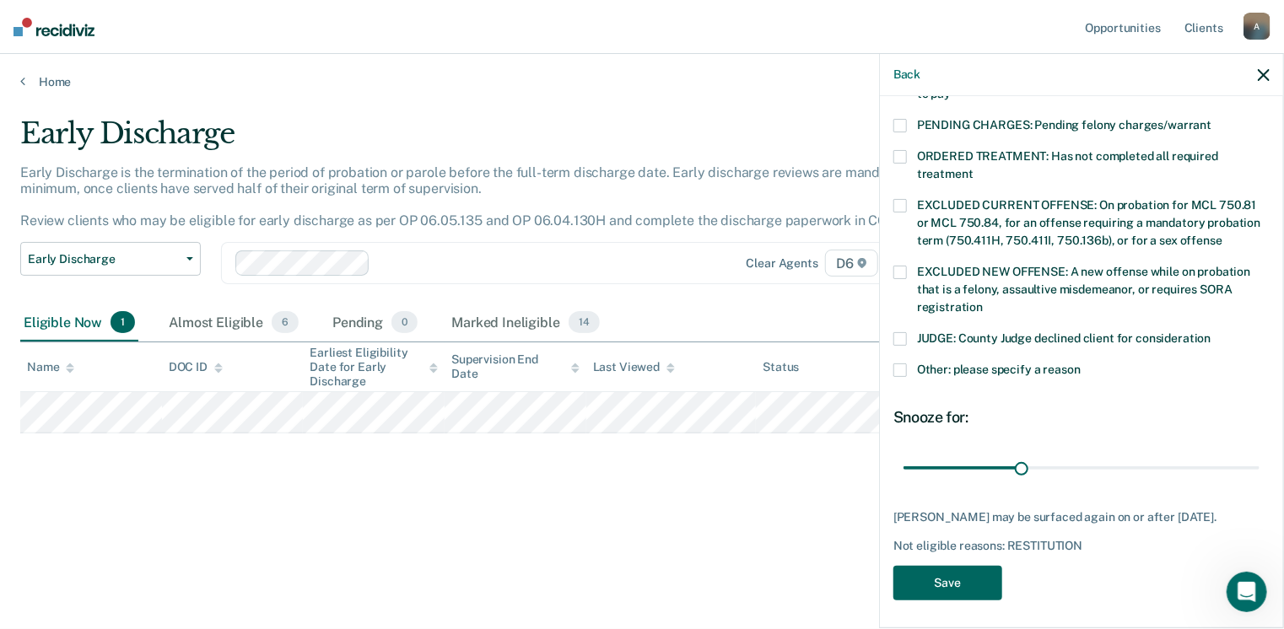
click at [927, 580] on button "Save" at bounding box center [947, 583] width 109 height 35
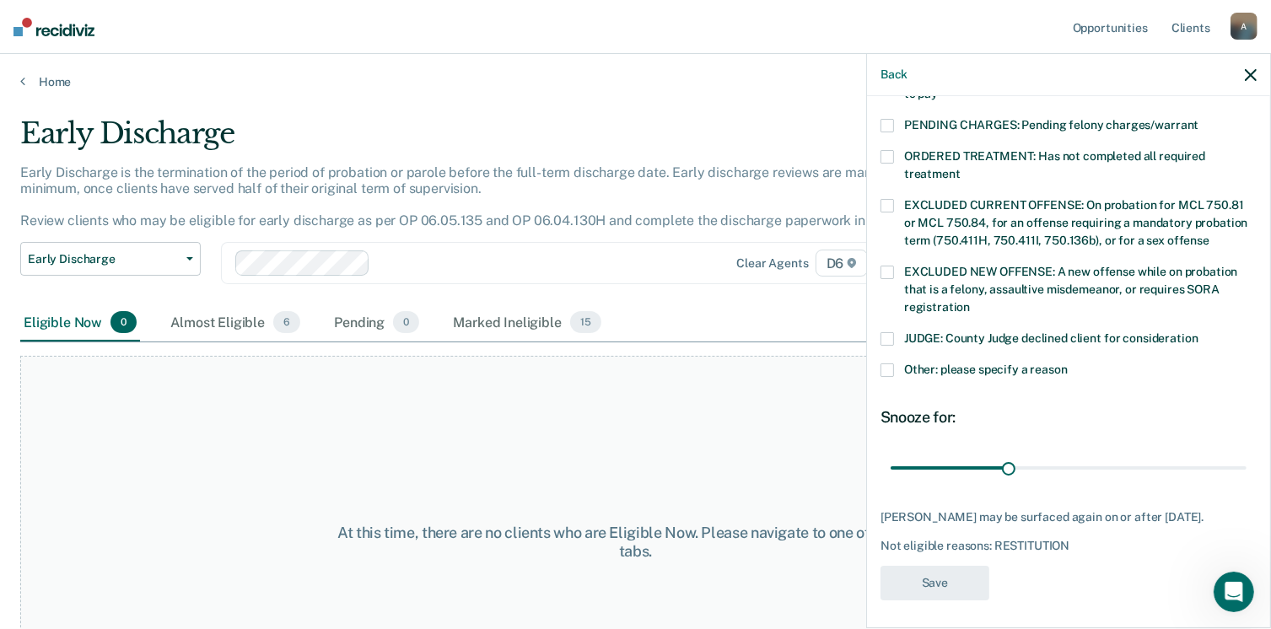
click at [335, 424] on div "At this time, there are no clients who are Eligible Now. Please navigate to one…" at bounding box center [635, 542] width 1231 height 373
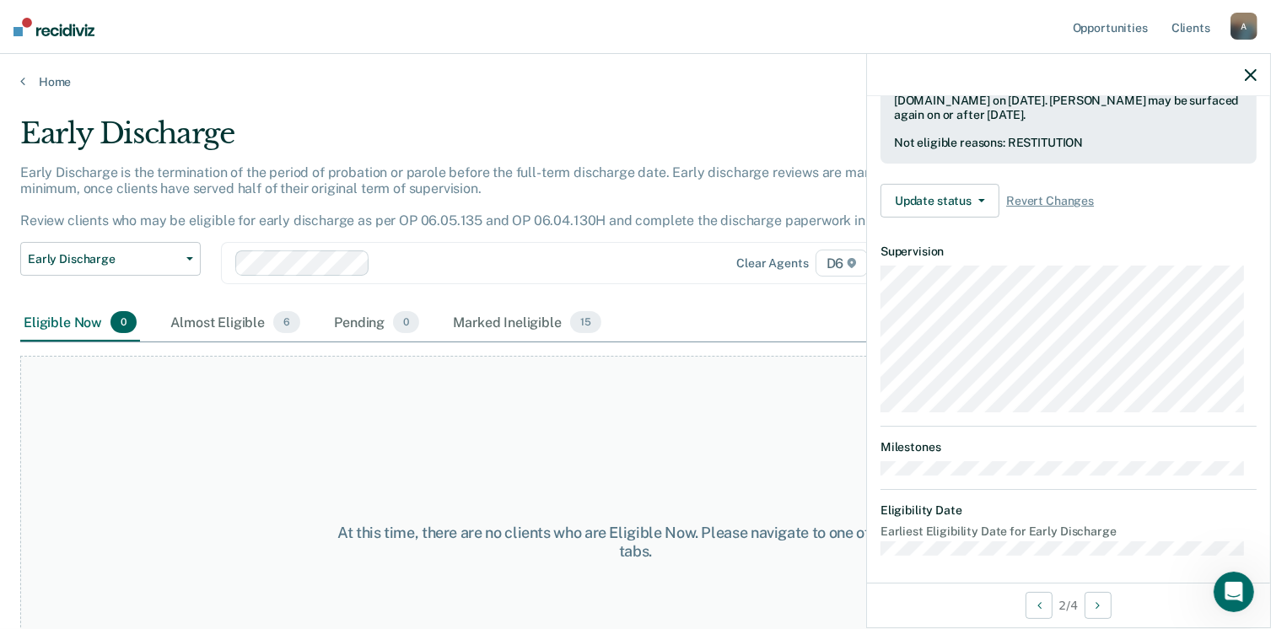
click at [18, 87] on div "Home" at bounding box center [635, 71] width 1271 height 35
click at [20, 83] on icon at bounding box center [22, 80] width 5 height 13
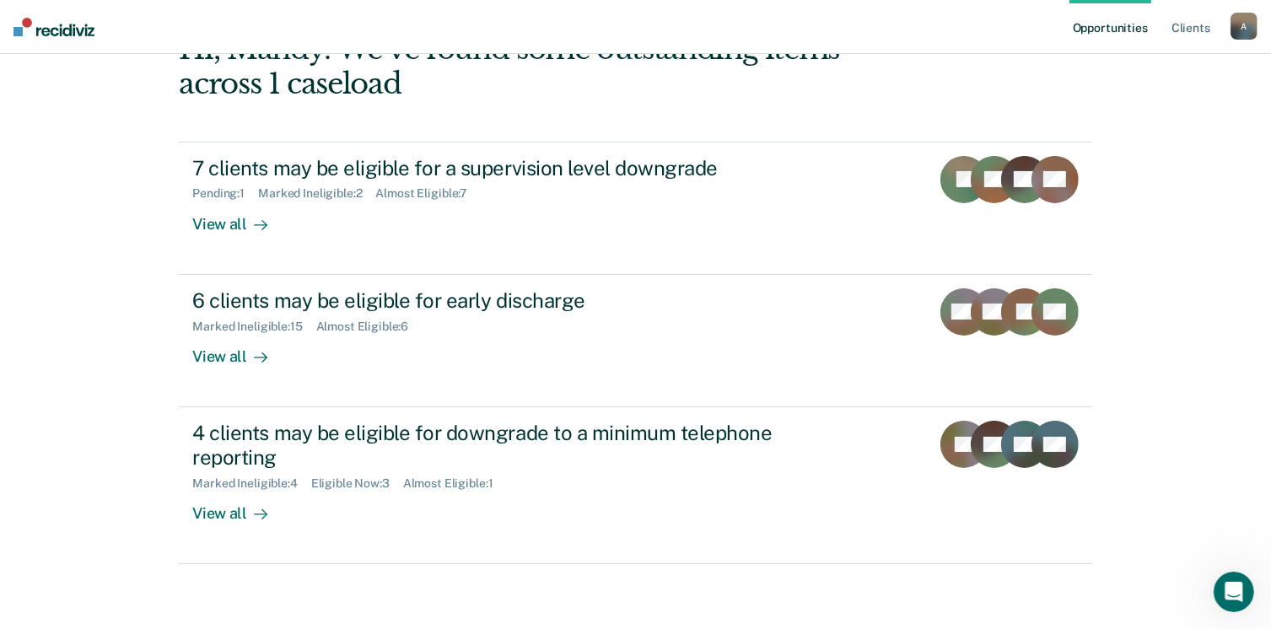
scroll to position [112, 0]
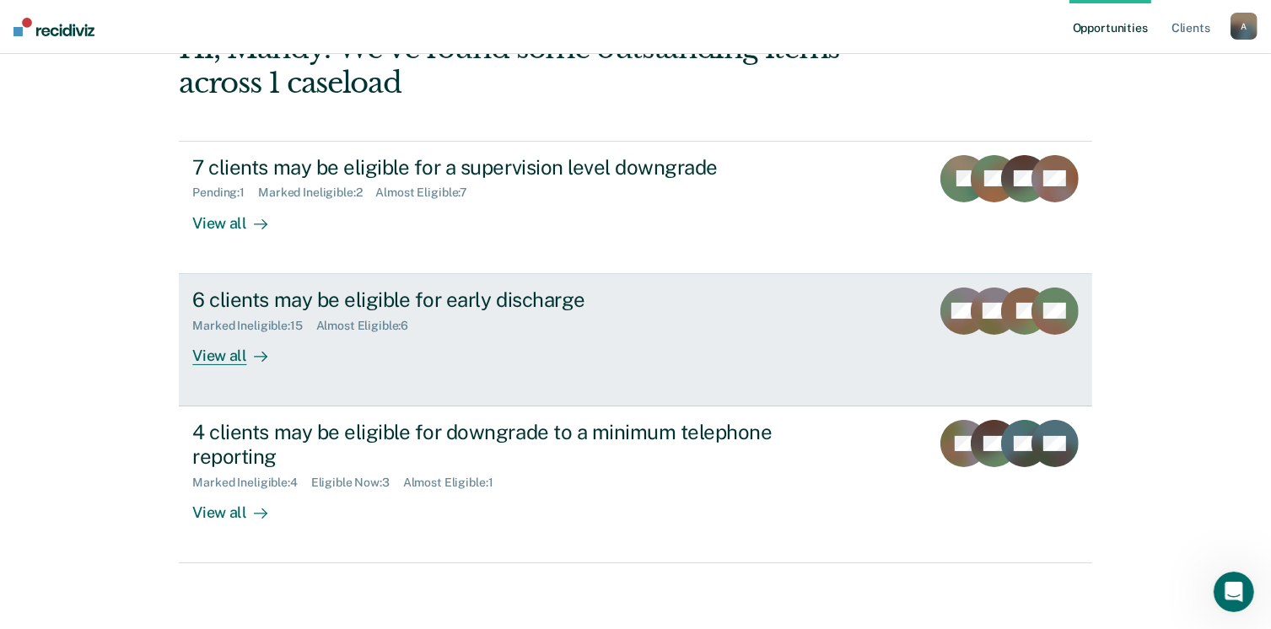
click at [253, 305] on div "6 clients may be eligible for early discharge" at bounding box center [488, 300] width 592 height 24
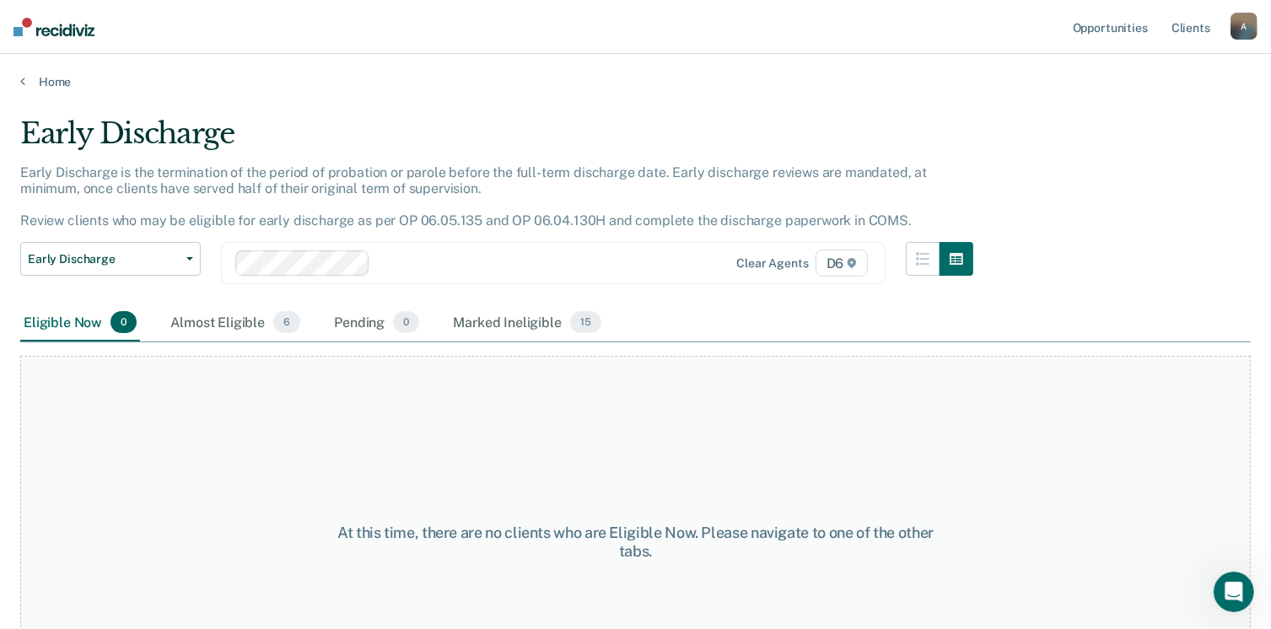
click at [19, 82] on div "Home" at bounding box center [635, 71] width 1271 height 35
click at [19, 84] on div "Home" at bounding box center [635, 71] width 1271 height 35
click at [20, 84] on icon at bounding box center [22, 80] width 5 height 13
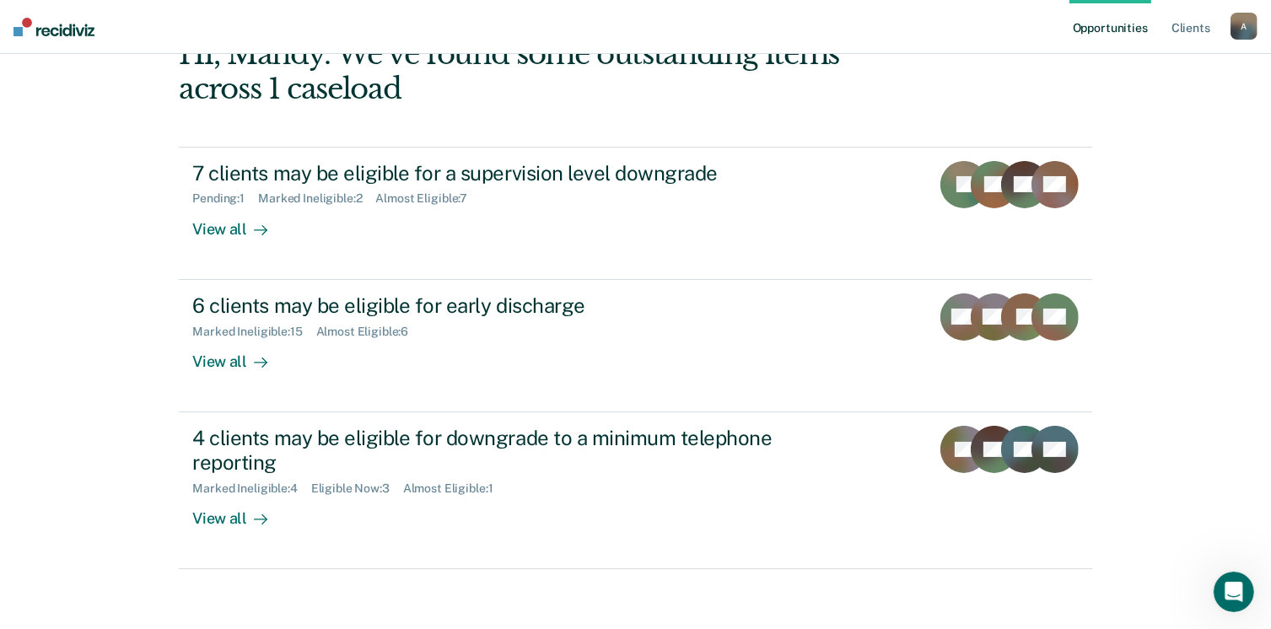
scroll to position [112, 0]
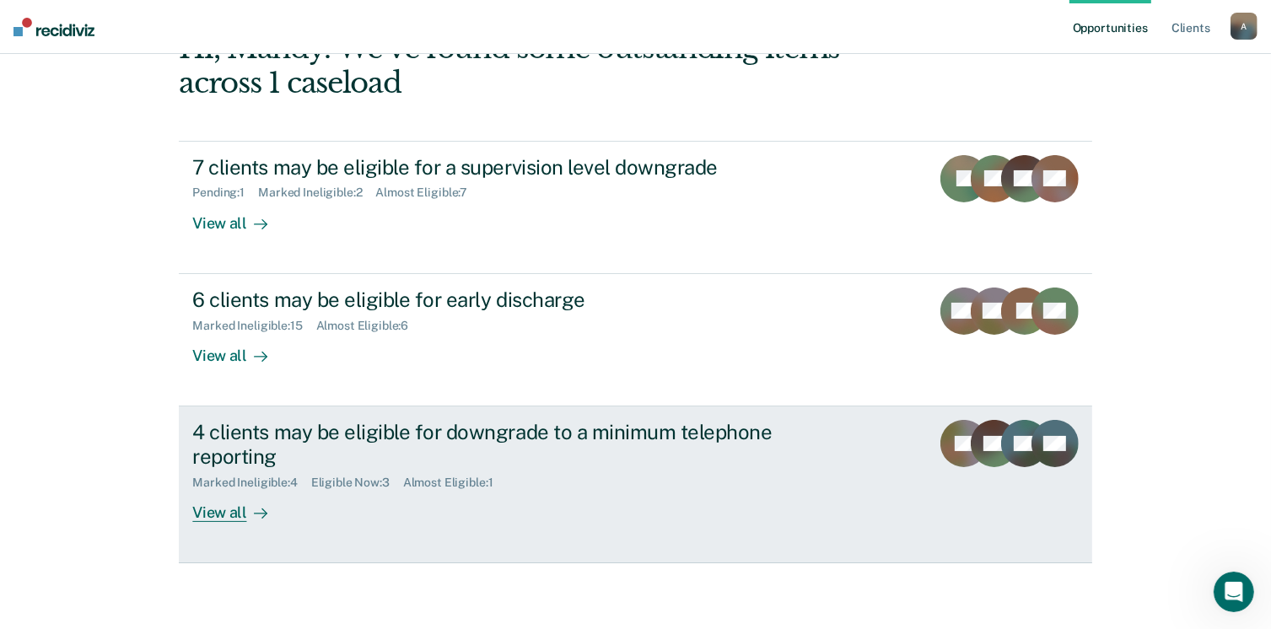
click at [250, 440] on div "4 clients may be eligible for downgrade to a minimum telephone reporting" at bounding box center [488, 444] width 592 height 49
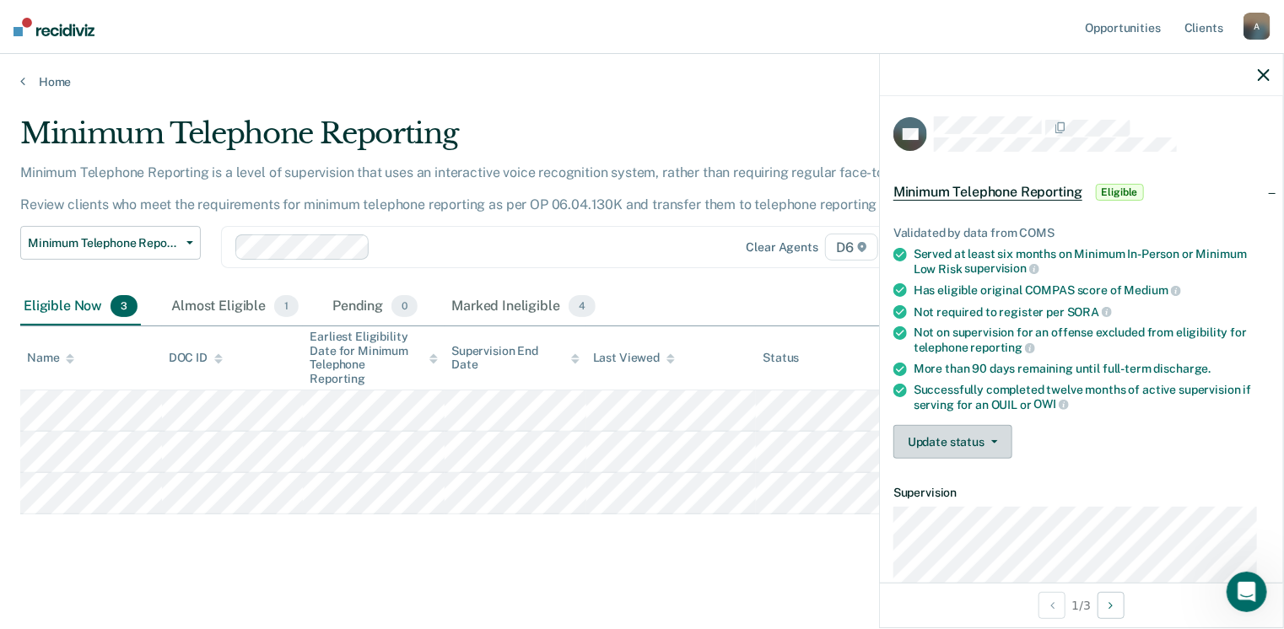
click at [939, 433] on button "Update status" at bounding box center [952, 442] width 119 height 34
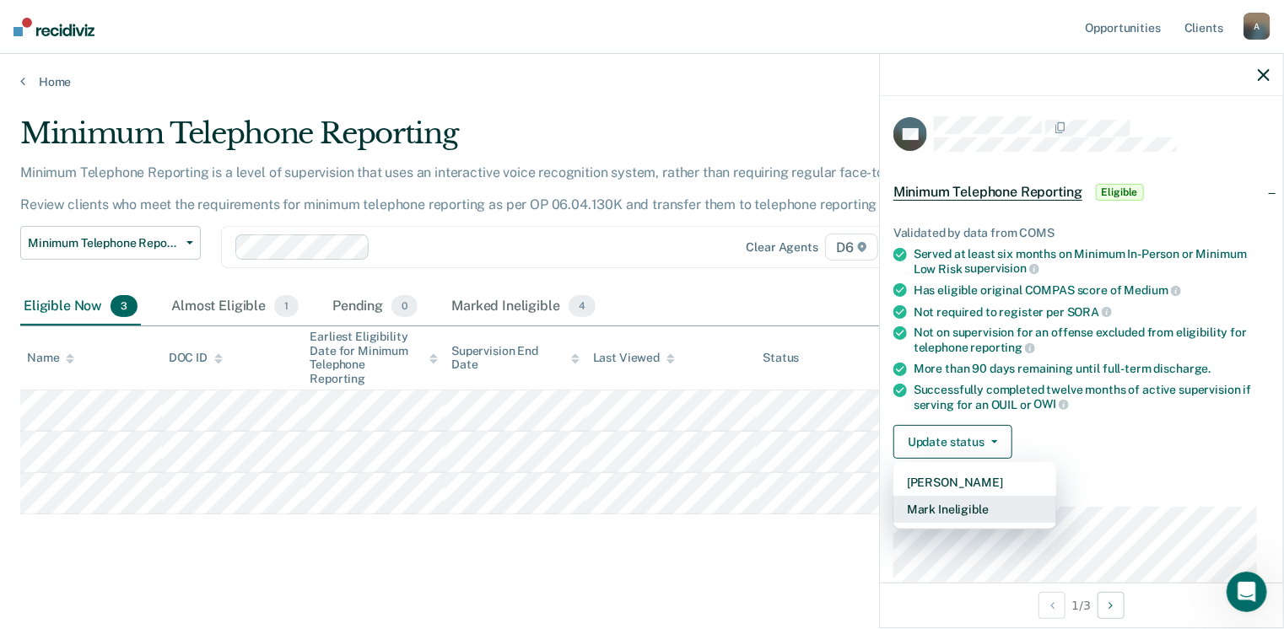
click at [945, 504] on button "Mark Ineligible" at bounding box center [974, 509] width 163 height 27
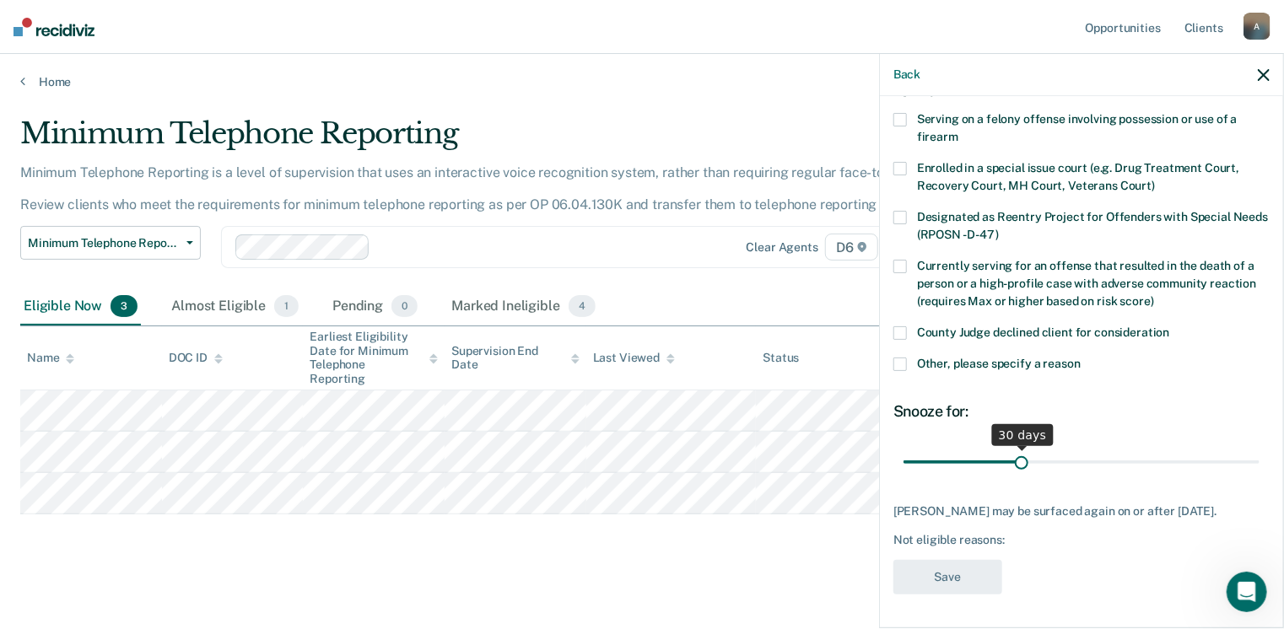
scroll to position [123, 0]
click at [898, 327] on span at bounding box center [899, 333] width 13 height 13
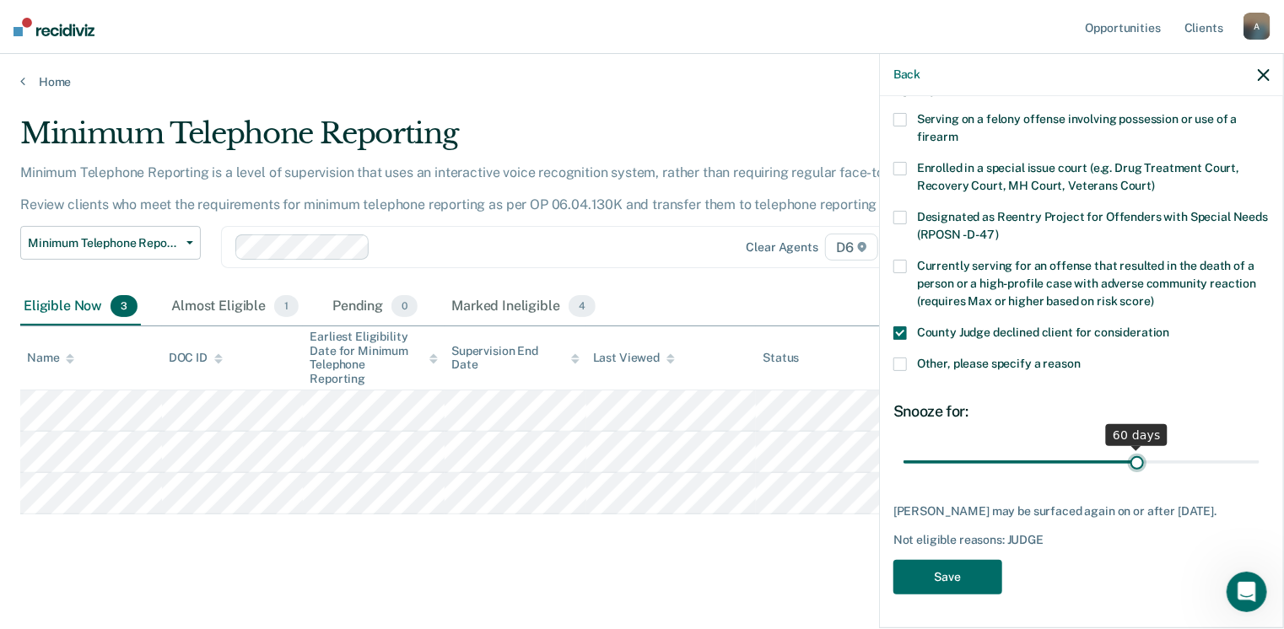
drag, startPoint x: 1018, startPoint y: 450, endPoint x: 1129, endPoint y: 460, distance: 111.0
type input "60"
click at [1129, 460] on input "range" at bounding box center [1082, 463] width 356 height 30
click at [984, 568] on button "Save" at bounding box center [947, 577] width 109 height 35
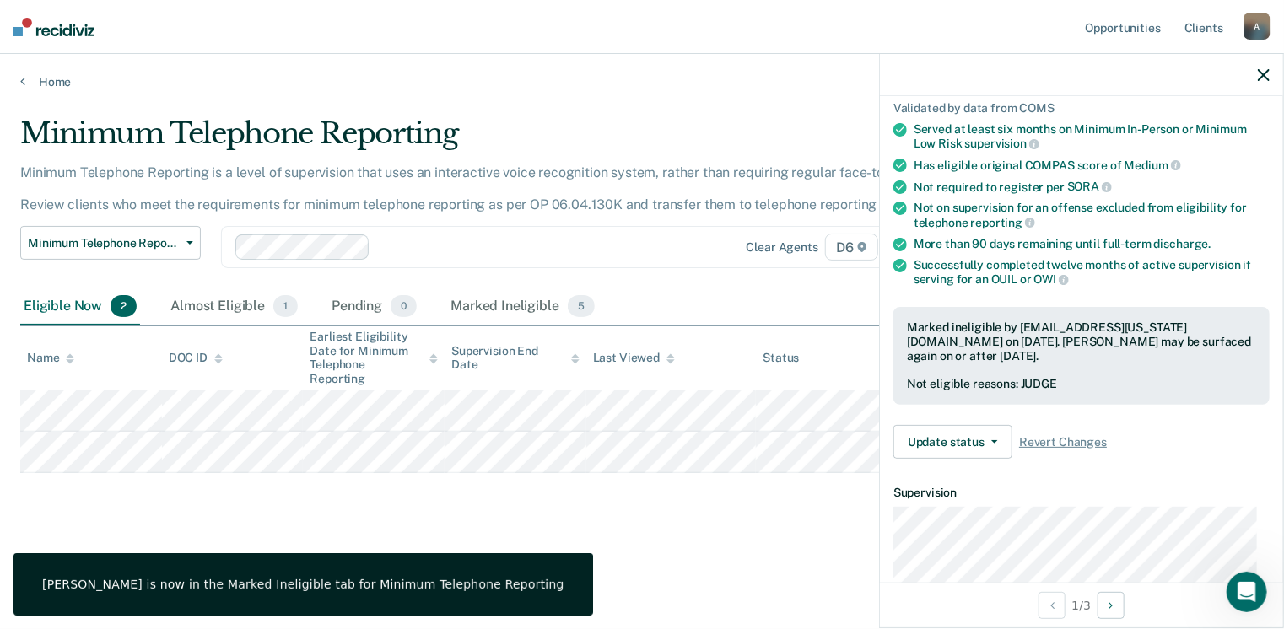
drag, startPoint x: 495, startPoint y: 548, endPoint x: 376, endPoint y: 518, distance: 122.8
click at [486, 548] on div "Minimum Telephone Reporting Minimum Telephone Reporting is a level of supervisi…" at bounding box center [642, 336] width 1244 height 440
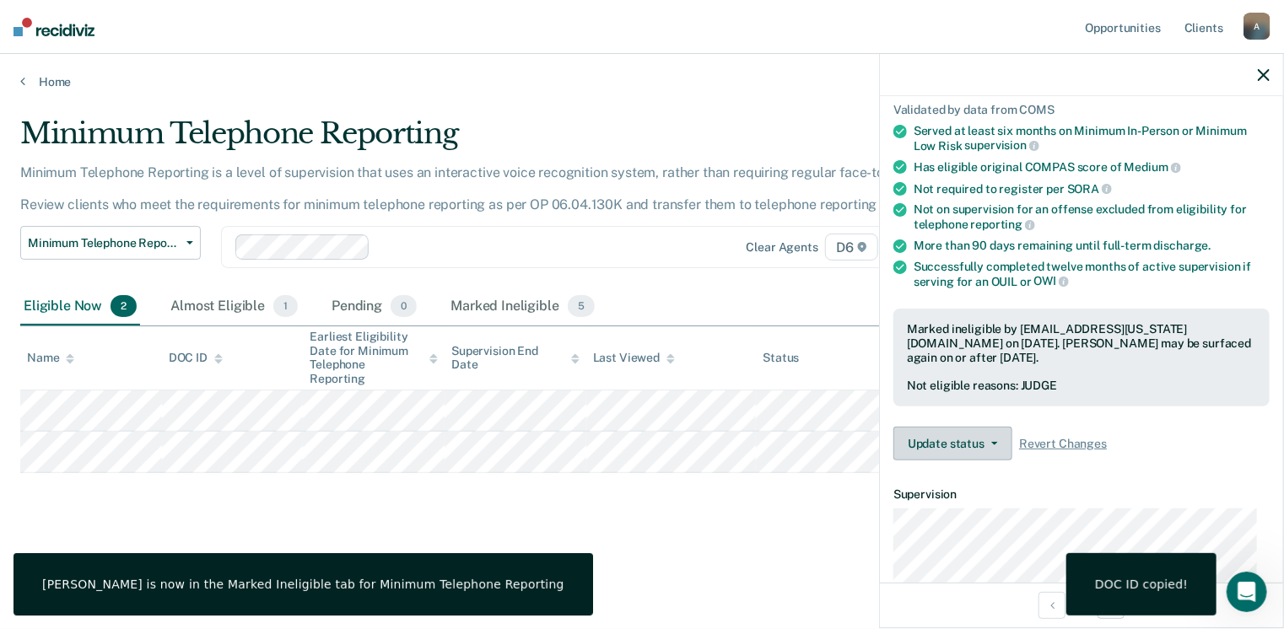
click at [990, 440] on button "Update status" at bounding box center [952, 444] width 119 height 34
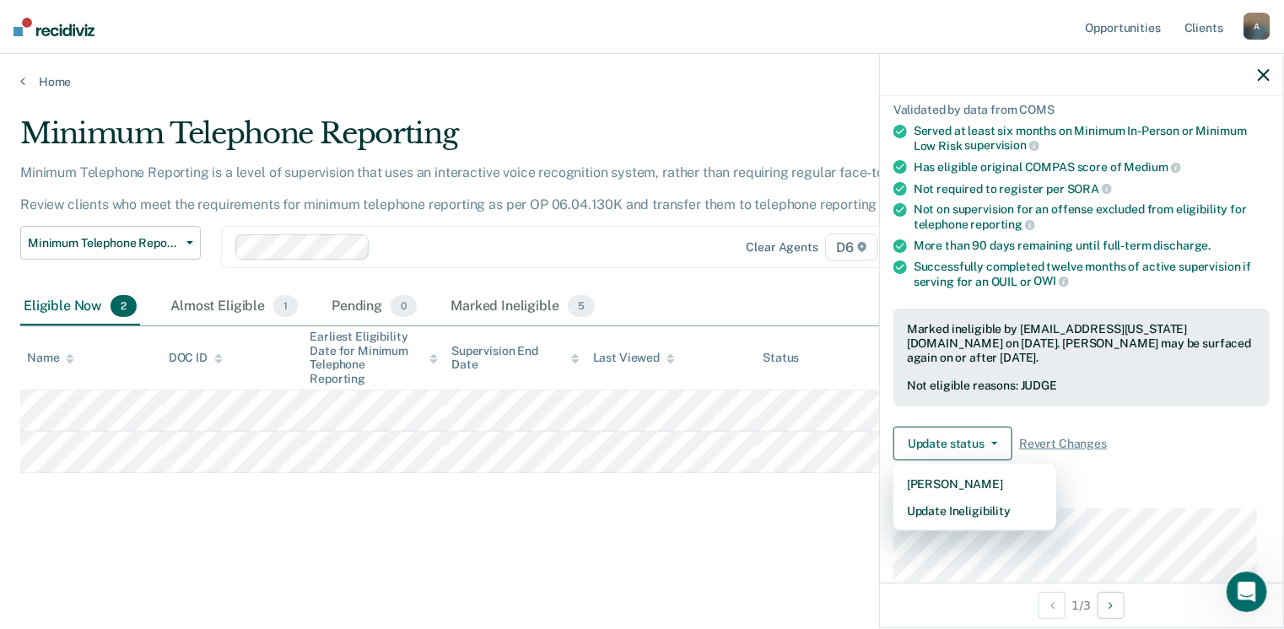
click at [716, 550] on div "Minimum Telephone Reporting Minimum Telephone Reporting is a level of supervisi…" at bounding box center [642, 336] width 1244 height 440
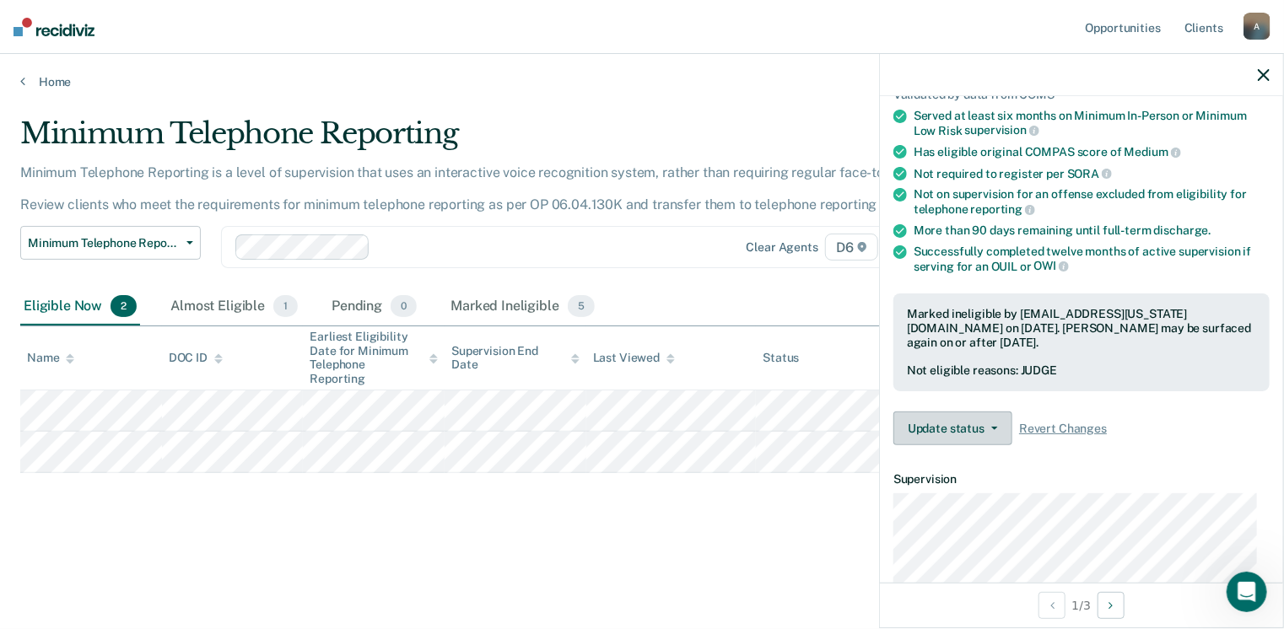
scroll to position [114, 0]
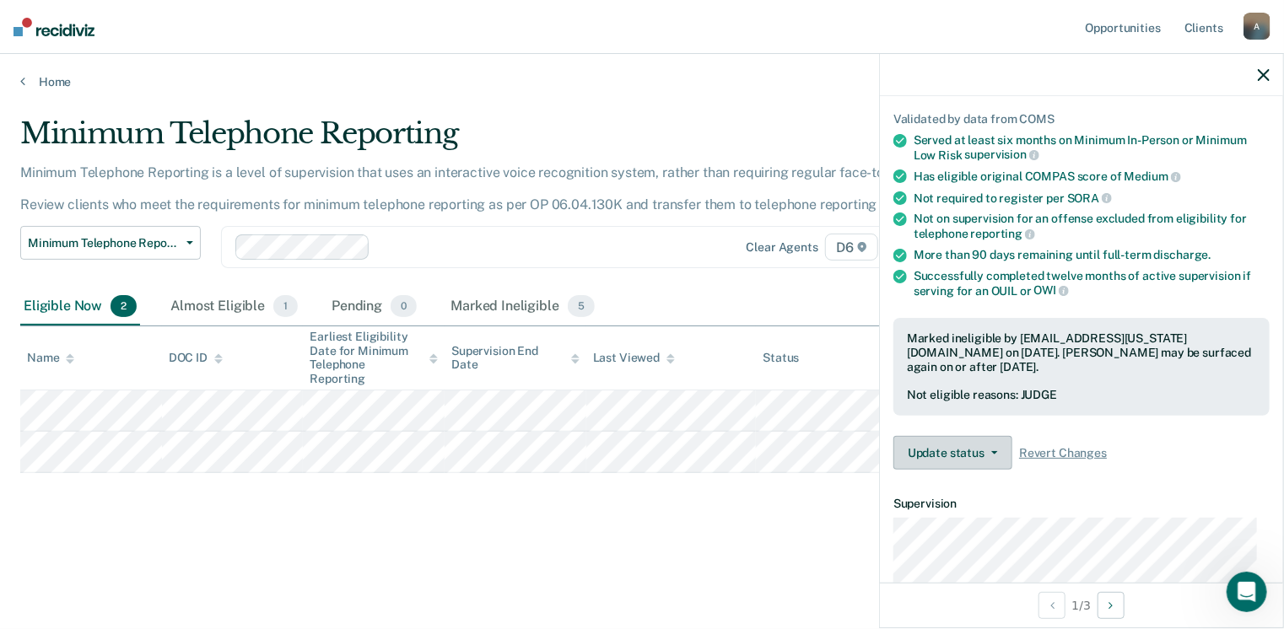
click at [953, 452] on button "Update status" at bounding box center [952, 453] width 119 height 34
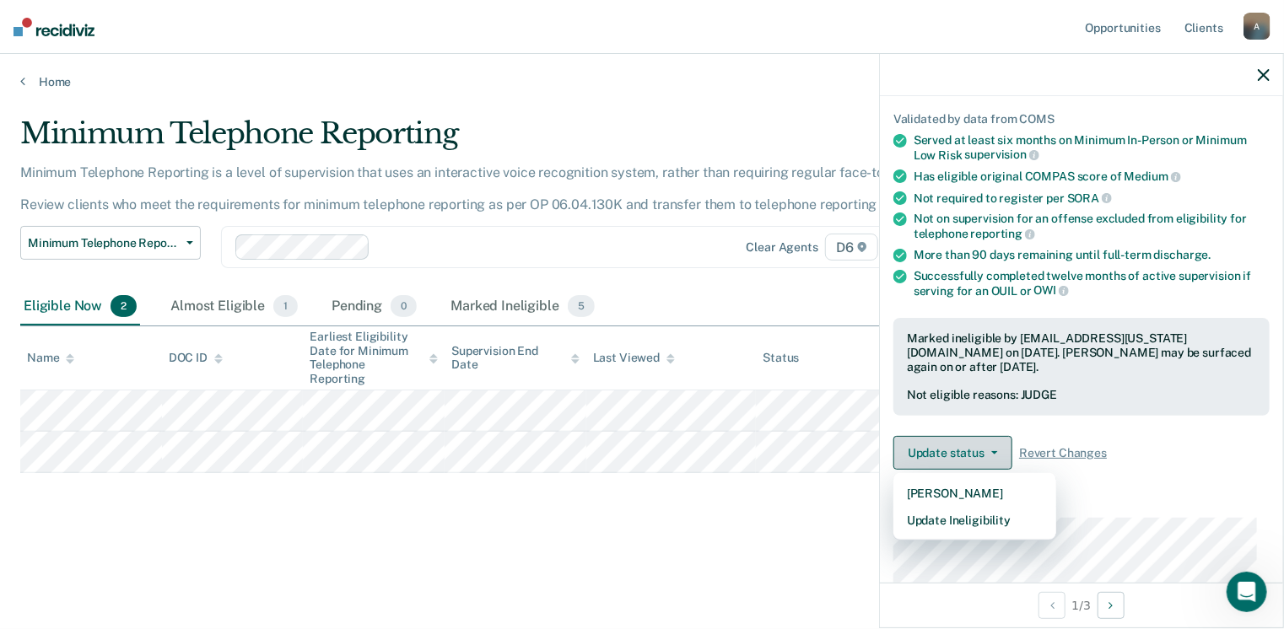
click at [952, 451] on button "Update status" at bounding box center [952, 453] width 119 height 34
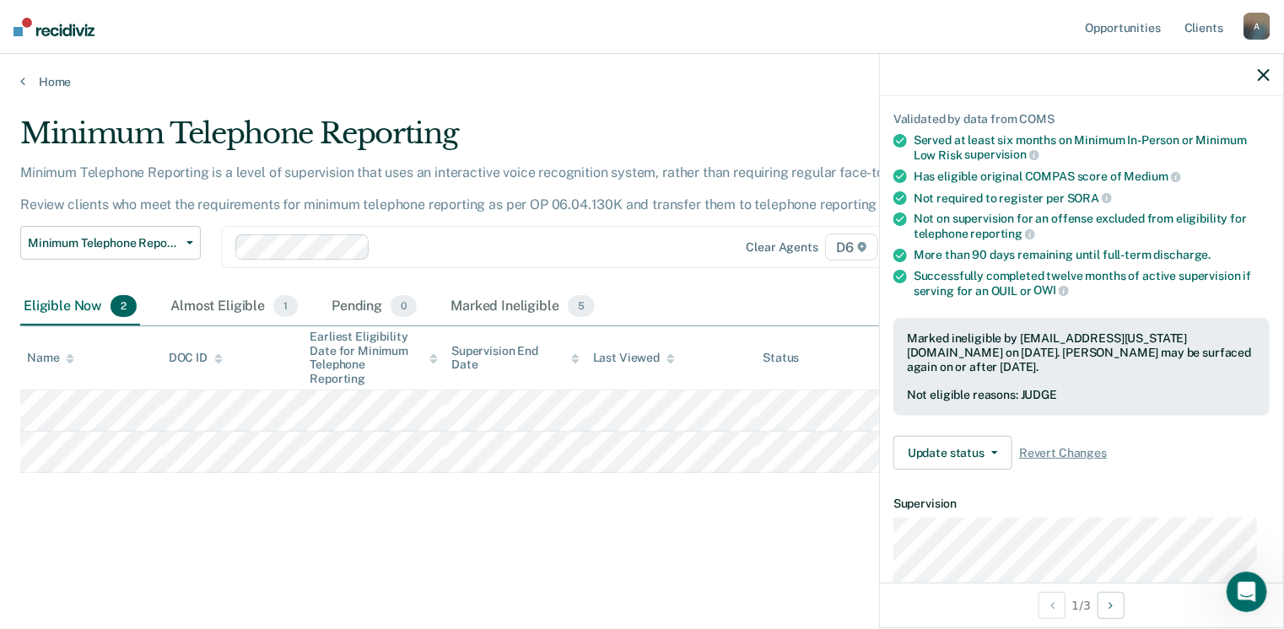
click at [650, 548] on div "Minimum Telephone Reporting Minimum Telephone Reporting is a level of supervisi…" at bounding box center [642, 336] width 1244 height 440
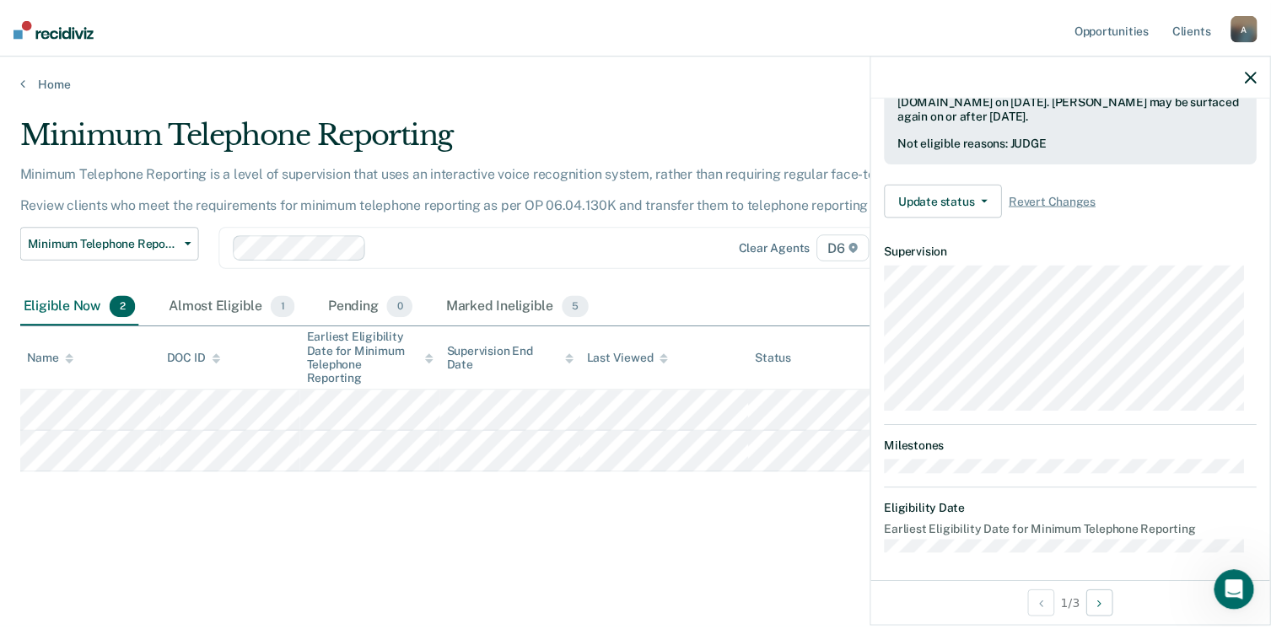
scroll to position [207, 0]
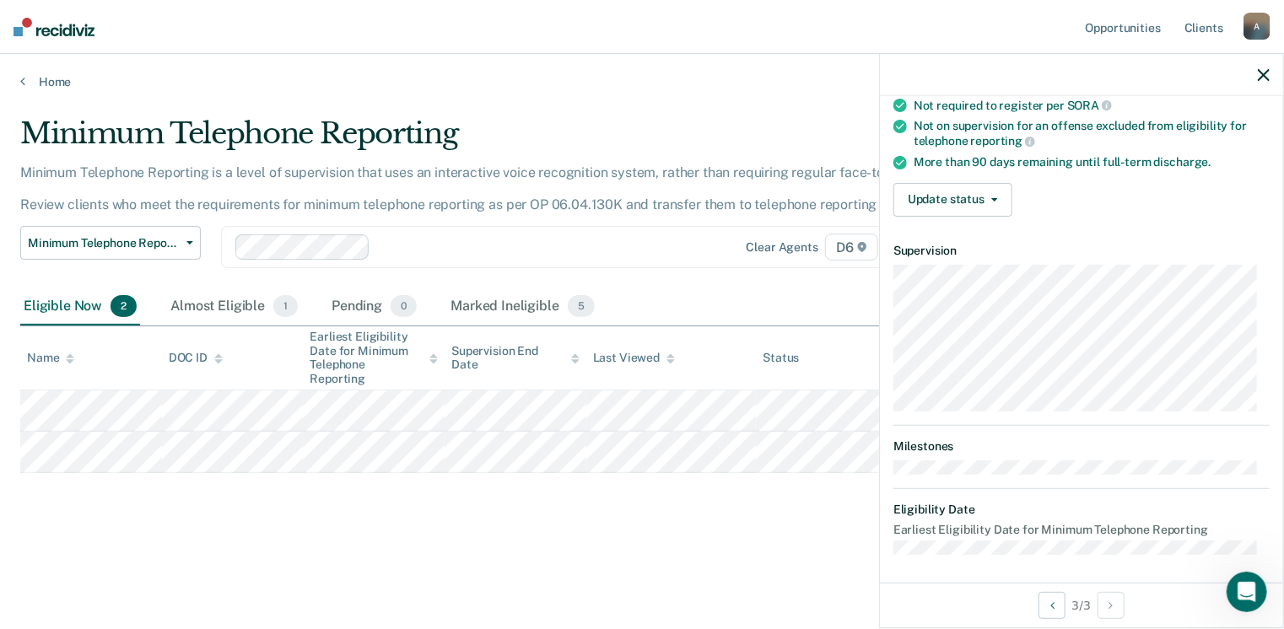
drag, startPoint x: 814, startPoint y: 507, endPoint x: 824, endPoint y: 499, distance: 12.7
click at [815, 507] on div "Minimum Telephone Reporting Minimum Telephone Reporting is a level of supervisi…" at bounding box center [642, 336] width 1244 height 440
drag, startPoint x: 727, startPoint y: 519, endPoint x: 645, endPoint y: 501, distance: 83.7
click at [728, 518] on div "Minimum Telephone Reporting Minimum Telephone Reporting is a level of supervisi…" at bounding box center [642, 336] width 1244 height 440
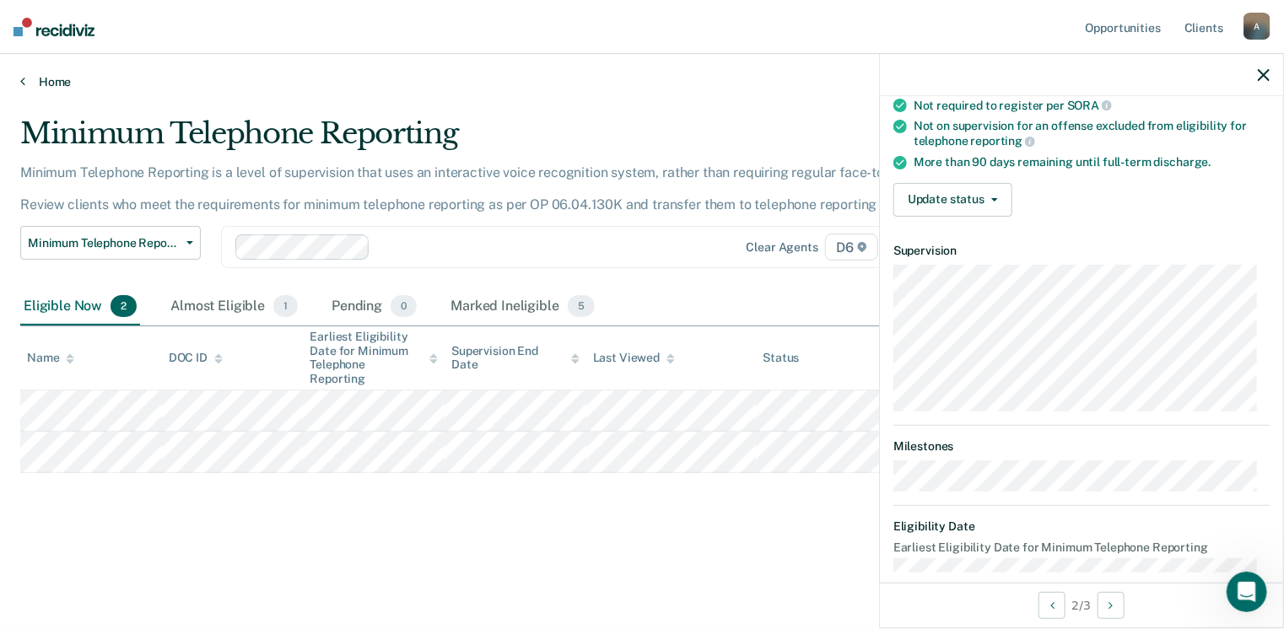
click at [24, 85] on icon at bounding box center [22, 80] width 5 height 13
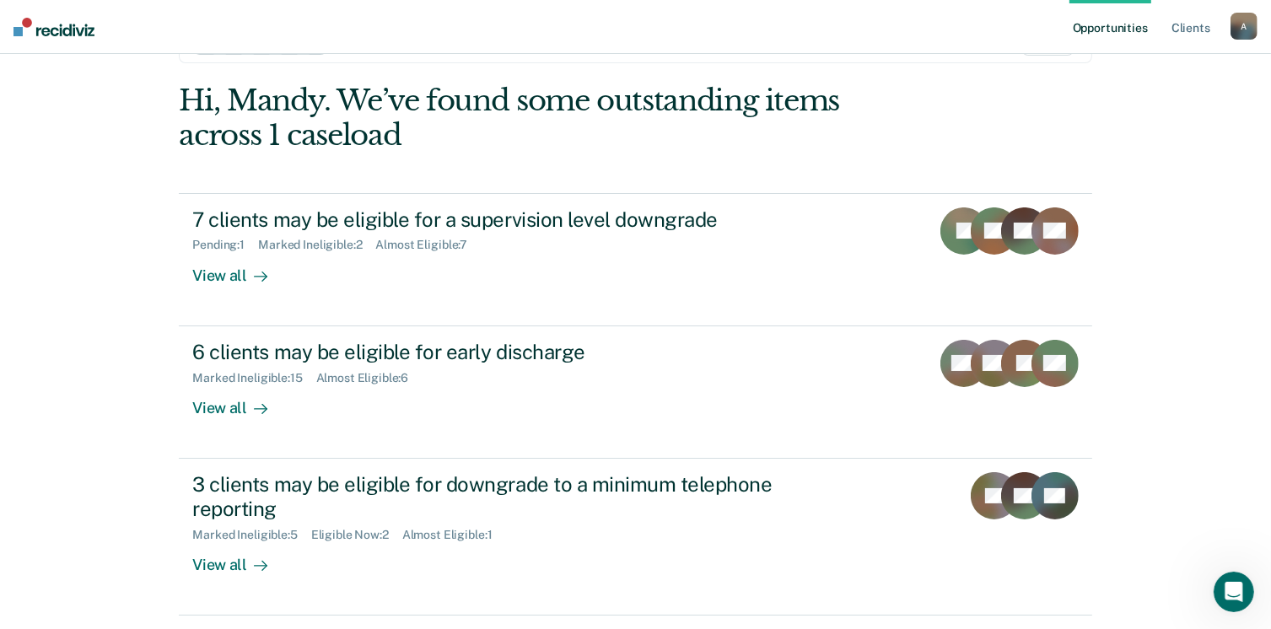
scroll to position [112, 0]
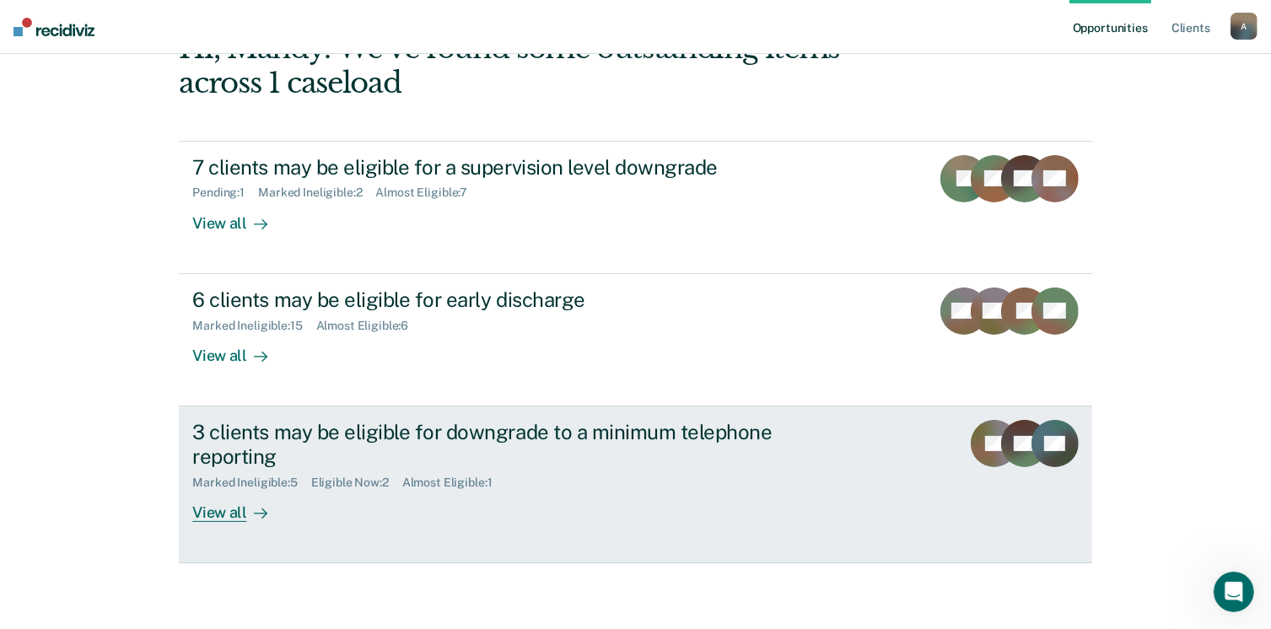
click at [213, 508] on div "View all" at bounding box center [239, 505] width 94 height 33
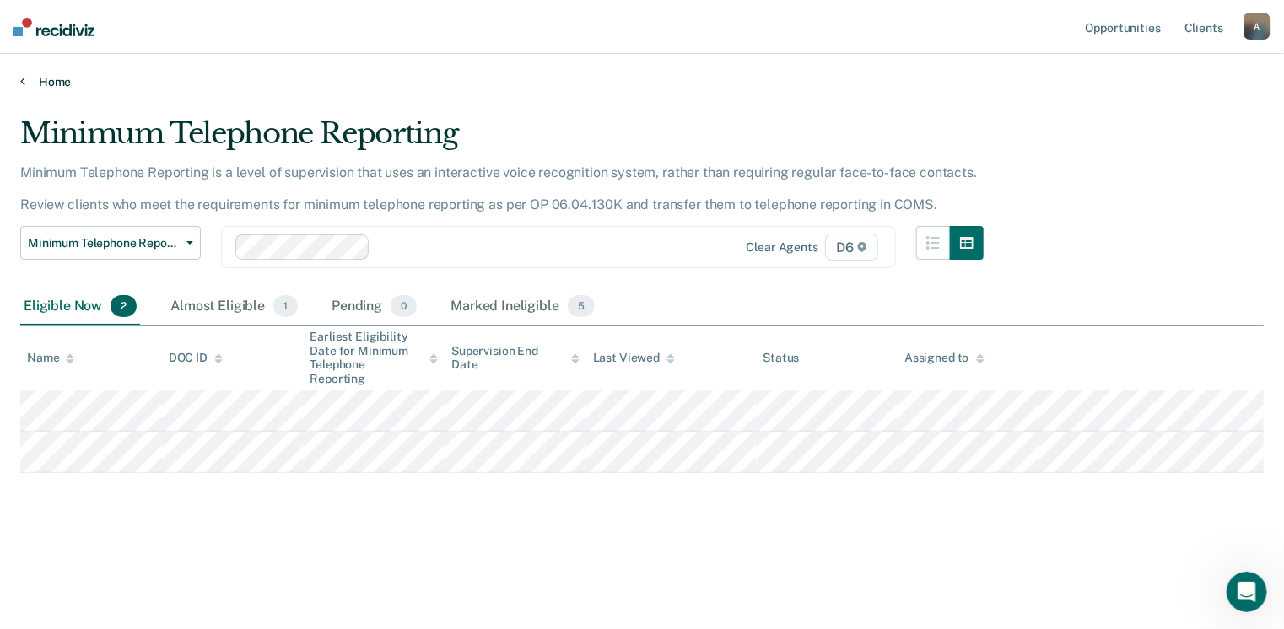
click at [24, 79] on icon at bounding box center [22, 80] width 5 height 13
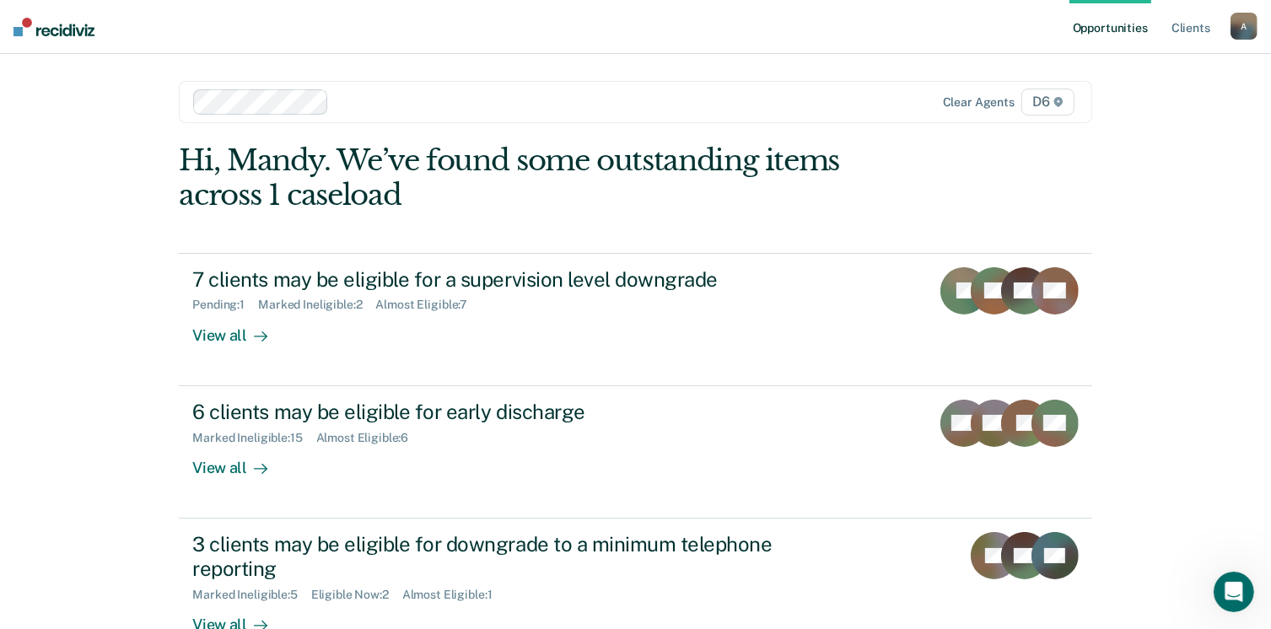
drag, startPoint x: 80, startPoint y: 321, endPoint x: 122, endPoint y: 273, distance: 64.0
click at [81, 321] on div "Opportunities Client s [EMAIL_ADDRESS][US_STATE][DOMAIN_NAME] A Profile How it …" at bounding box center [635, 371] width 1271 height 743
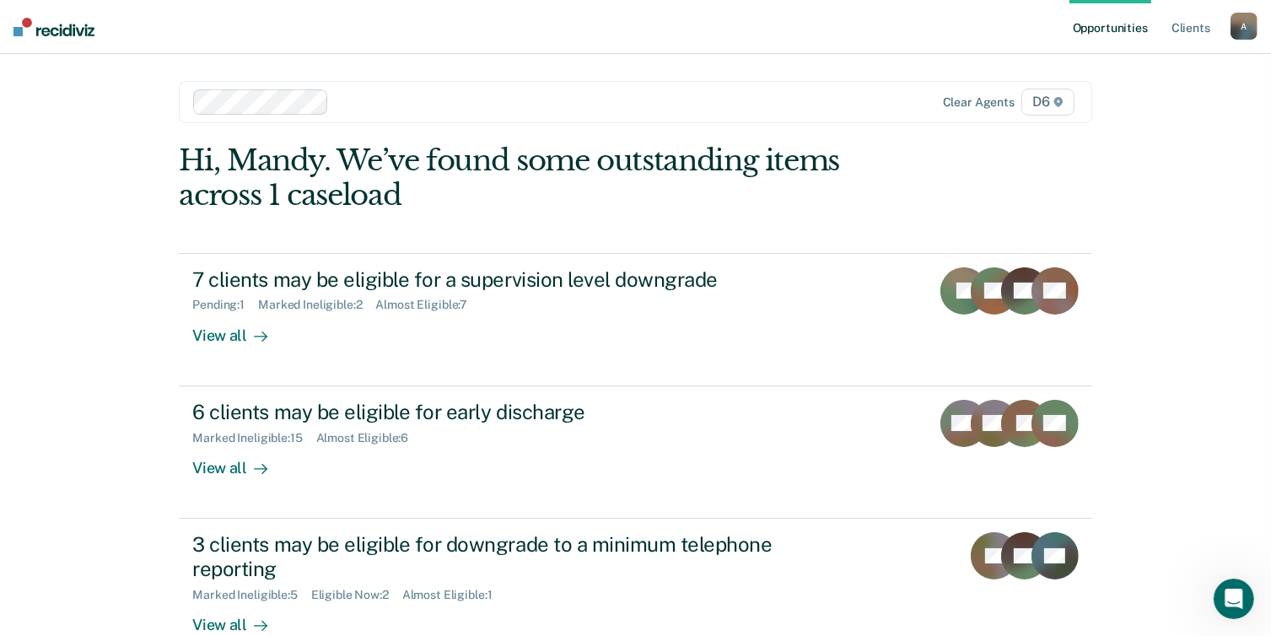
click at [101, 364] on div "Opportunities Client s [EMAIL_ADDRESS][US_STATE][DOMAIN_NAME] A Profile How it …" at bounding box center [635, 371] width 1271 height 743
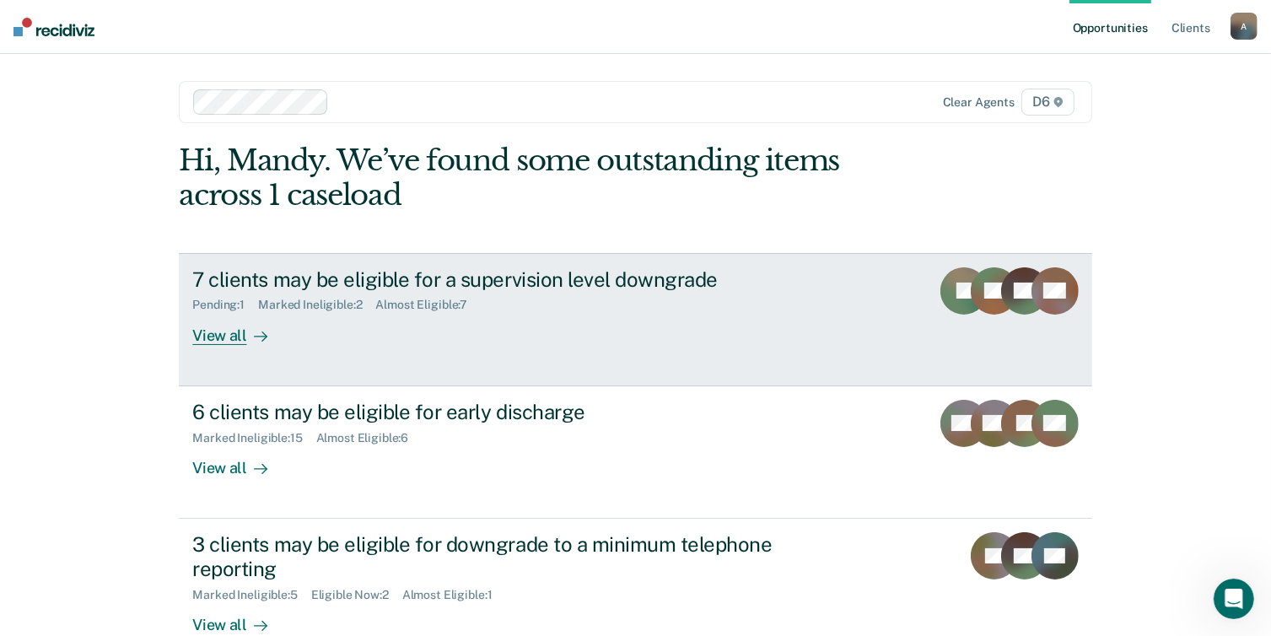
click at [201, 334] on div "View all" at bounding box center [239, 328] width 94 height 33
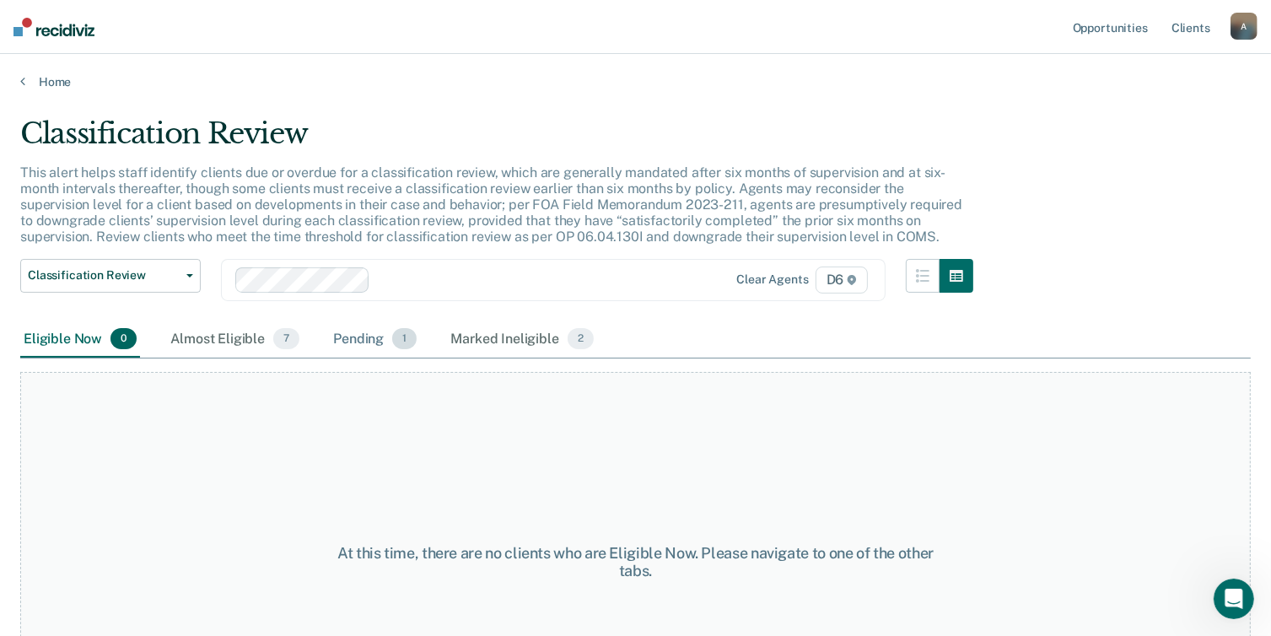
click at [348, 335] on div "Pending 1" at bounding box center [375, 339] width 90 height 37
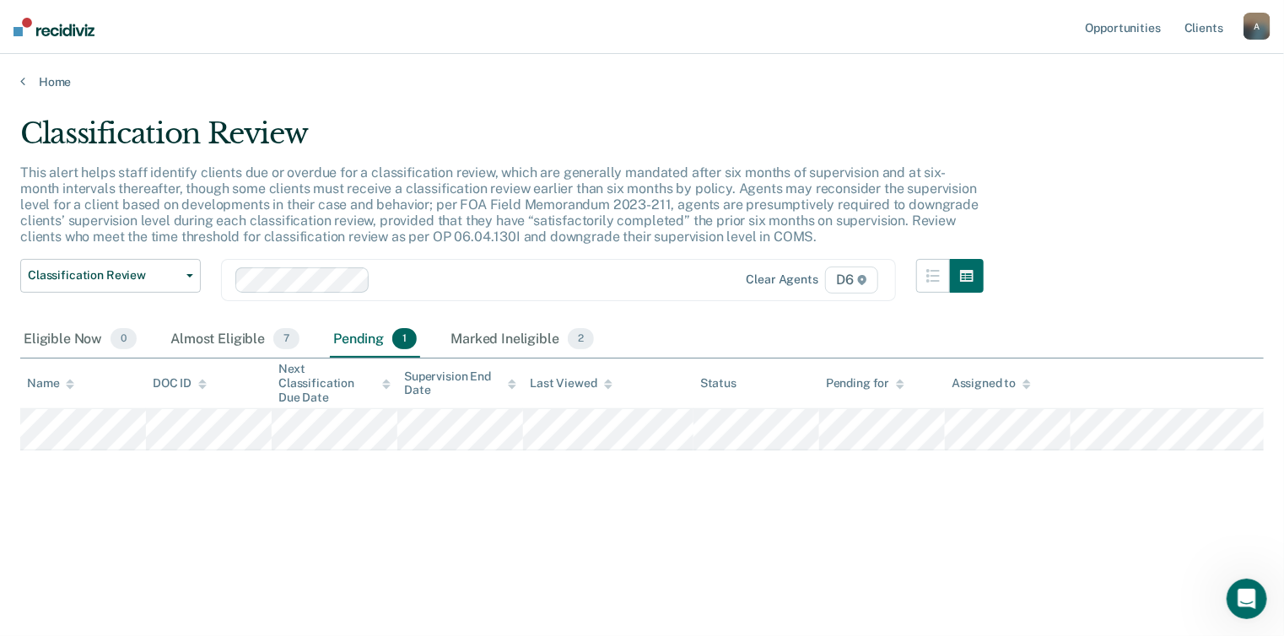
click at [291, 510] on div "Classification Review This alert helps staff identify clients due or overdue fo…" at bounding box center [642, 339] width 1244 height 447
